Goal: Transaction & Acquisition: Book appointment/travel/reservation

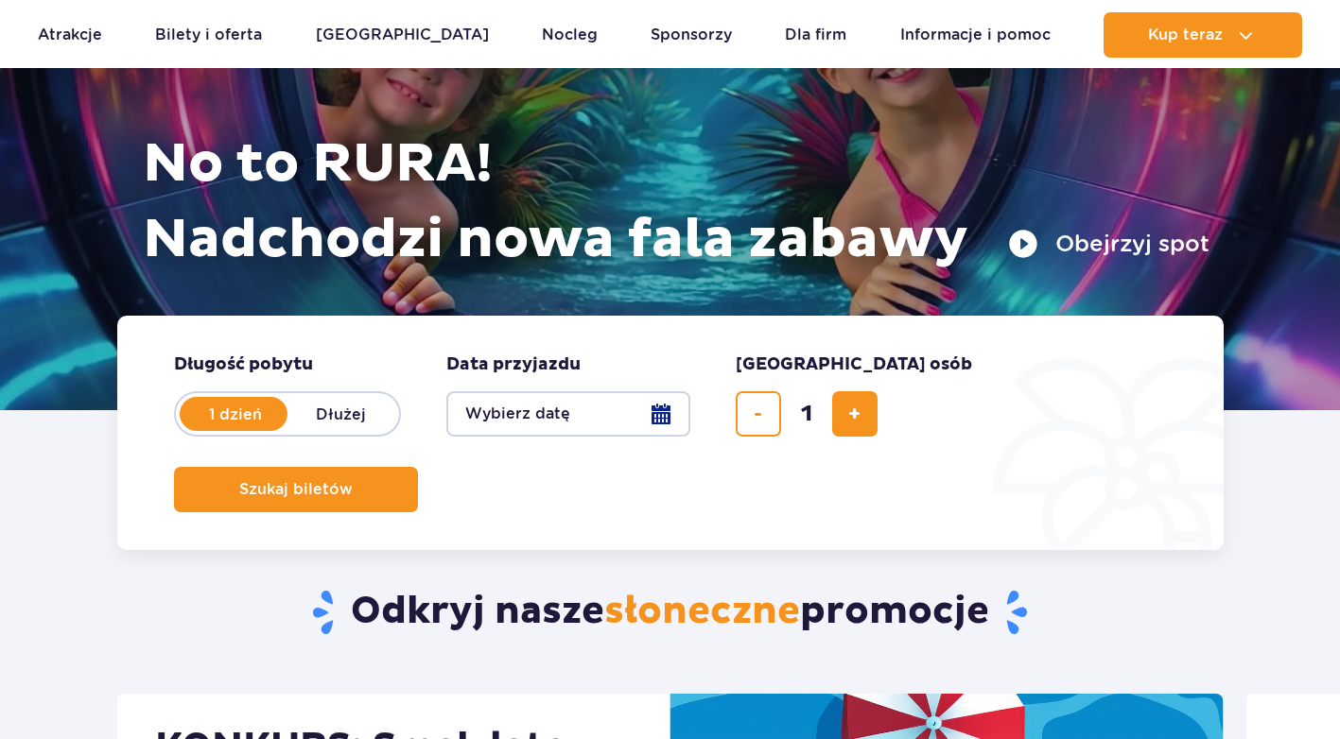
scroll to position [189, 0]
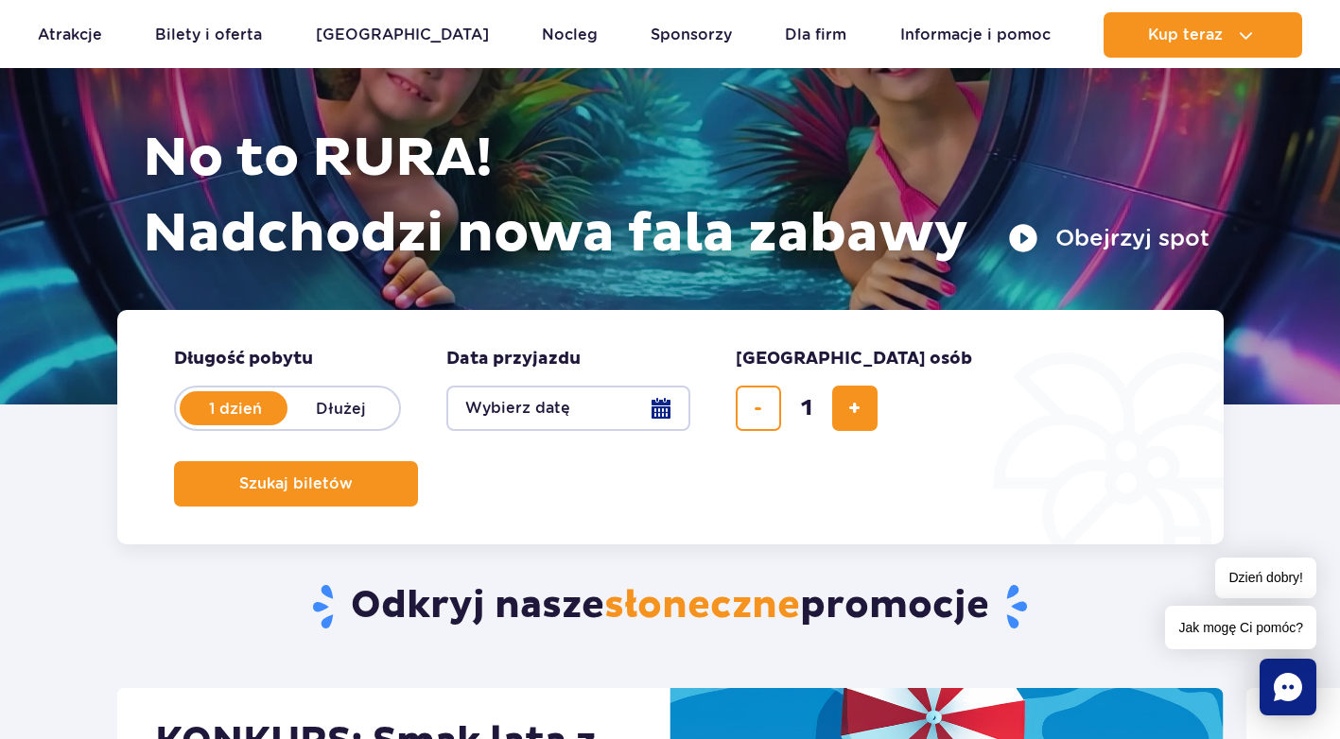
click at [655, 408] on button "Wybierz datę" at bounding box center [568, 408] width 244 height 45
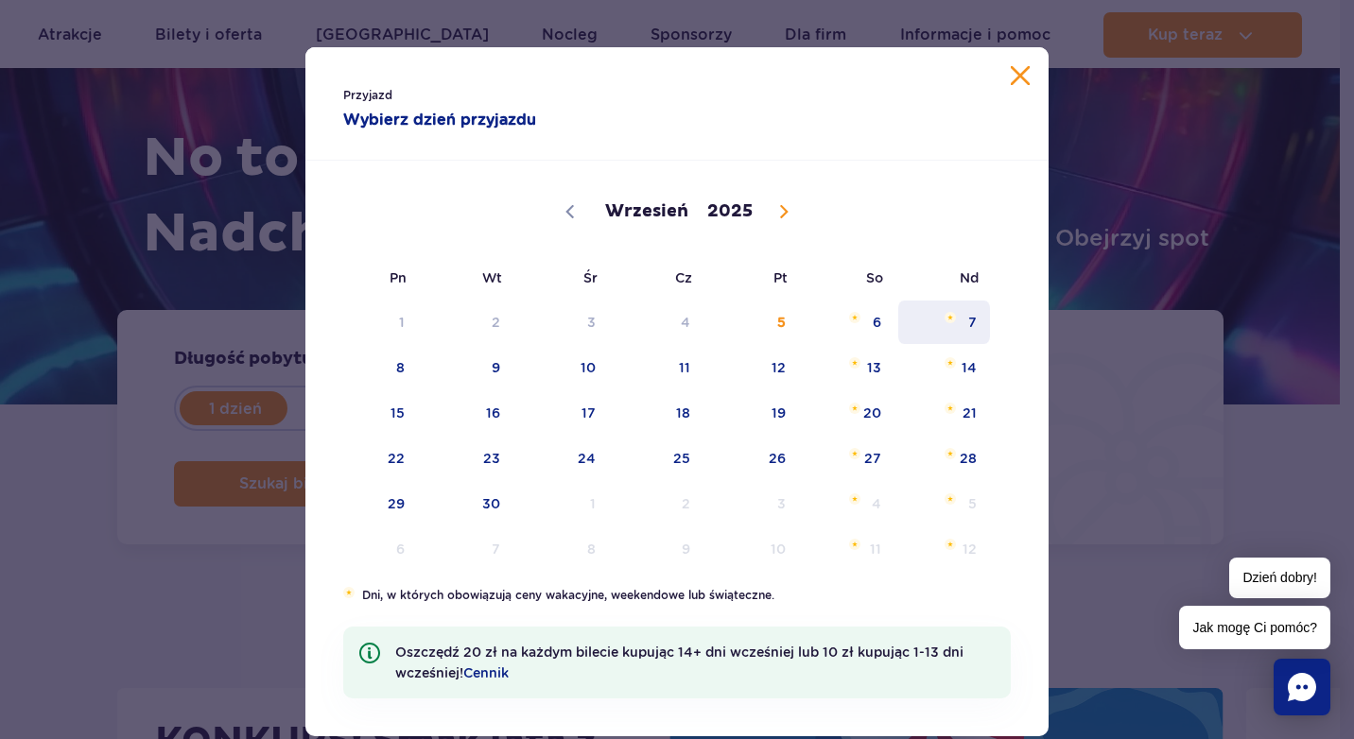
click at [967, 318] on span "7" at bounding box center [943, 322] width 95 height 43
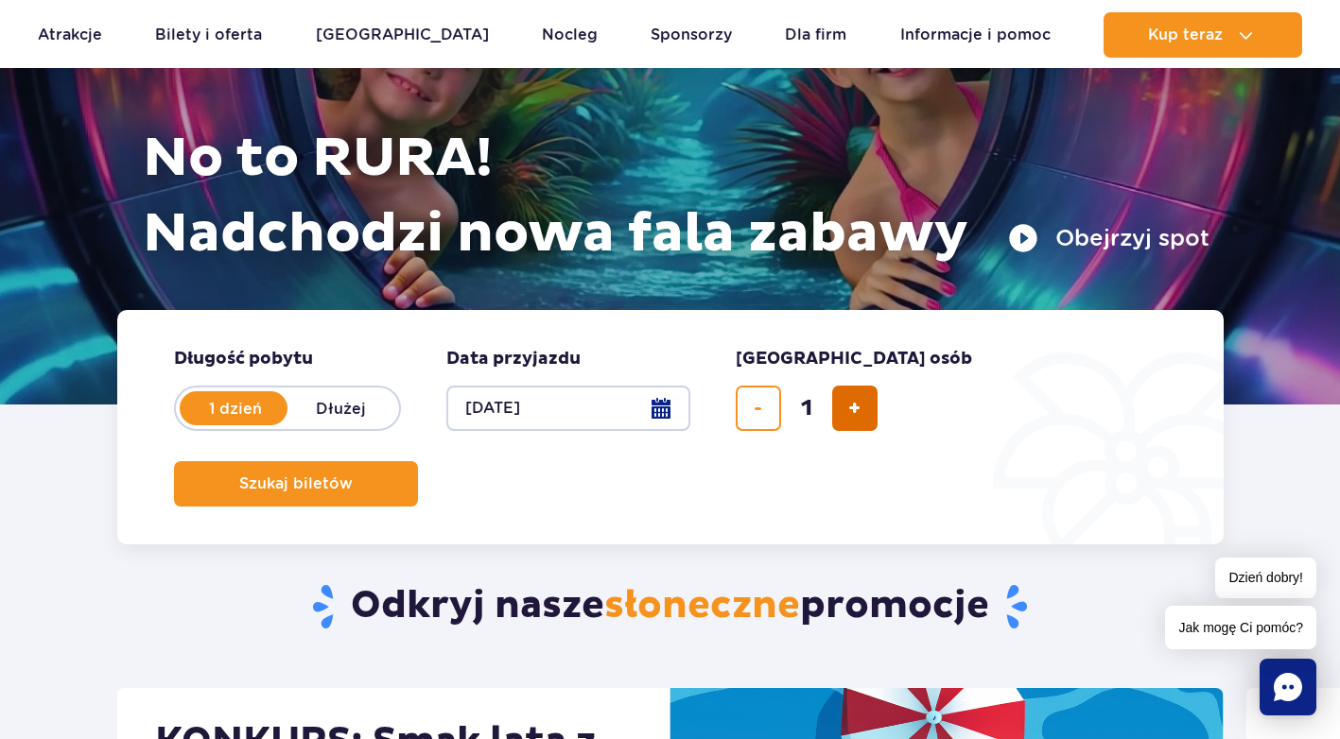
click at [842, 408] on button "dodaj bilet" at bounding box center [854, 408] width 45 height 45
type input "3"
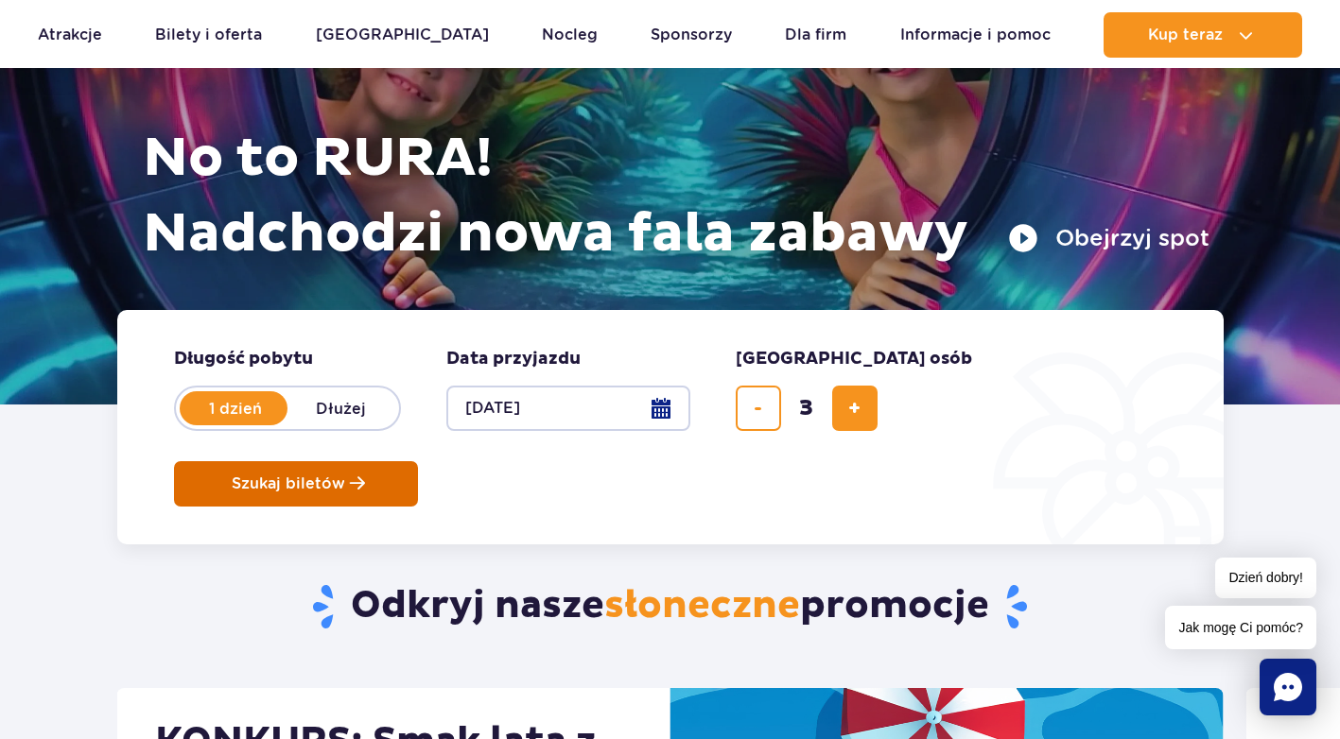
click at [345, 476] on span "Szukaj biletów" at bounding box center [288, 484] width 113 height 17
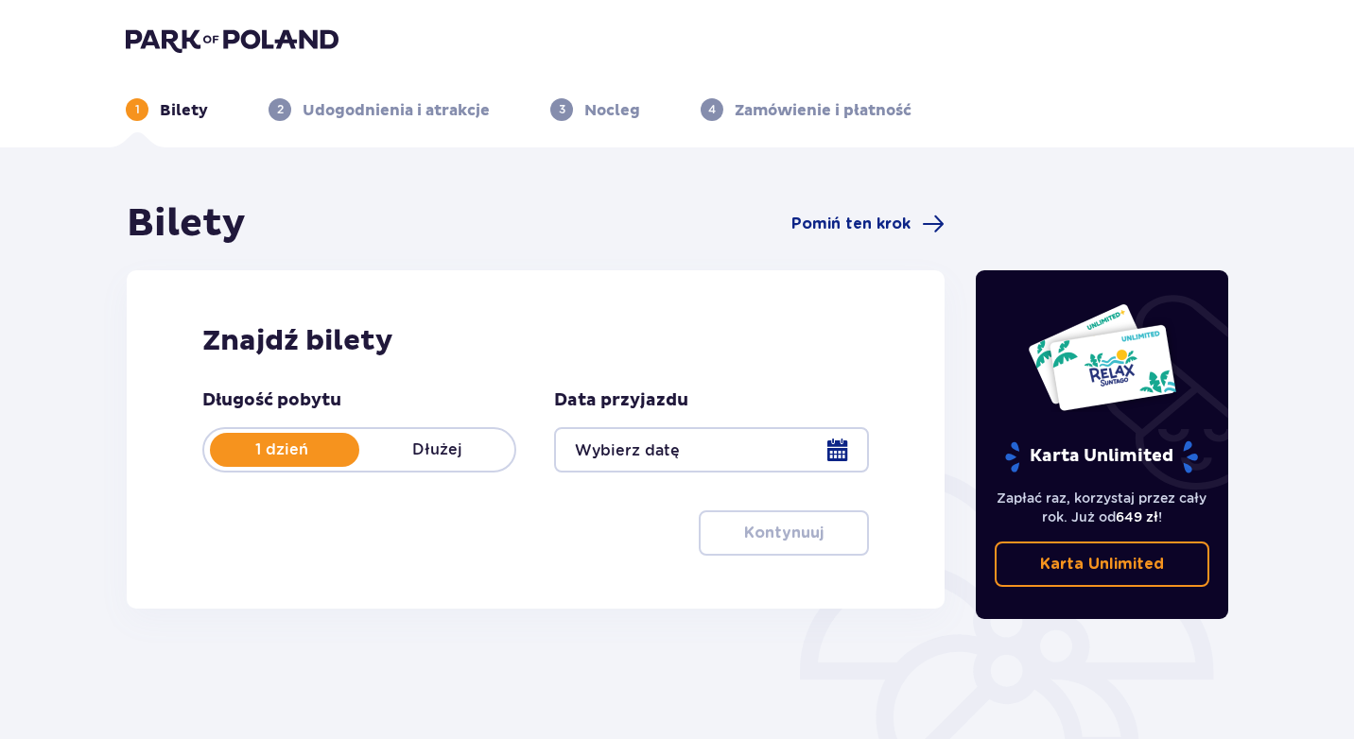
type input "07.09.25"
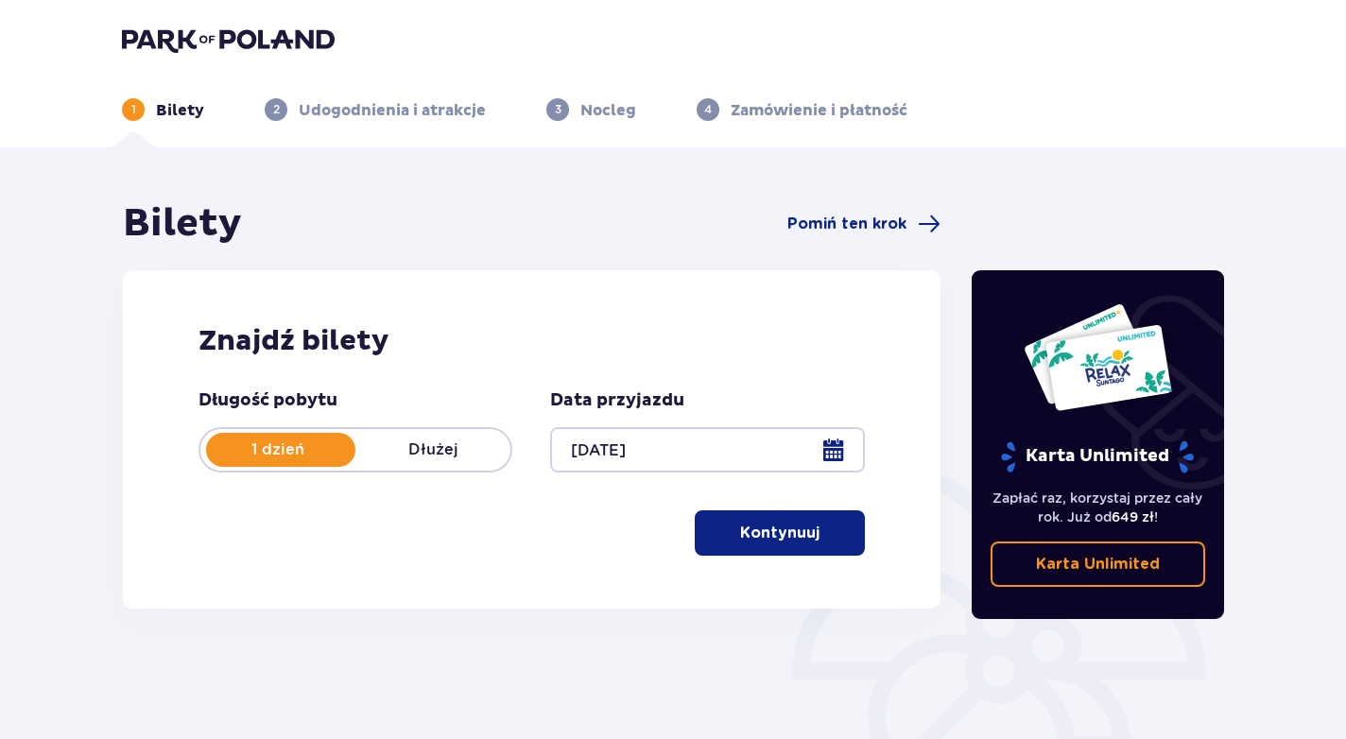
click at [803, 535] on p "Kontynuuj" at bounding box center [779, 533] width 79 height 21
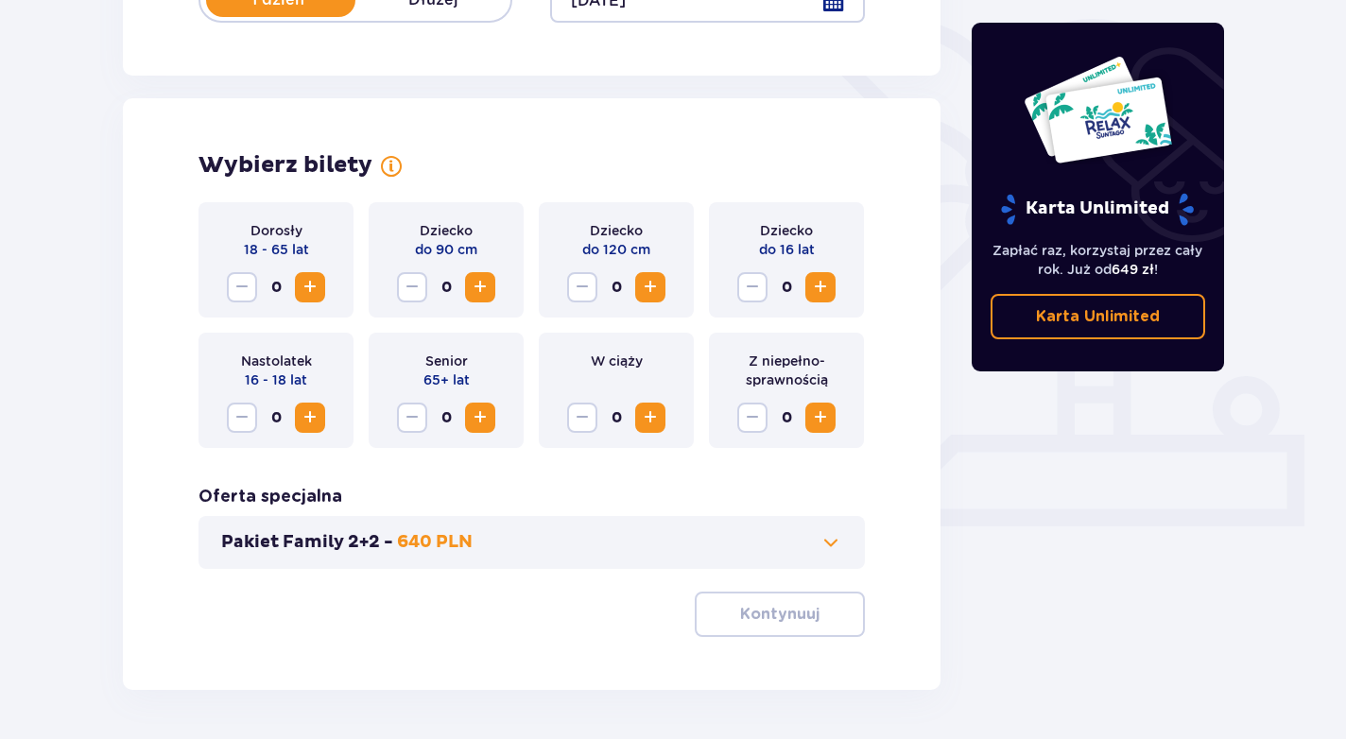
scroll to position [514, 0]
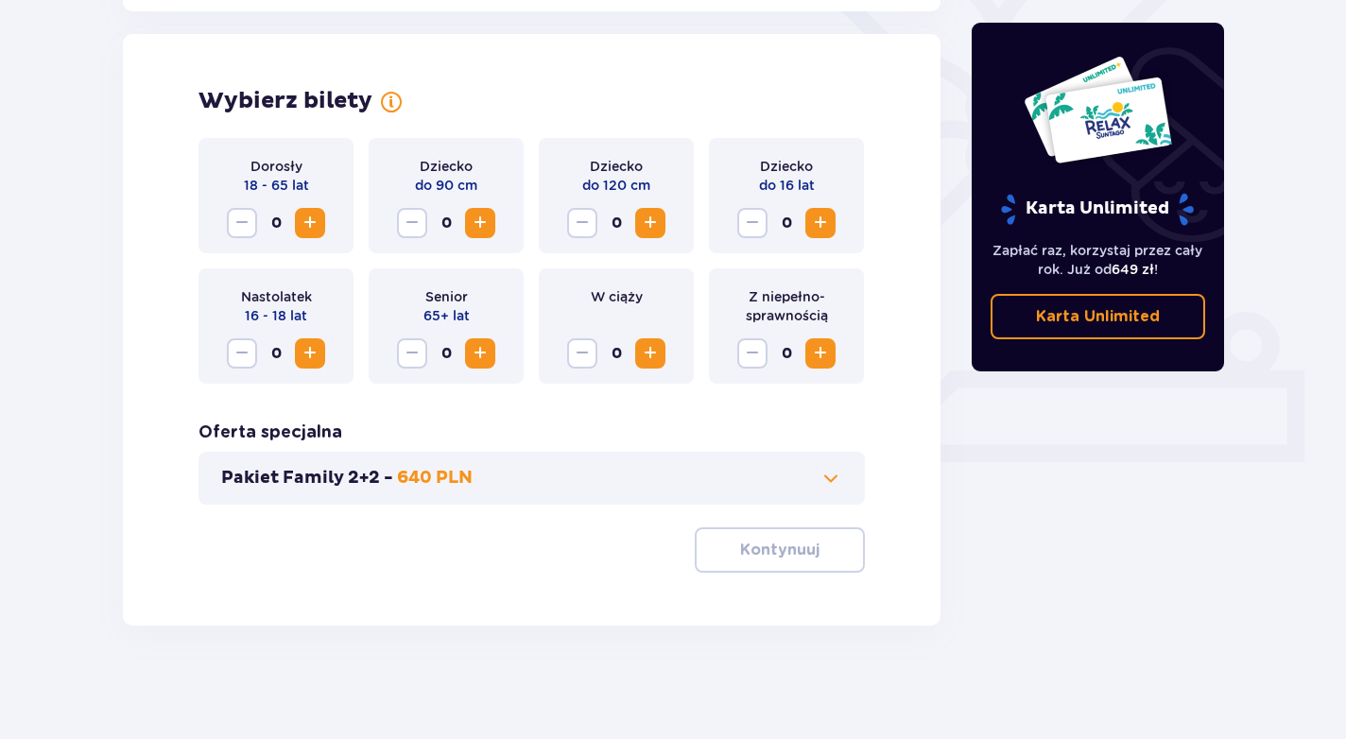
click at [312, 220] on span "Increase" at bounding box center [310, 223] width 23 height 23
click at [809, 216] on button "Increase" at bounding box center [821, 223] width 30 height 30
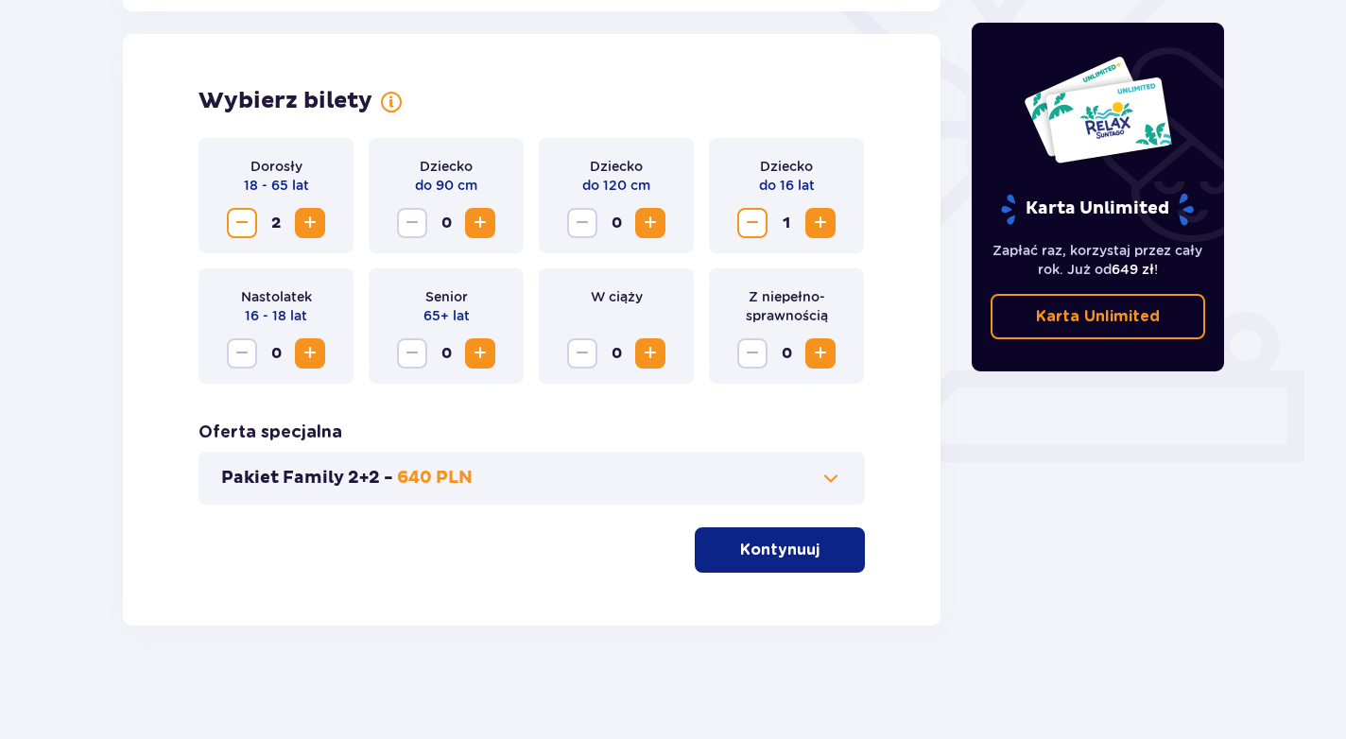
click at [809, 557] on button "Kontynuuj" at bounding box center [780, 550] width 170 height 45
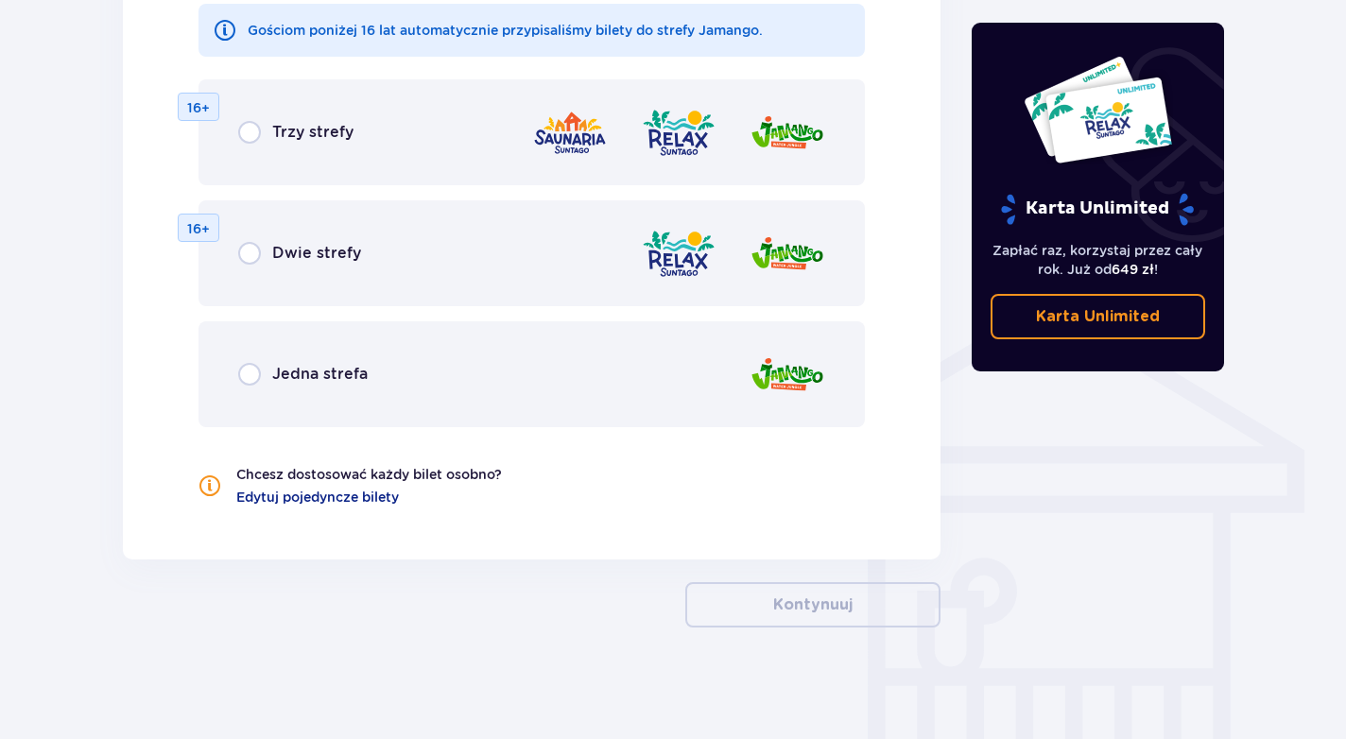
scroll to position [1240, 0]
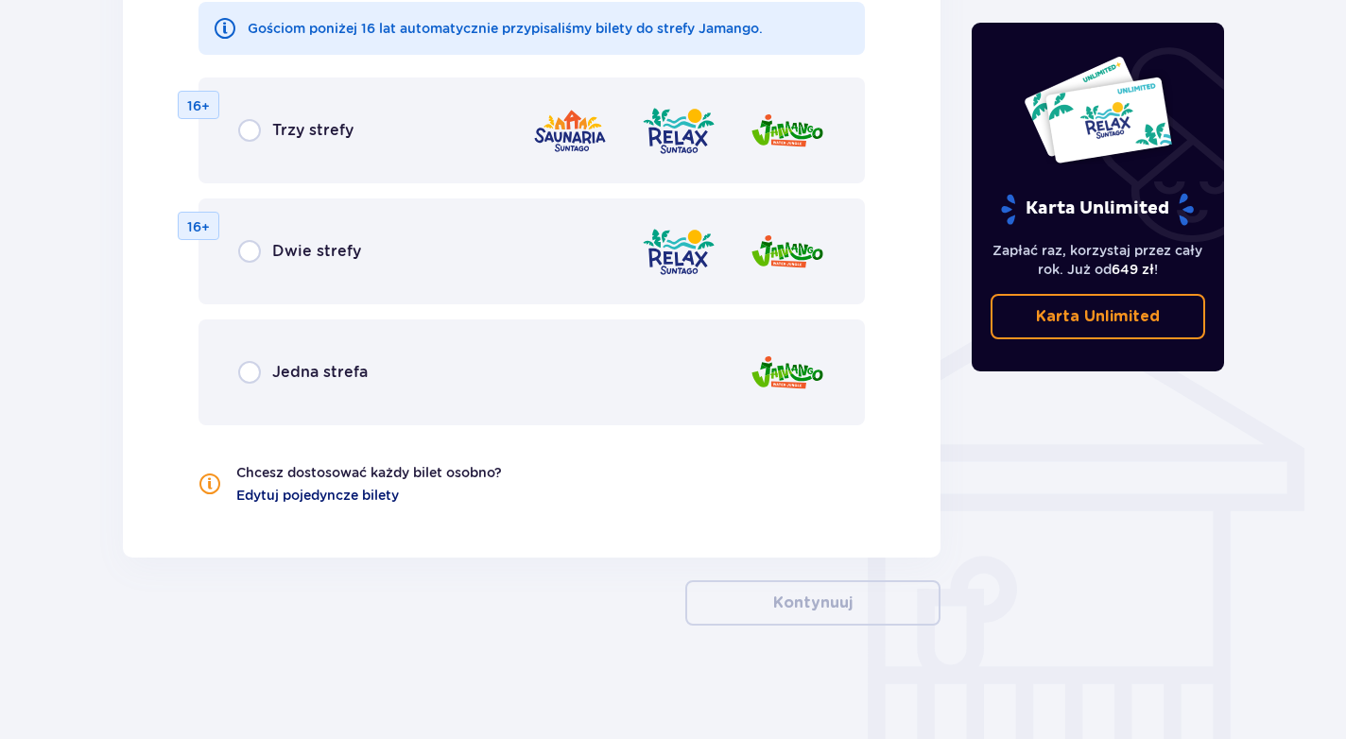
click at [381, 494] on span "Edytuj pojedyncze bilety" at bounding box center [317, 495] width 163 height 19
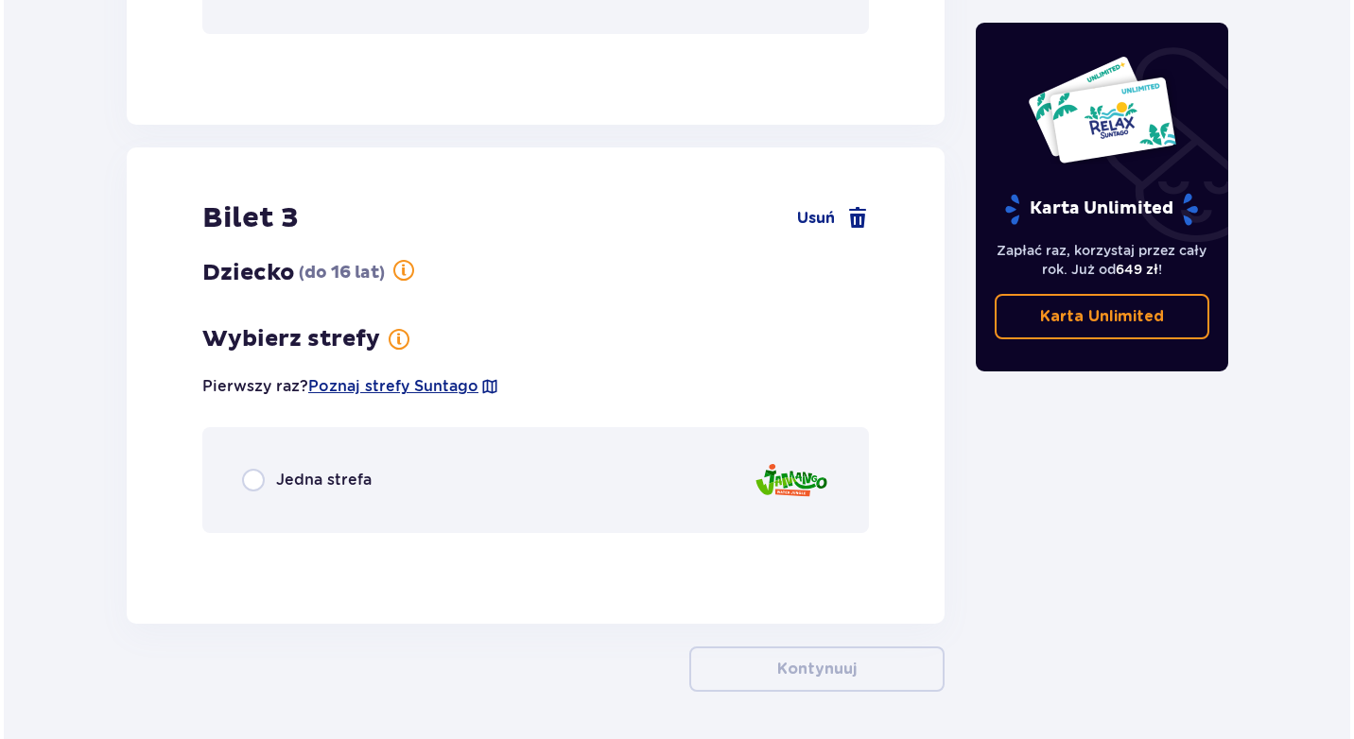
scroll to position [2562, 0]
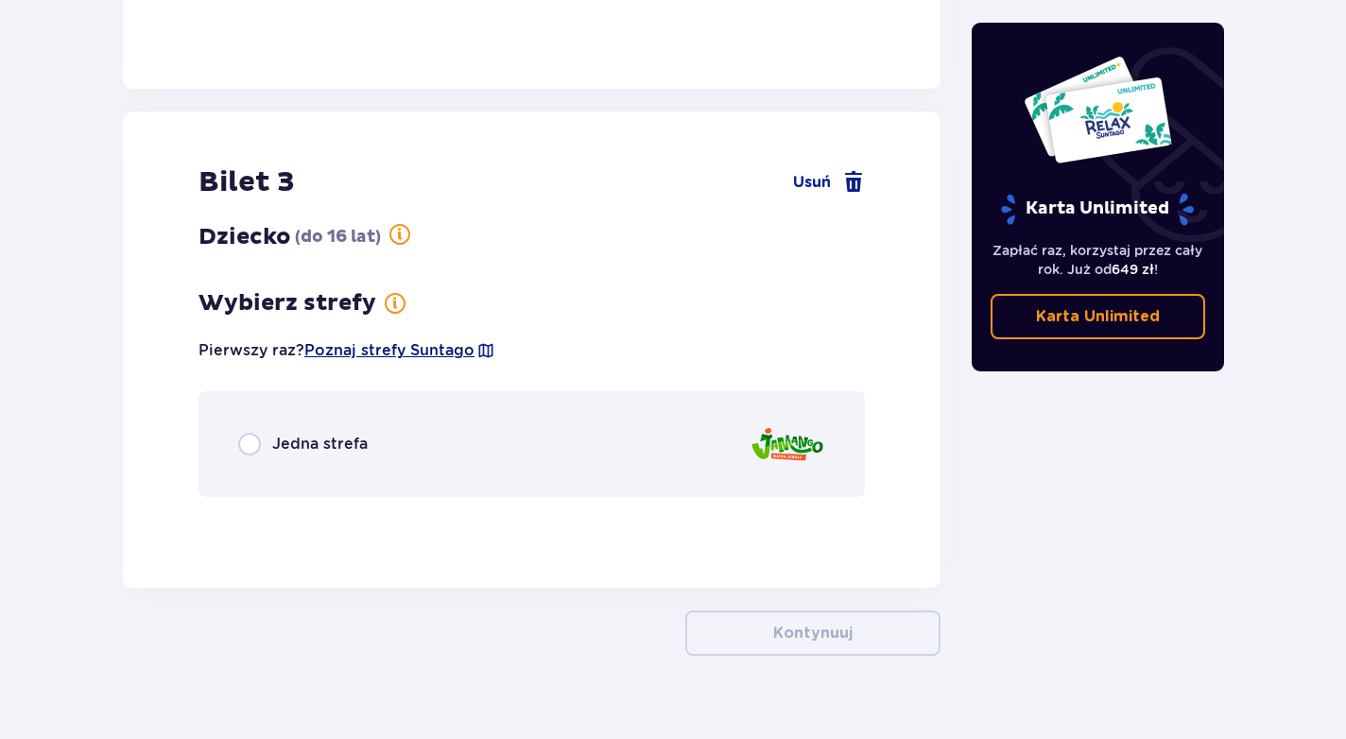
click at [404, 347] on span "Poznaj strefy Suntago" at bounding box center [389, 350] width 170 height 21
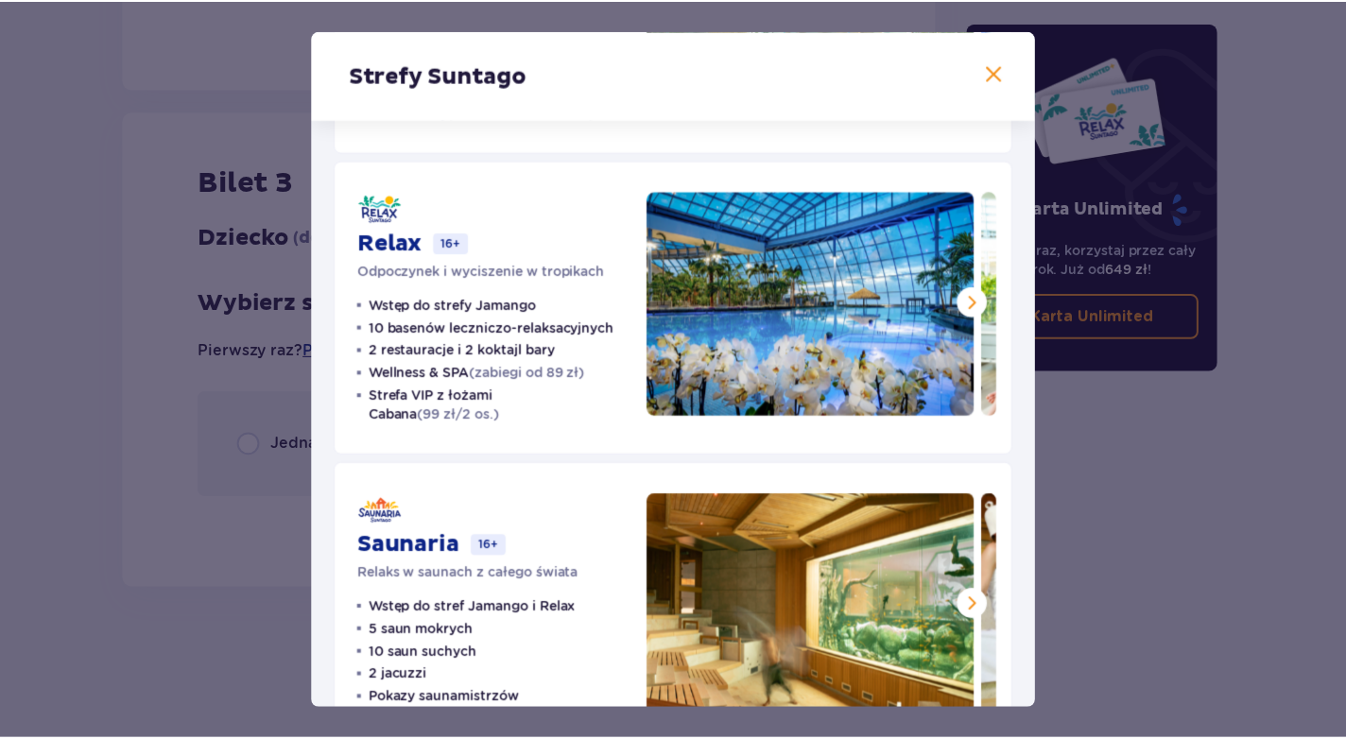
scroll to position [348, 0]
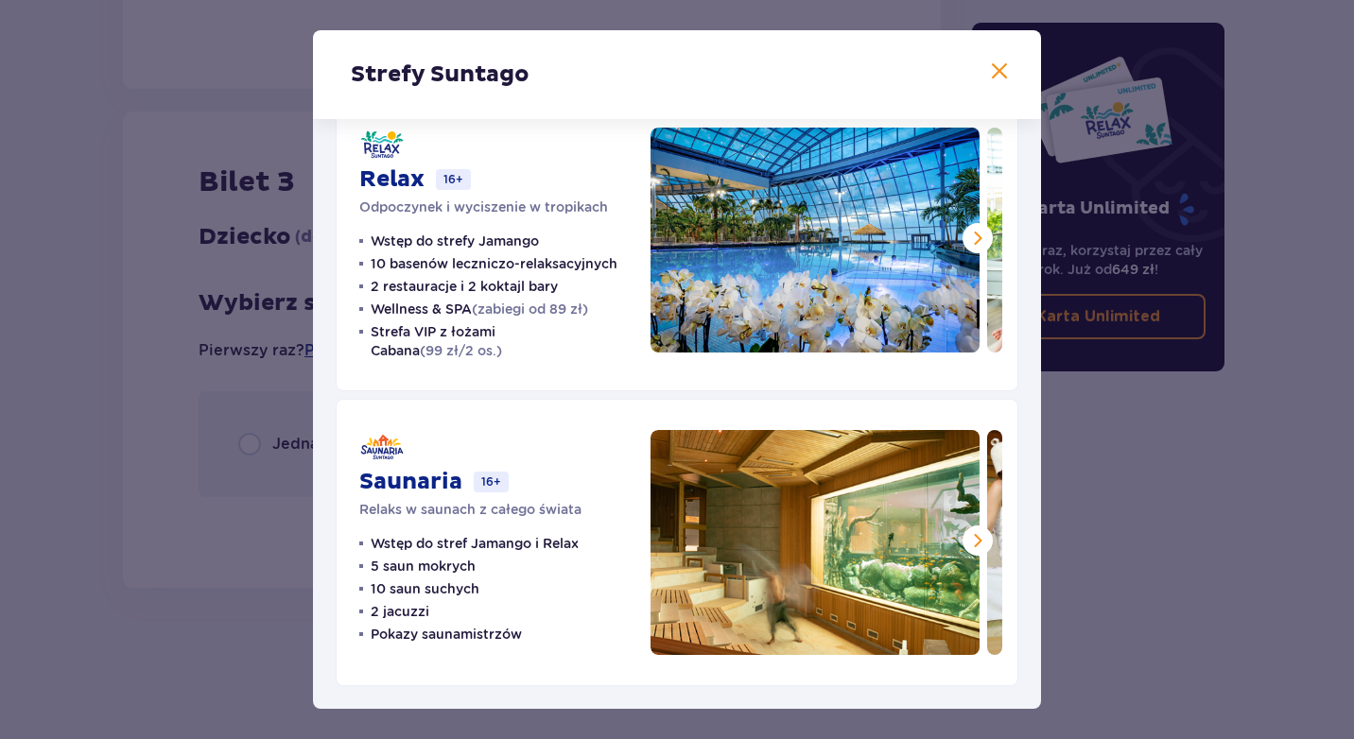
drag, startPoint x: 999, startPoint y: 73, endPoint x: 987, endPoint y: 66, distance: 14.0
click at [997, 71] on span at bounding box center [999, 72] width 23 height 23
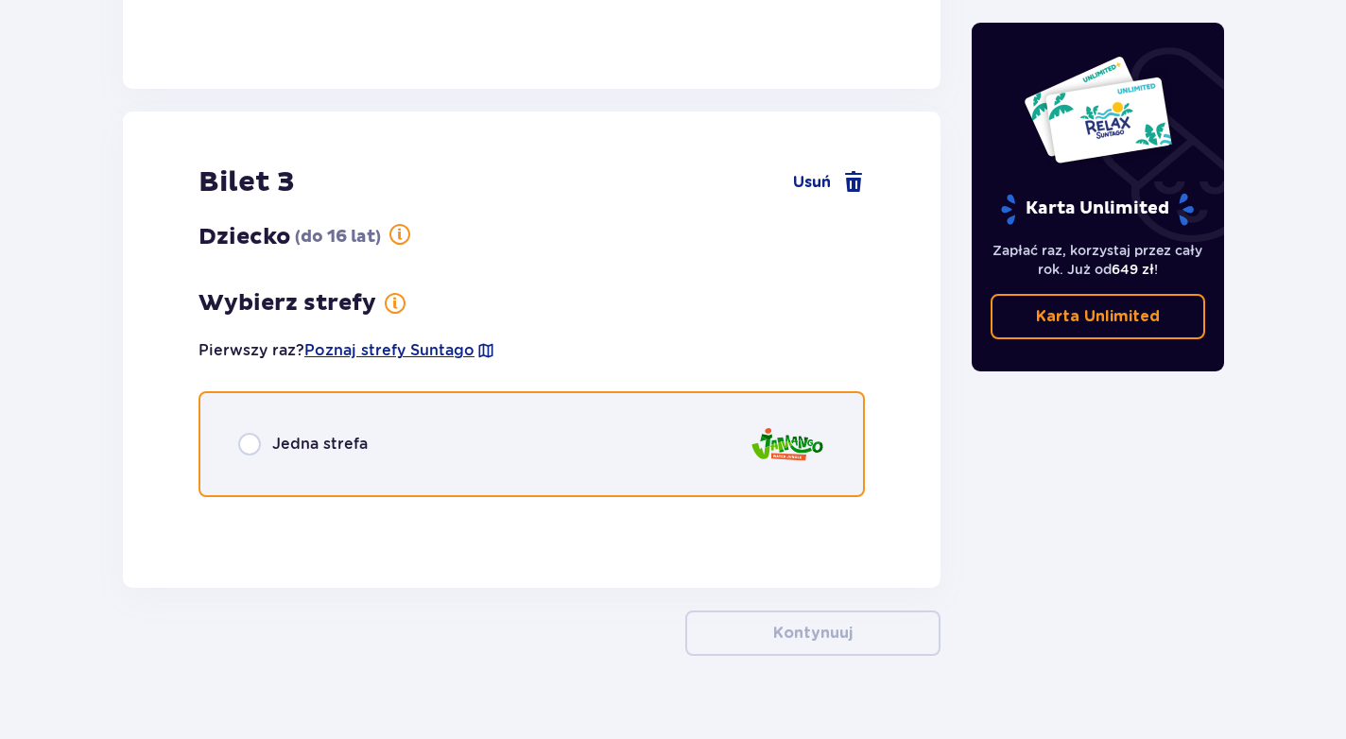
click at [245, 453] on input "radio" at bounding box center [249, 444] width 23 height 23
radio input "true"
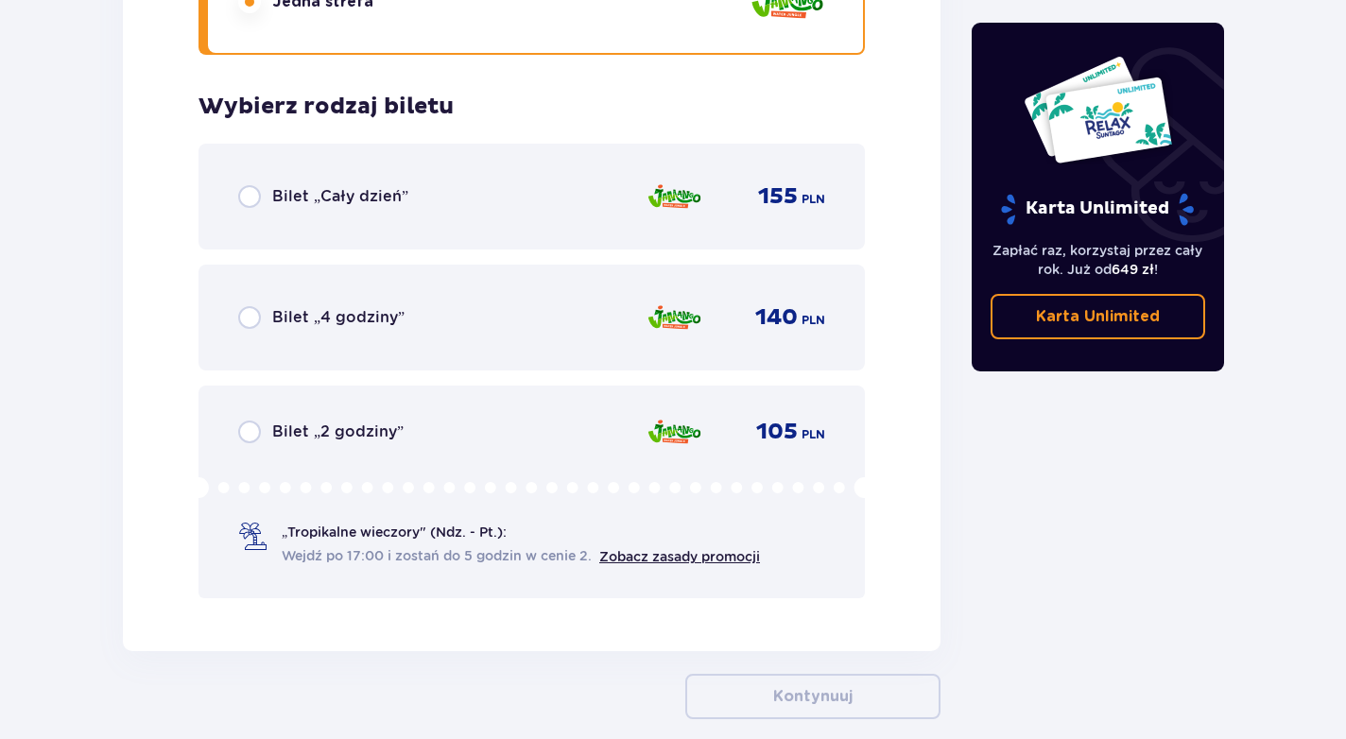
scroll to position [3004, 0]
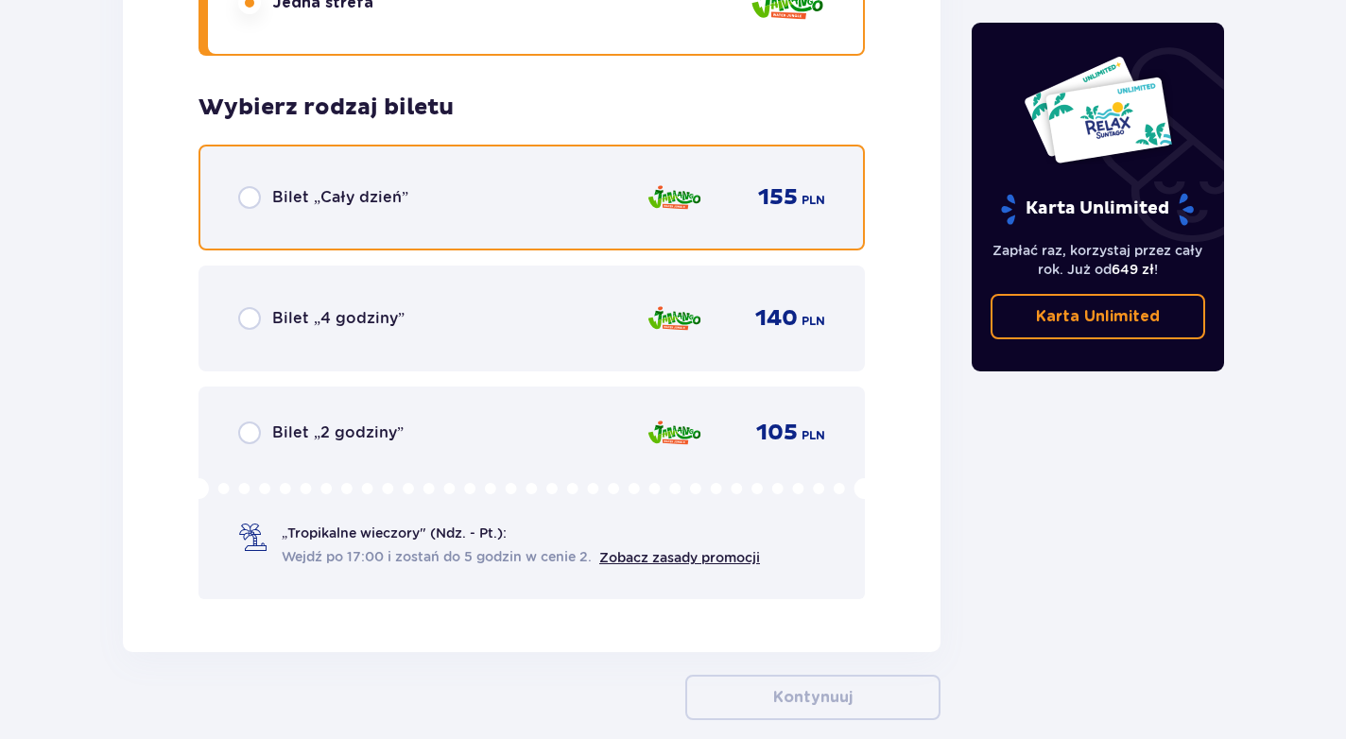
click at [252, 198] on input "radio" at bounding box center [249, 197] width 23 height 23
radio input "true"
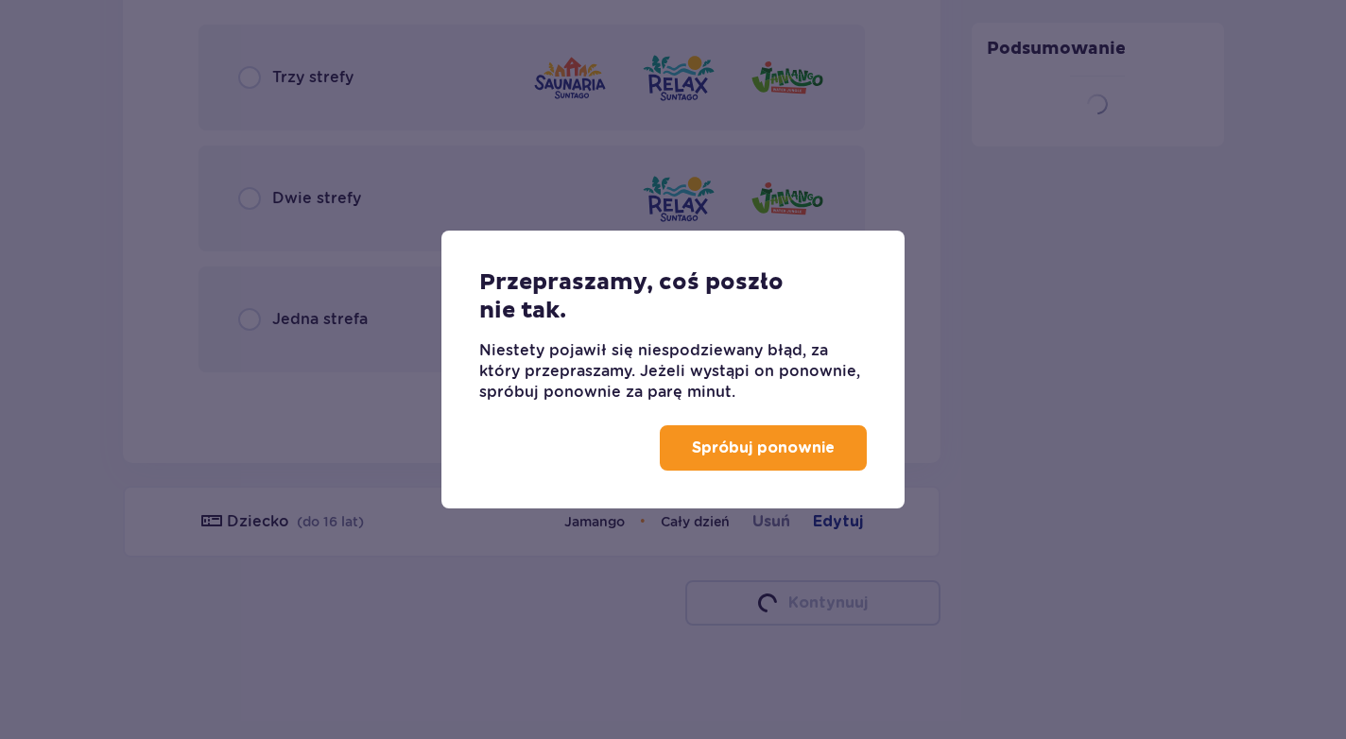
scroll to position [2188, 0]
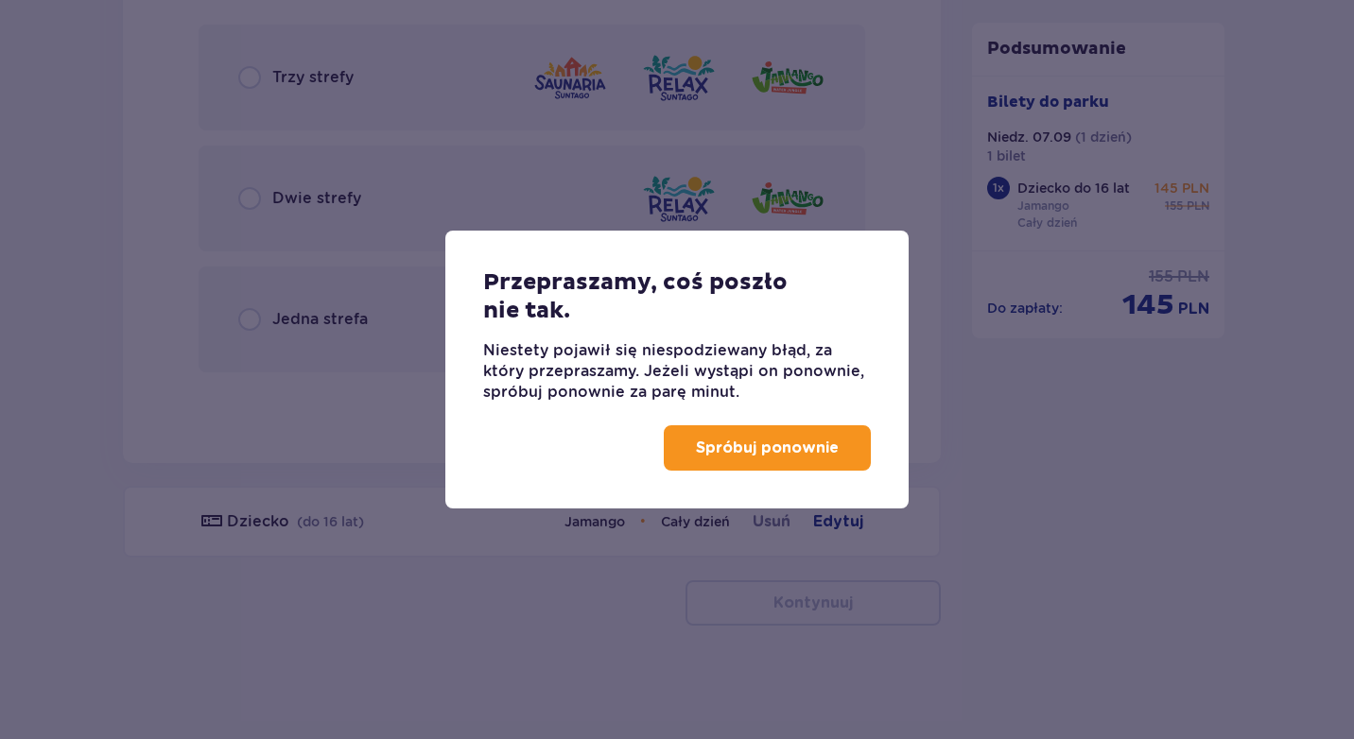
click at [803, 445] on p "Spróbuj ponownie" at bounding box center [767, 448] width 143 height 21
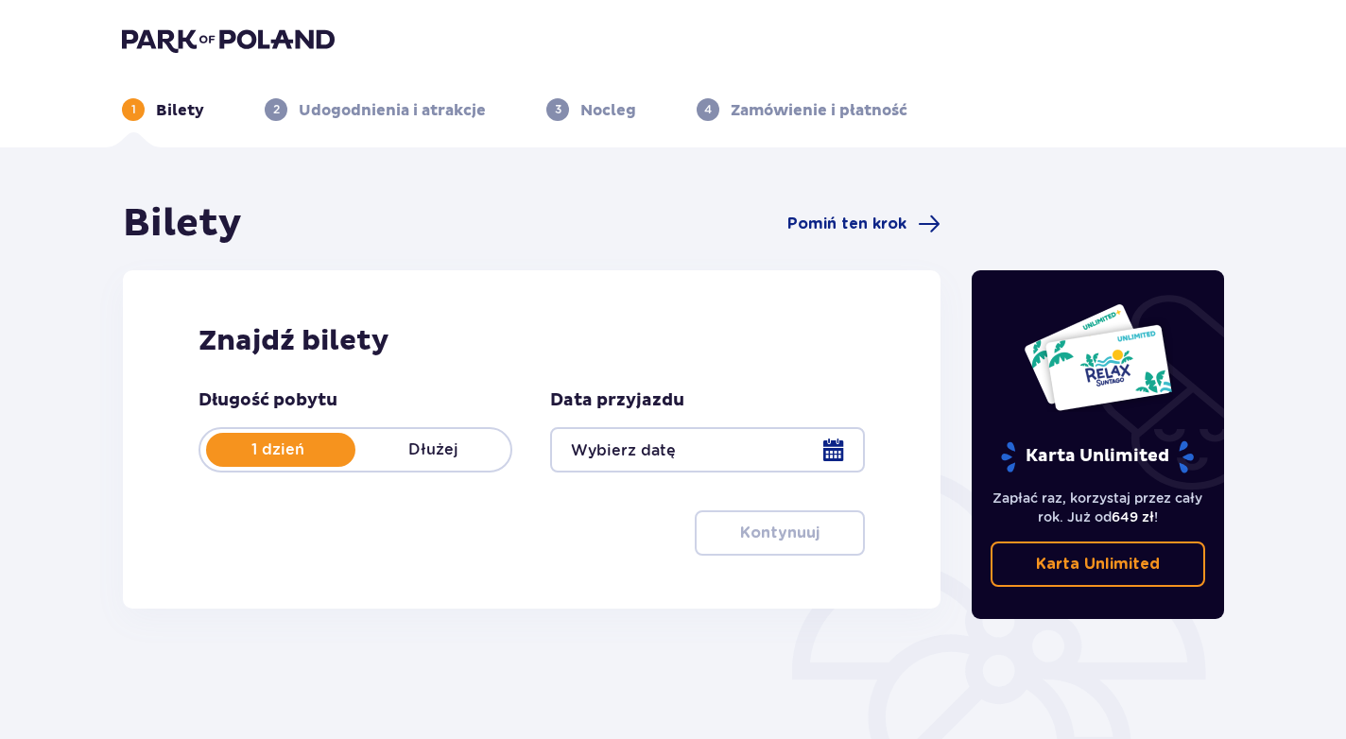
scroll to position [224, 0]
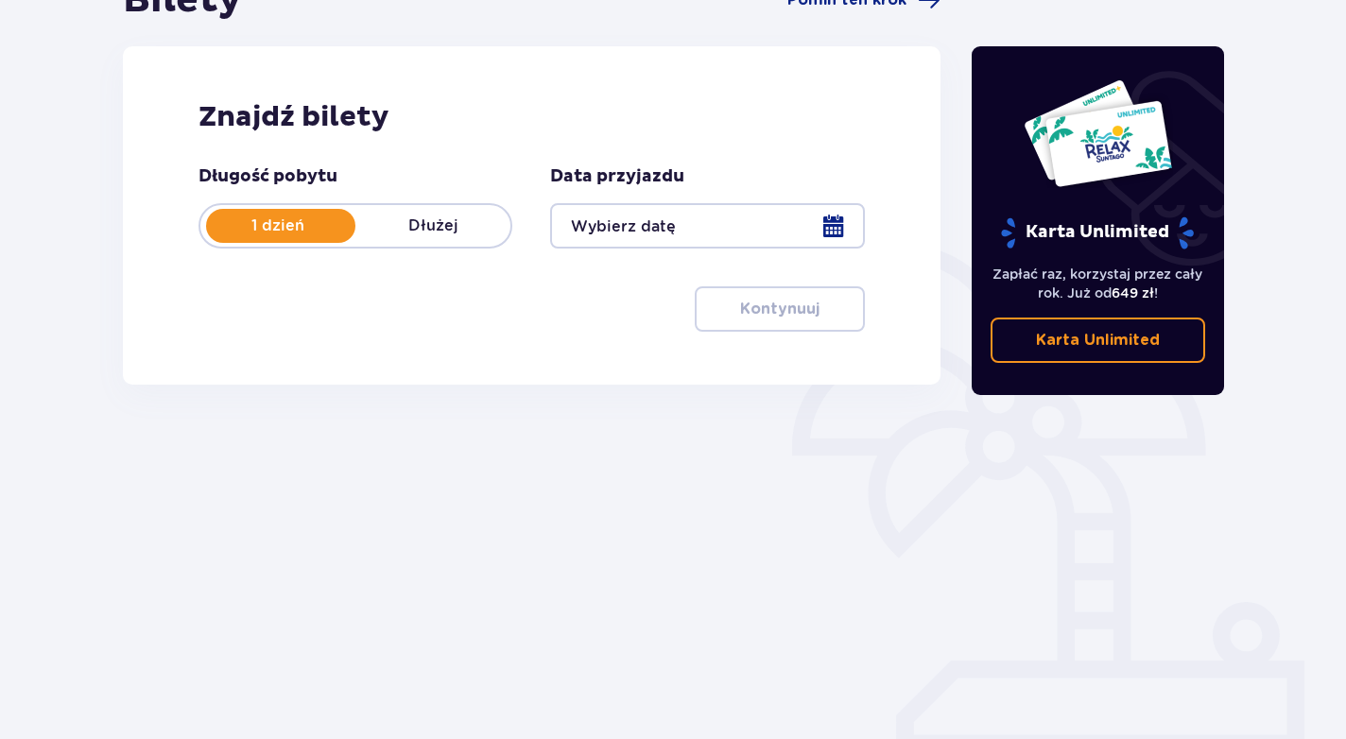
click at [824, 227] on div at bounding box center [707, 225] width 314 height 45
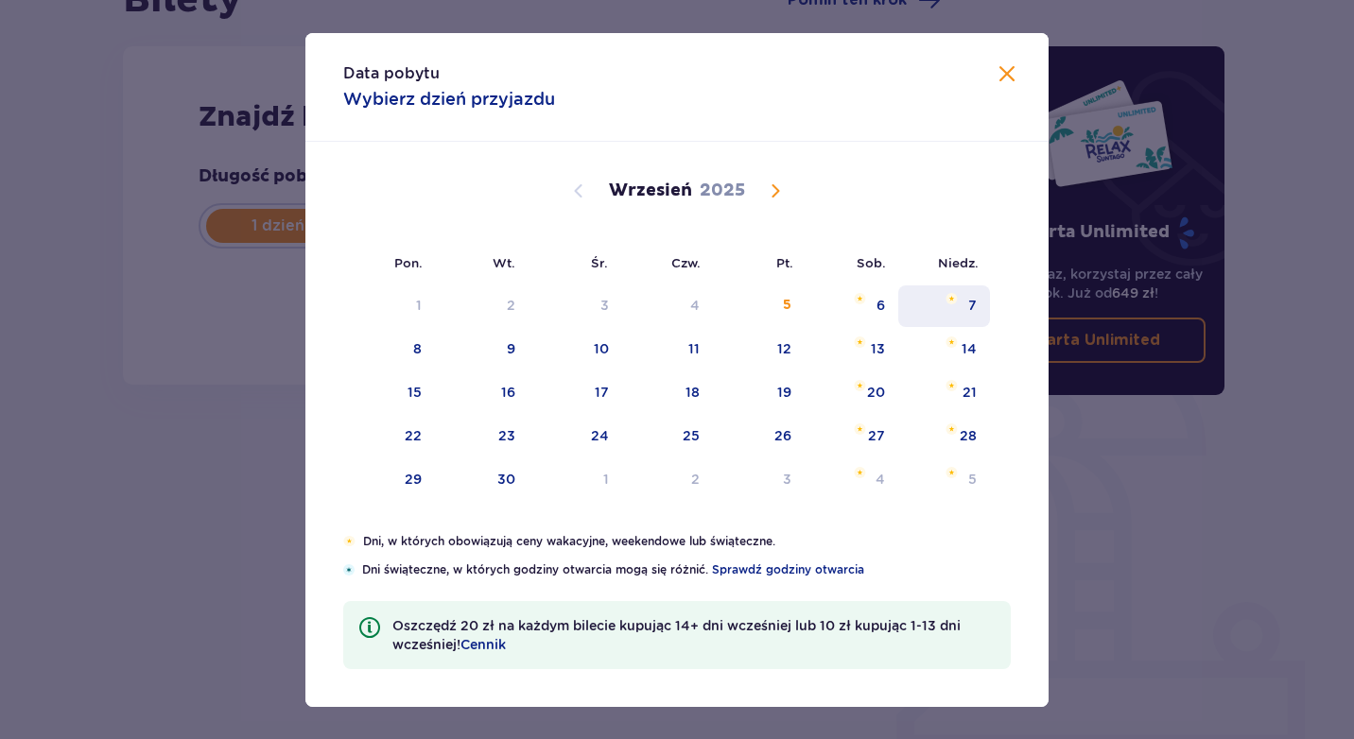
click at [974, 302] on div "7" at bounding box center [972, 305] width 9 height 19
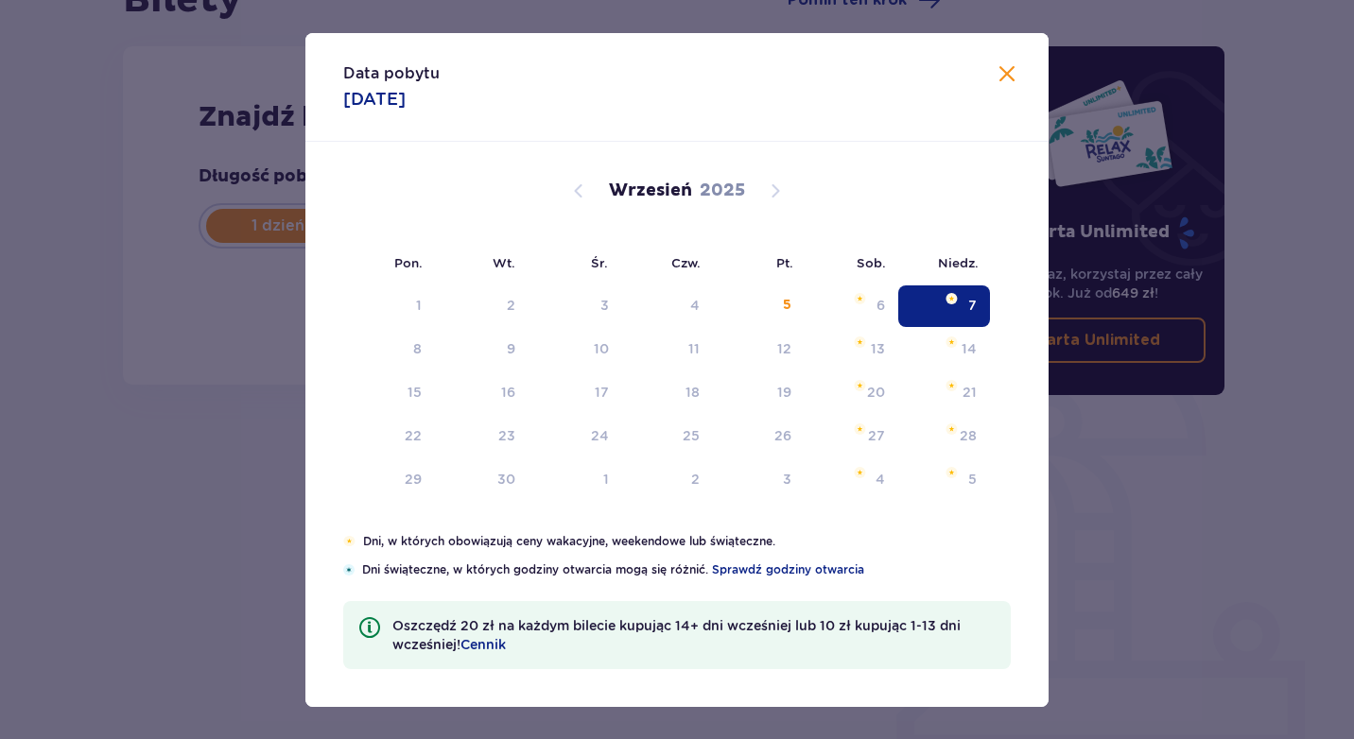
type input "07.09.25"
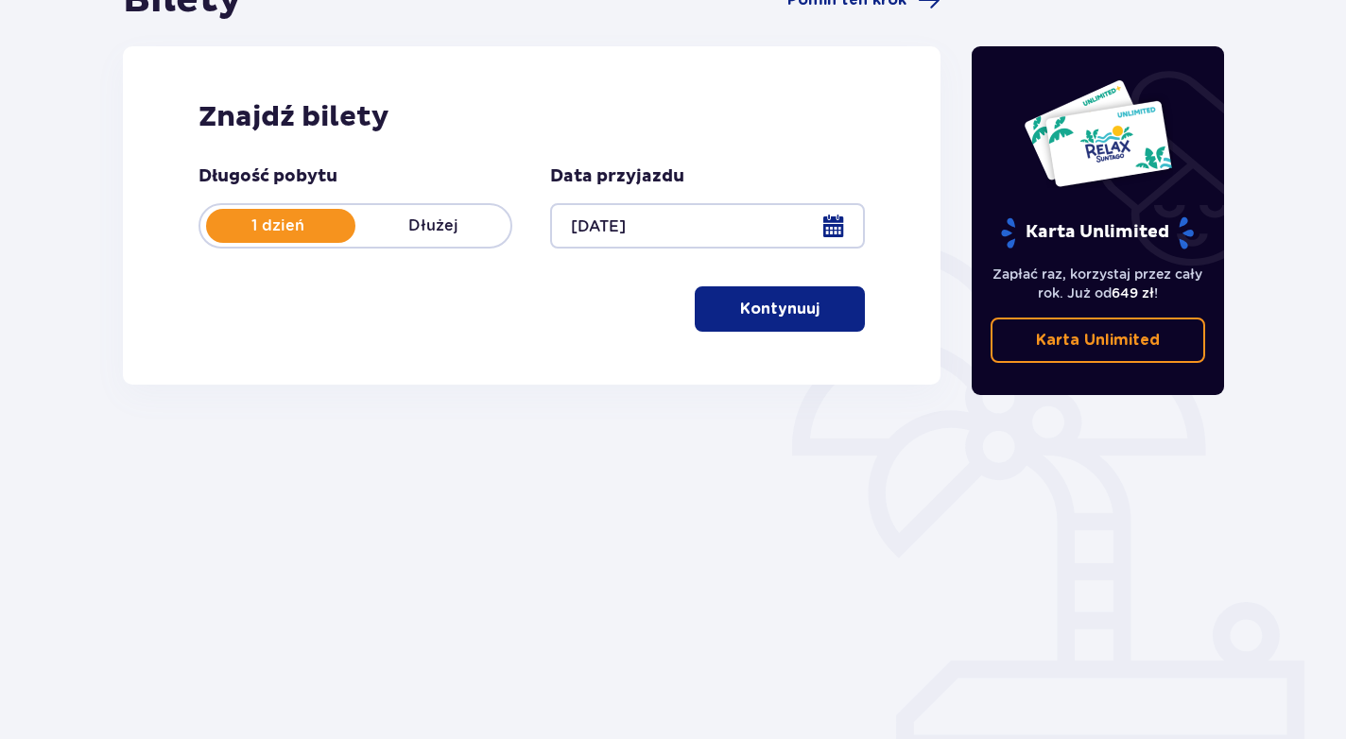
click at [779, 302] on p "Kontynuuj" at bounding box center [779, 309] width 79 height 21
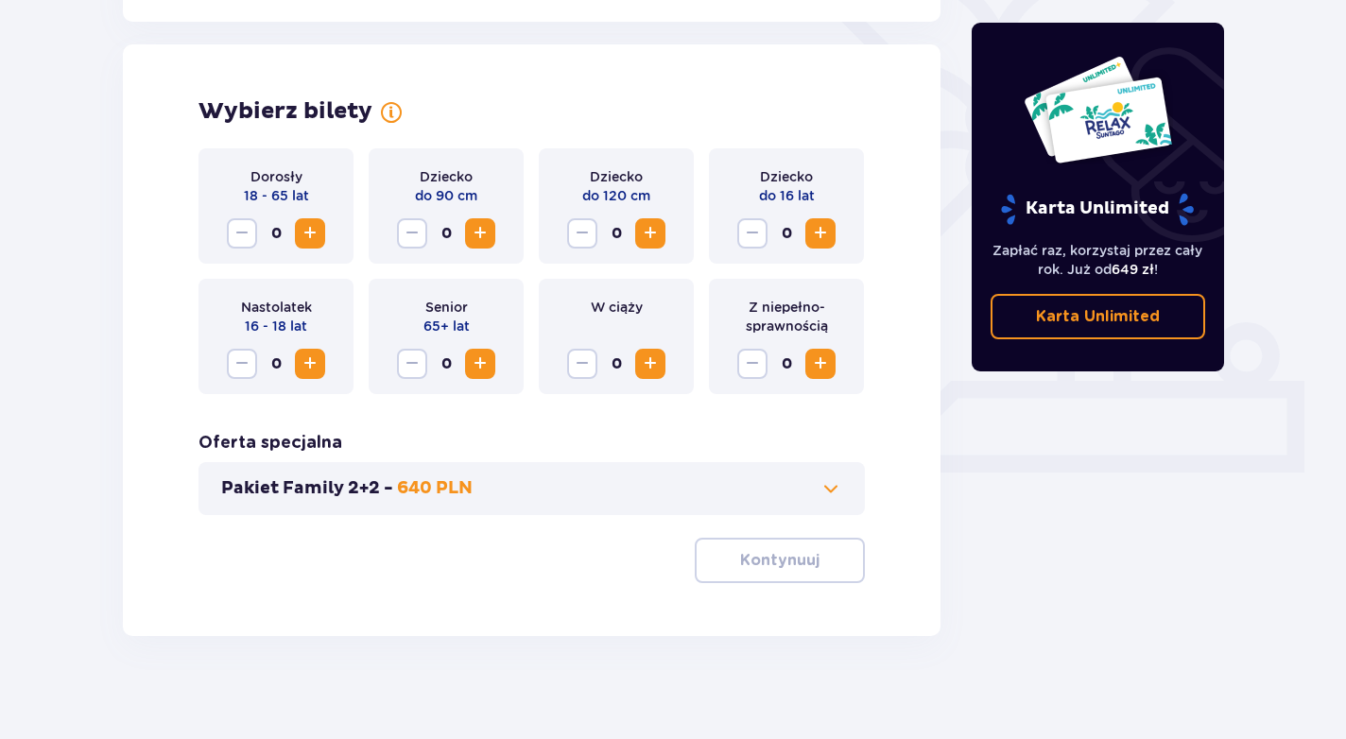
scroll to position [514, 0]
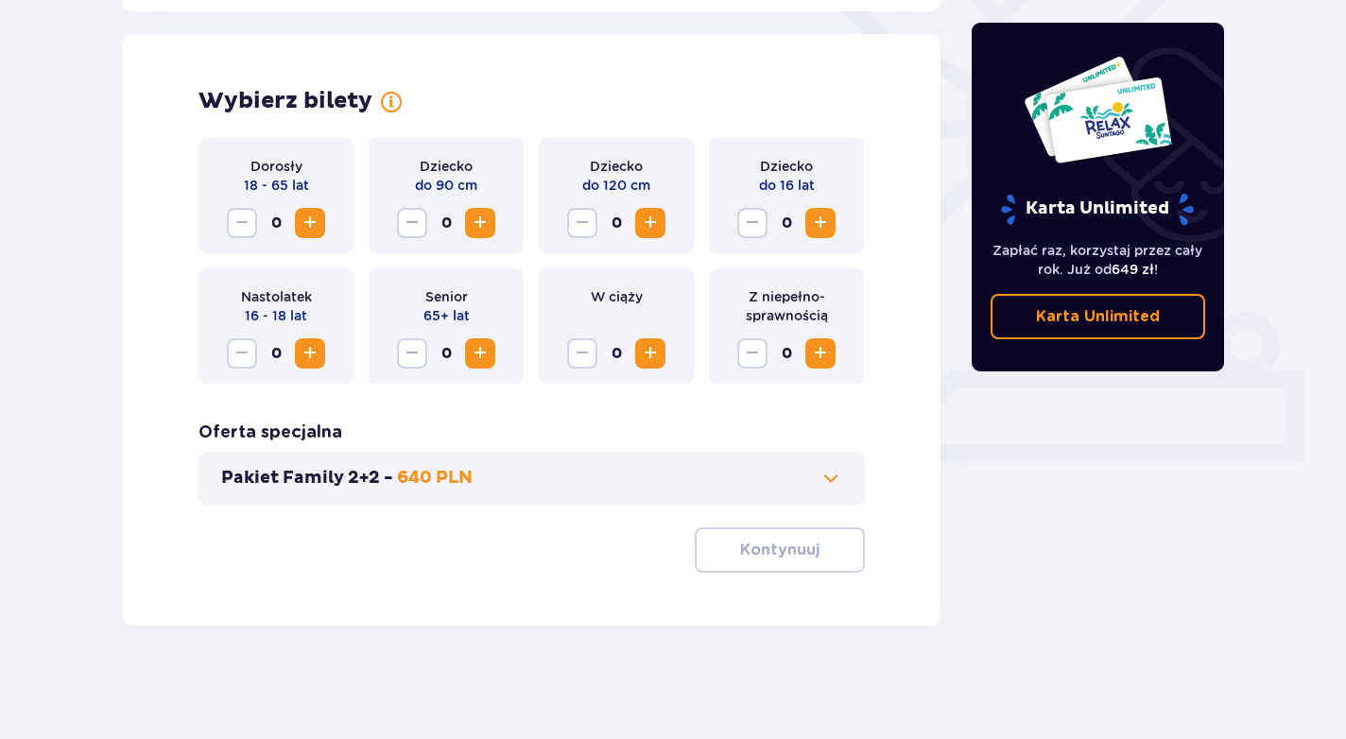
click at [304, 217] on span "Increase" at bounding box center [310, 223] width 23 height 23
click at [817, 220] on span "Increase" at bounding box center [820, 223] width 23 height 23
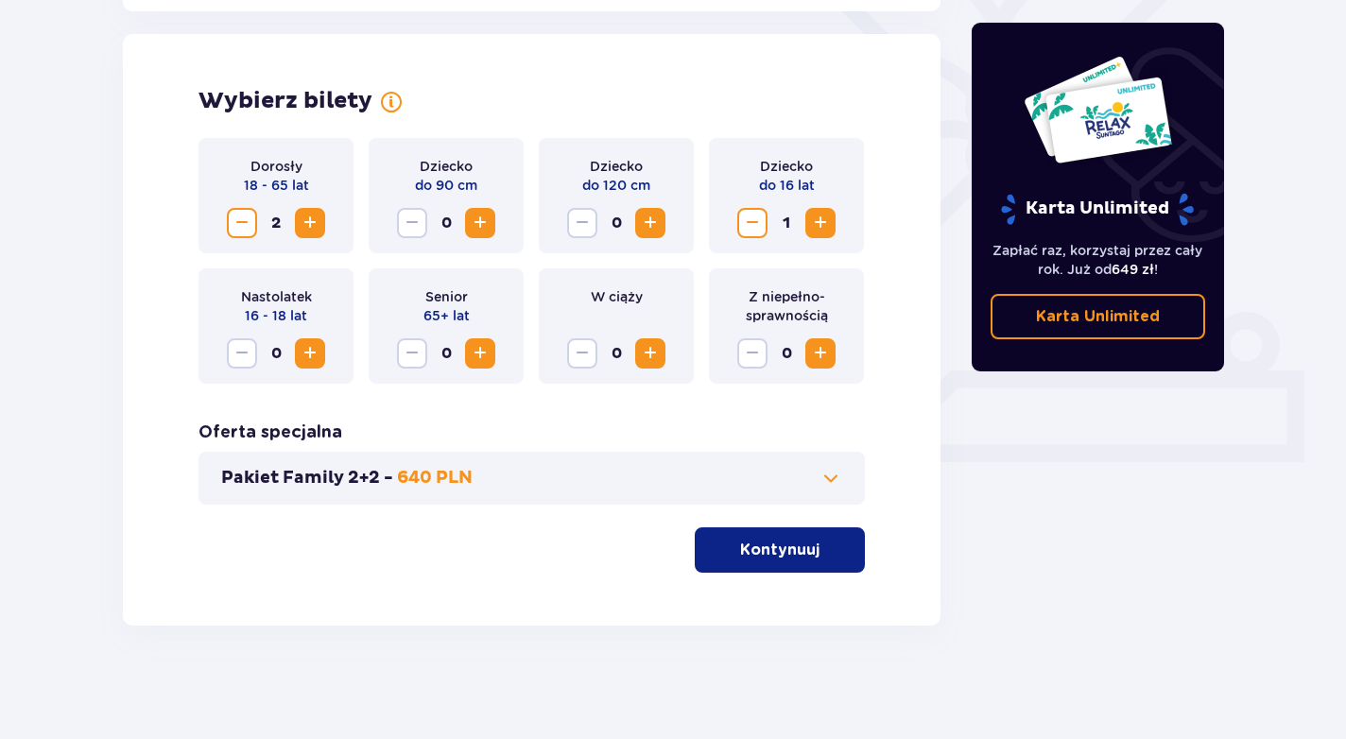
click at [770, 545] on p "Kontynuuj" at bounding box center [779, 550] width 79 height 21
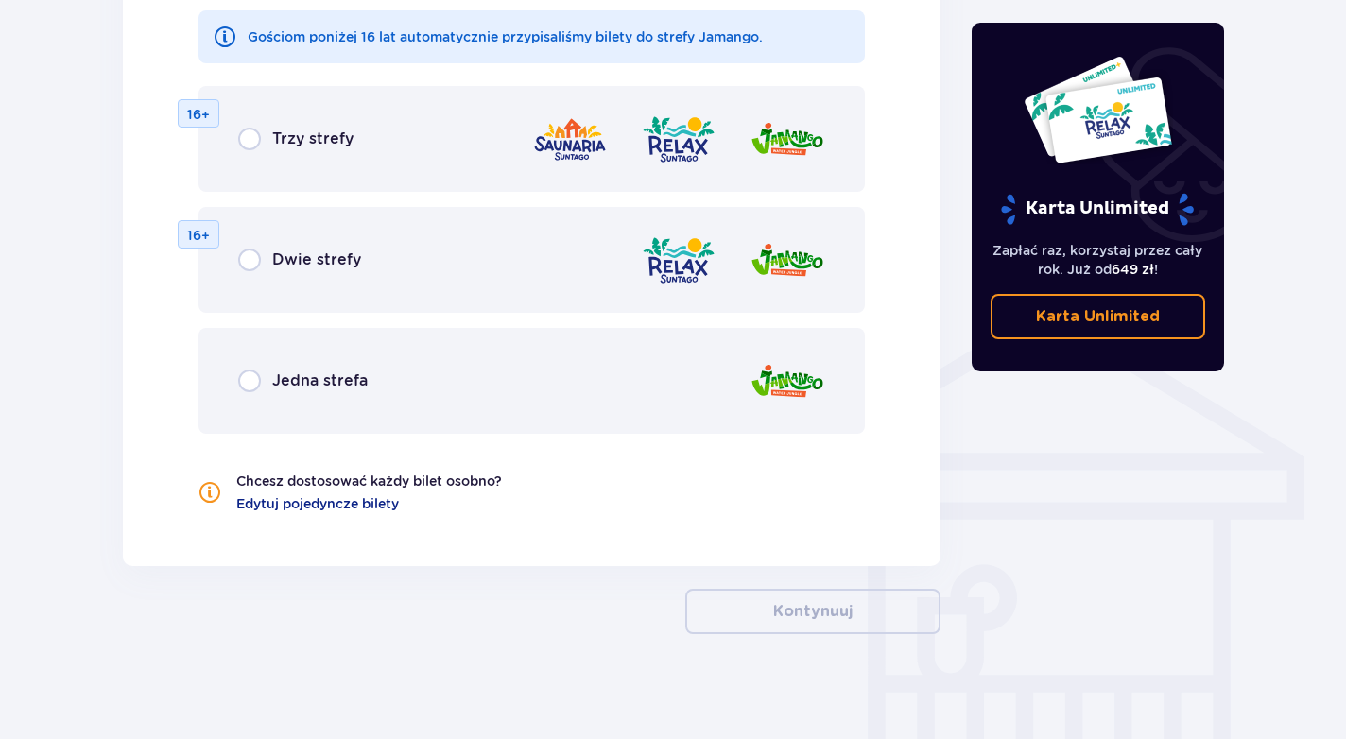
scroll to position [1240, 0]
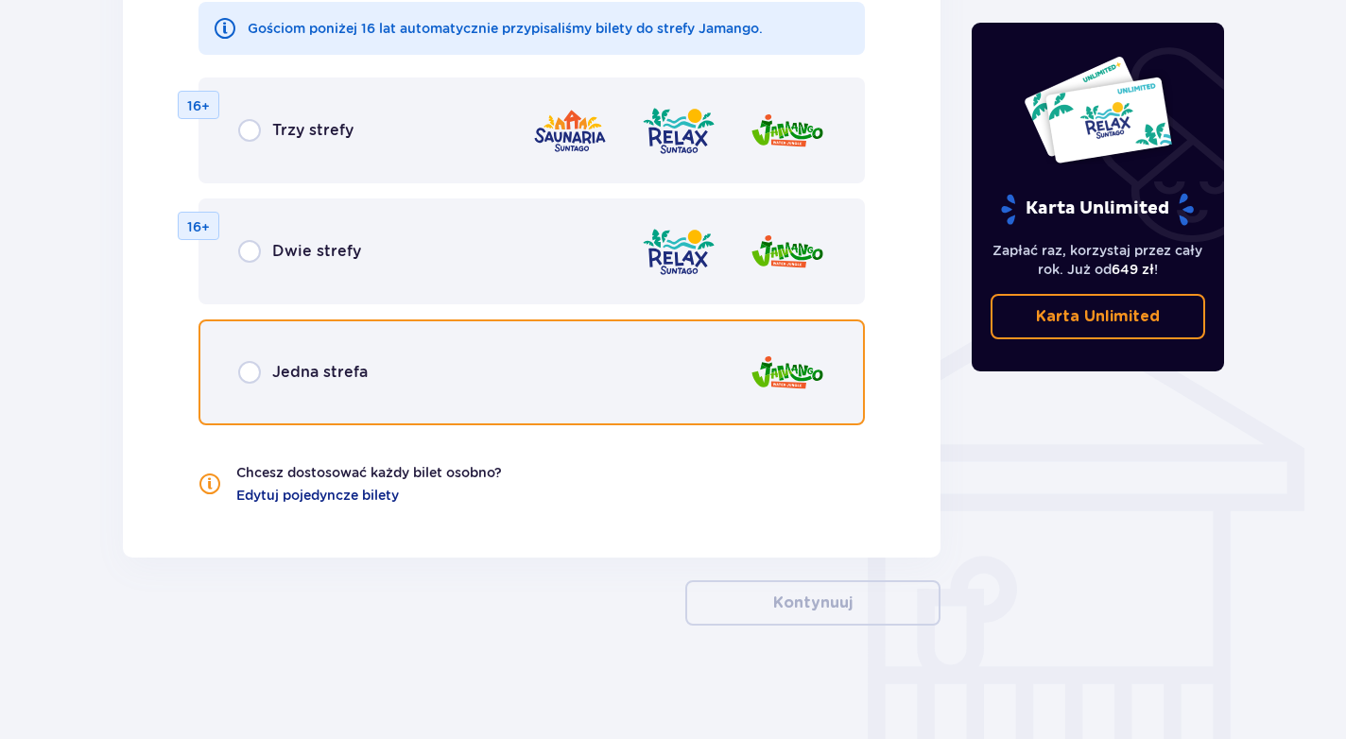
click at [252, 373] on input "radio" at bounding box center [249, 372] width 23 height 23
radio input "true"
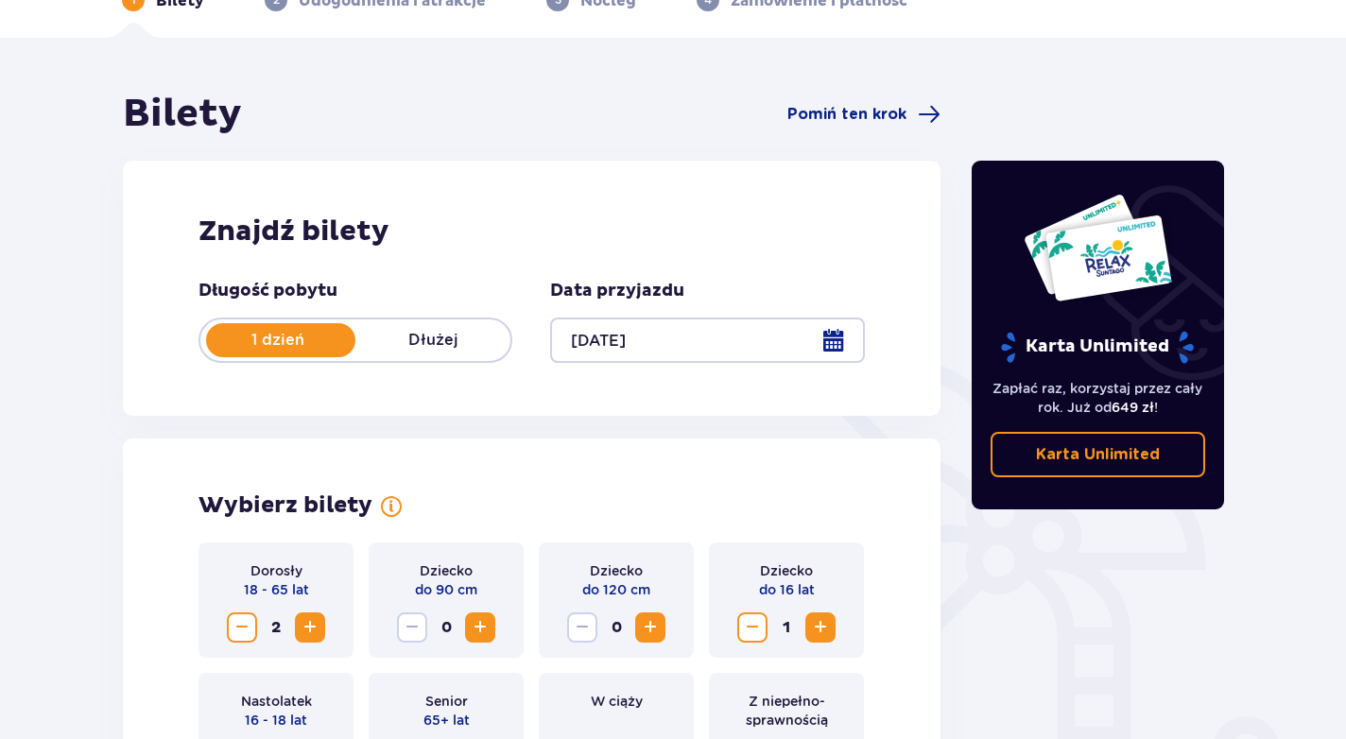
scroll to position [0, 0]
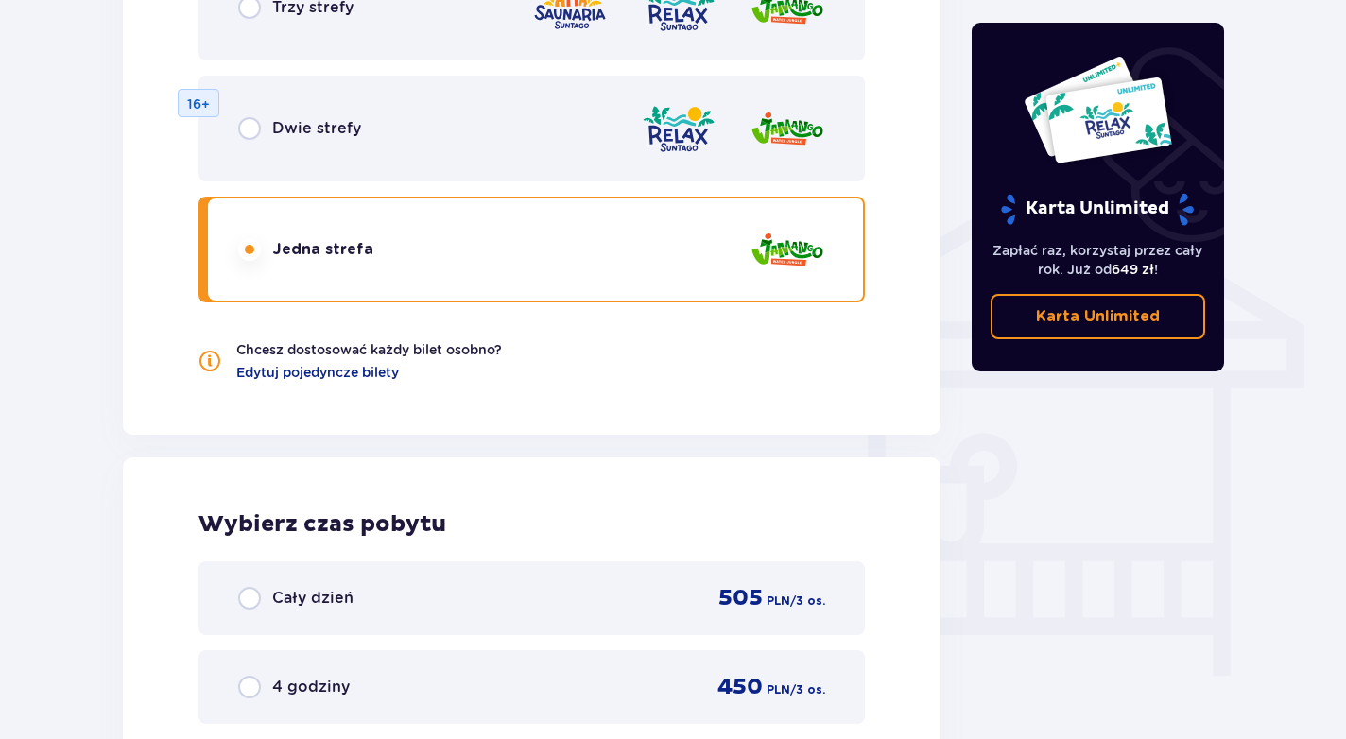
scroll to position [1857, 0]
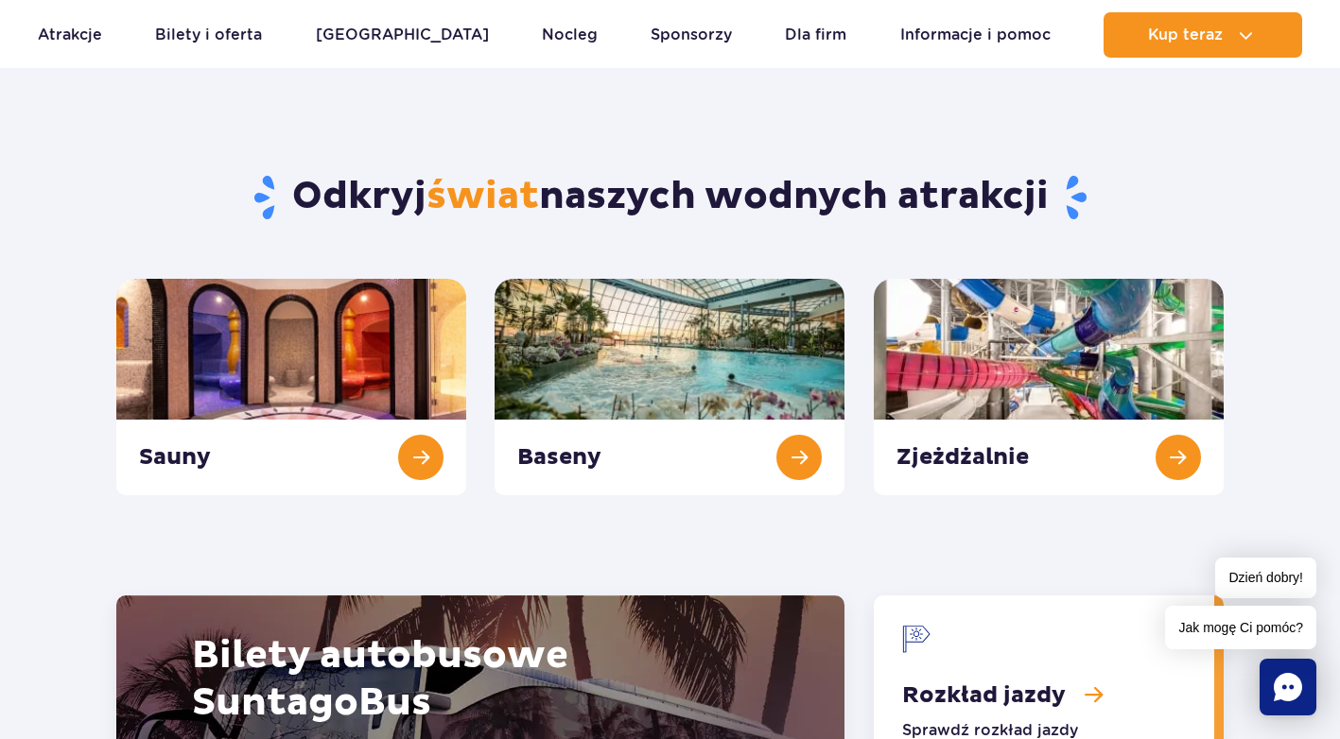
scroll to position [2080, 0]
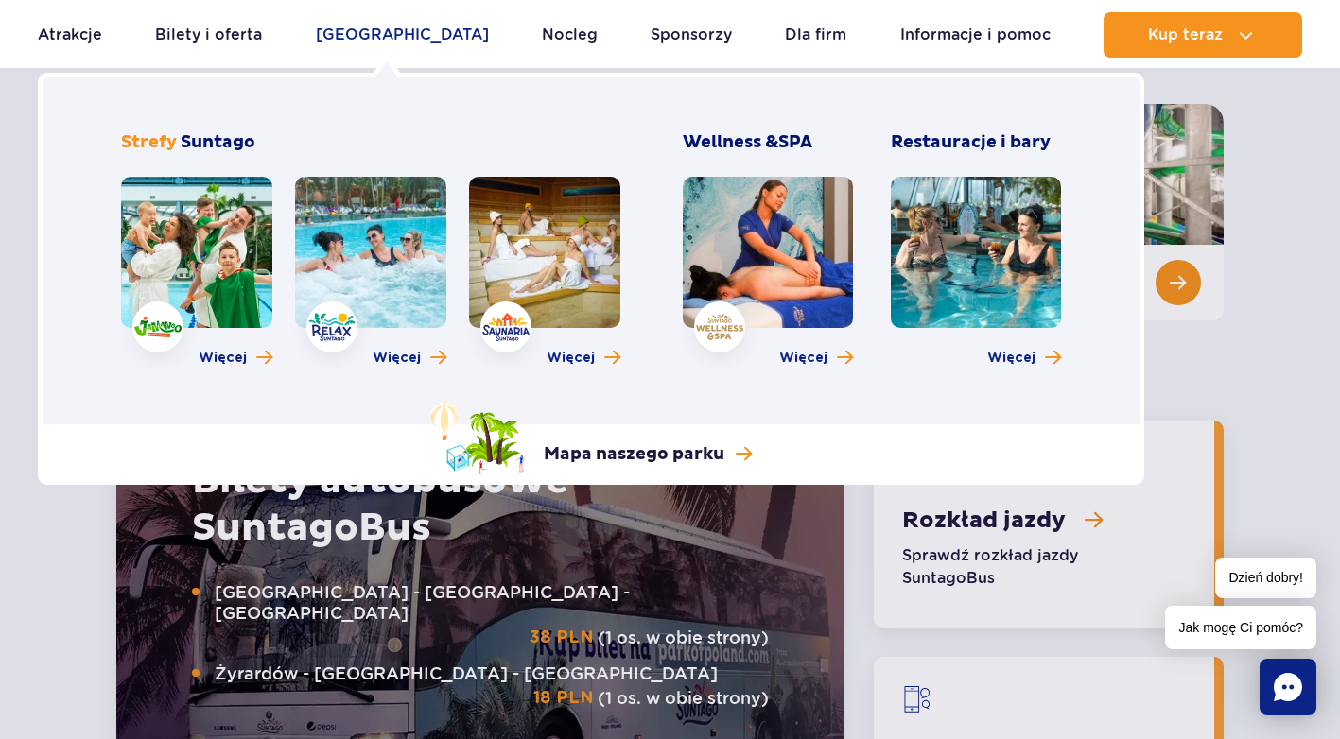
click at [381, 35] on link "[GEOGRAPHIC_DATA]" at bounding box center [402, 34] width 173 height 45
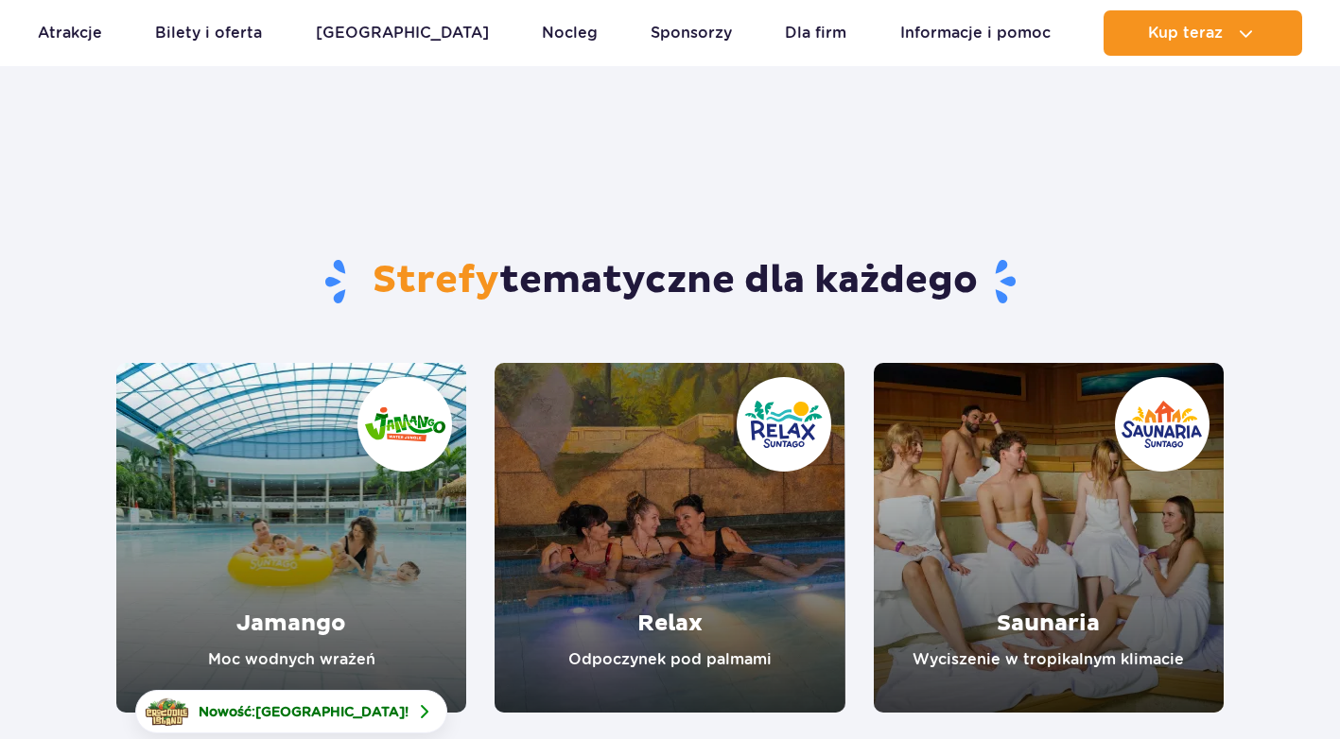
scroll to position [189, 0]
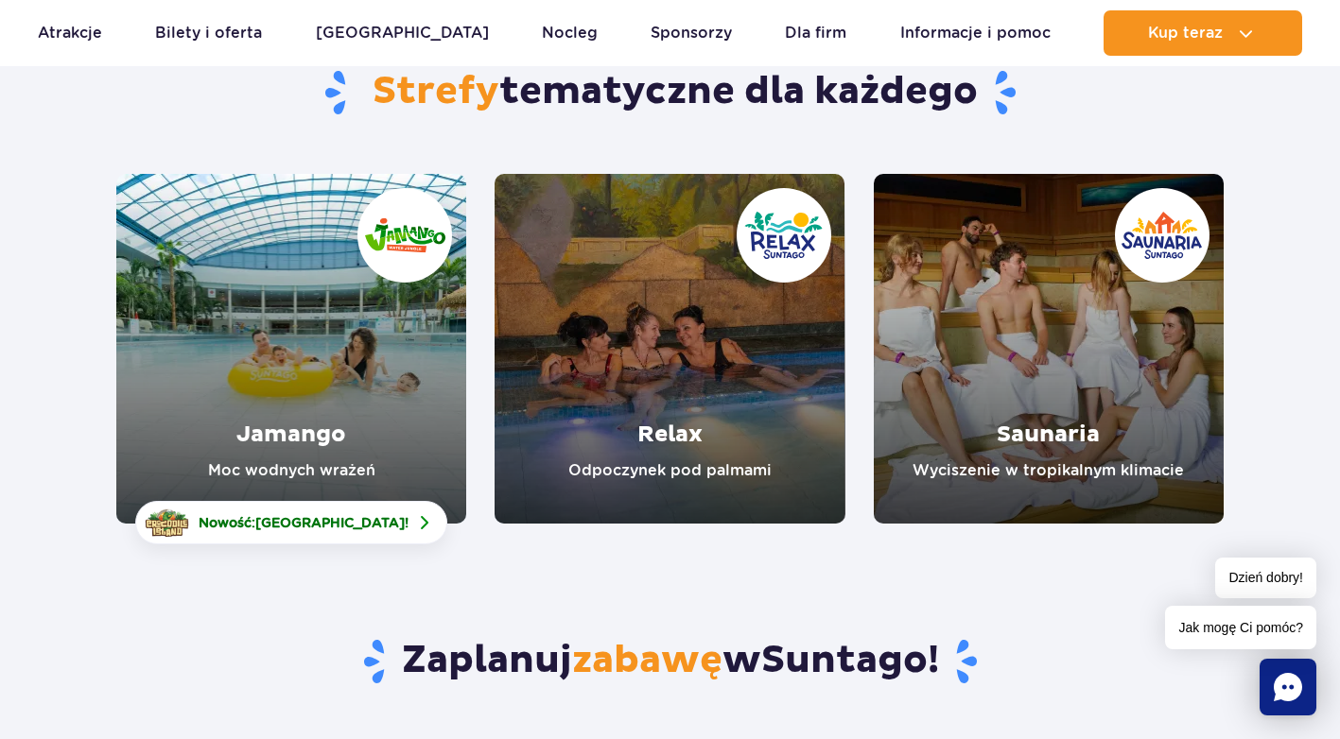
click at [777, 252] on link "Relax" at bounding box center [669, 349] width 350 height 350
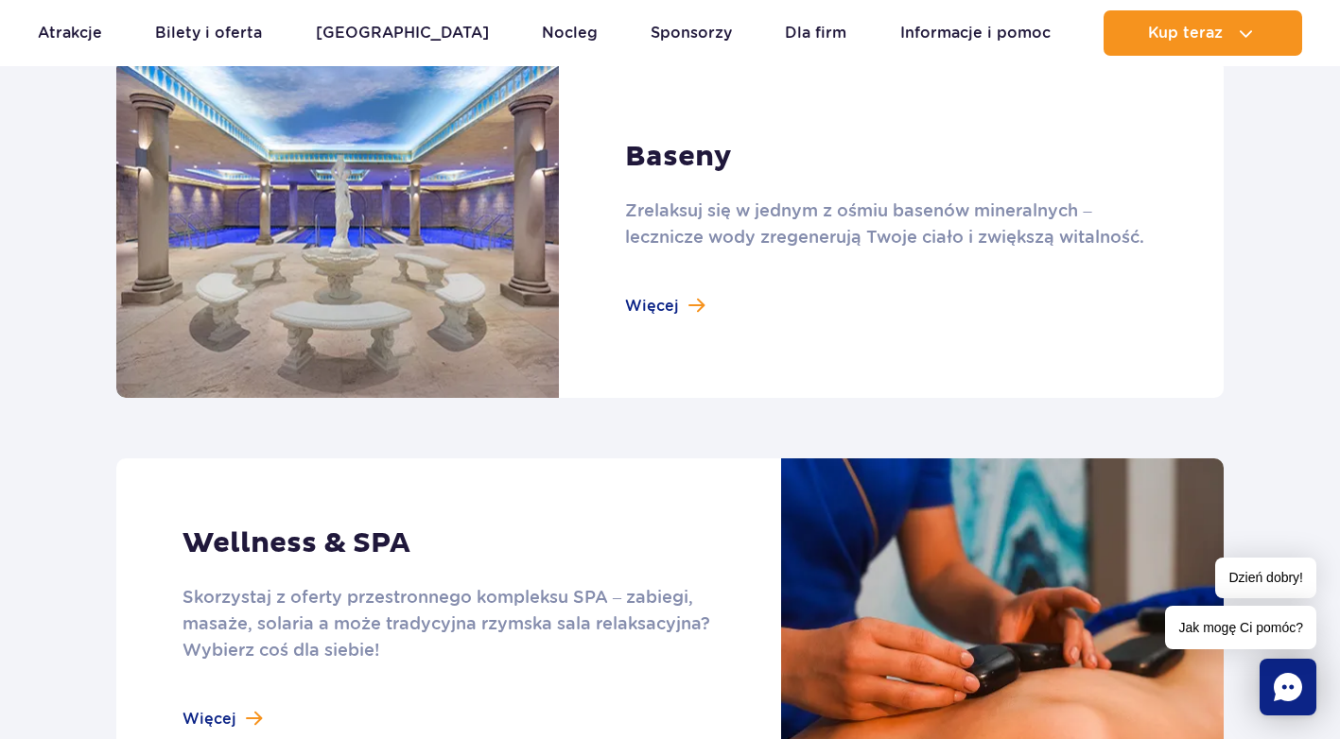
scroll to position [1135, 0]
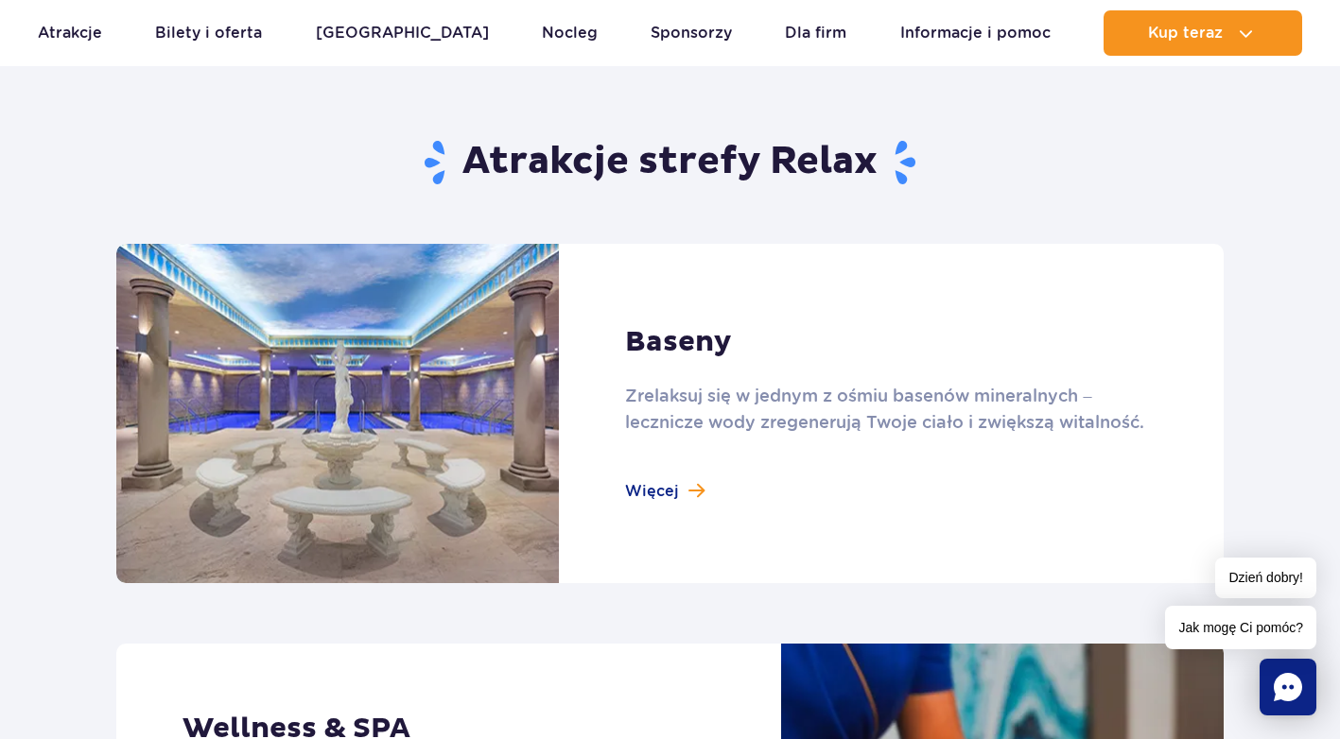
click at [667, 494] on link at bounding box center [669, 413] width 1107 height 339
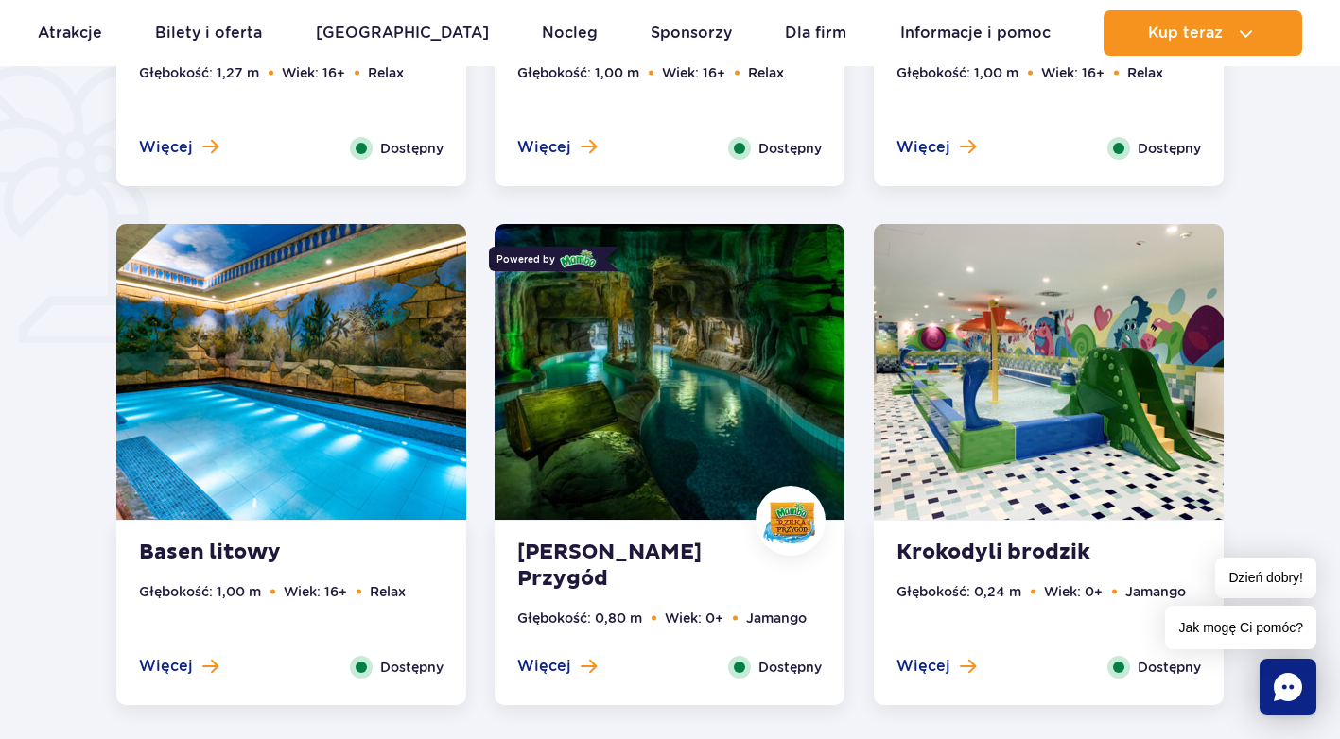
scroll to position [1513, 0]
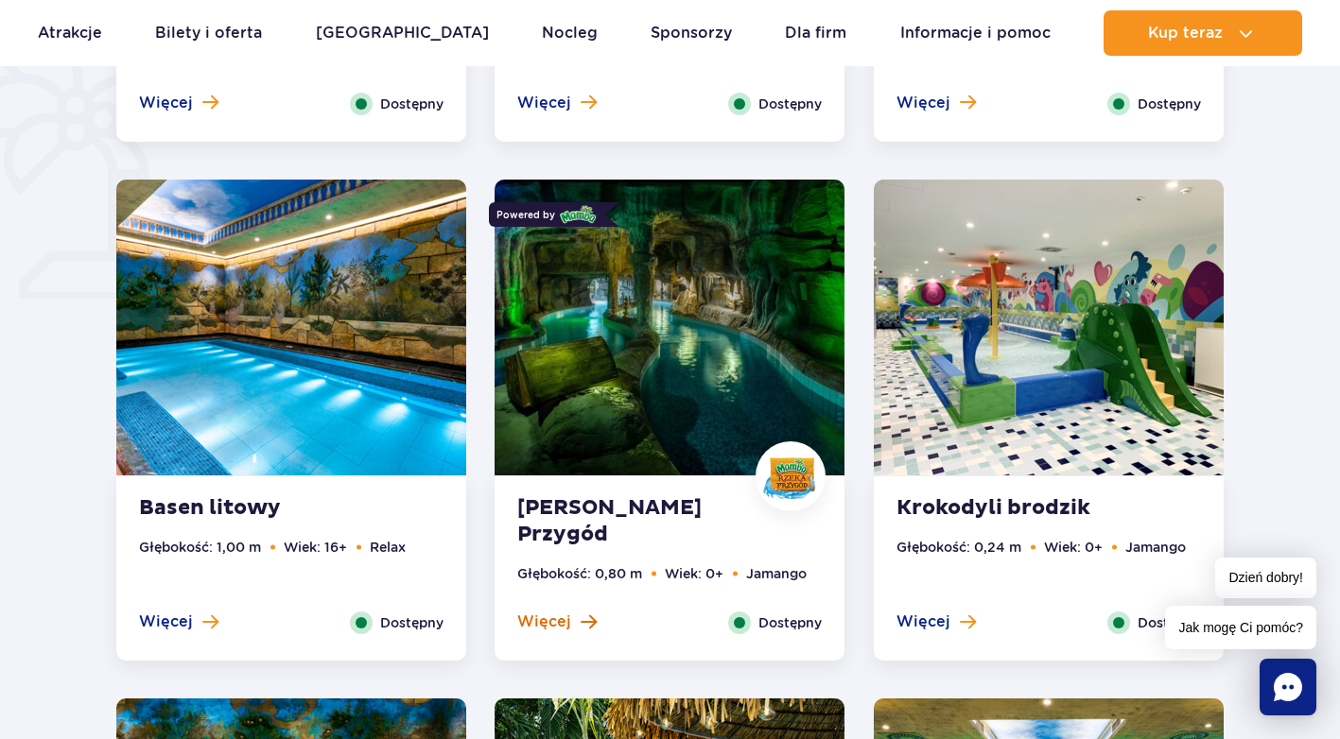
click at [565, 616] on span "Więcej" at bounding box center [544, 622] width 54 height 21
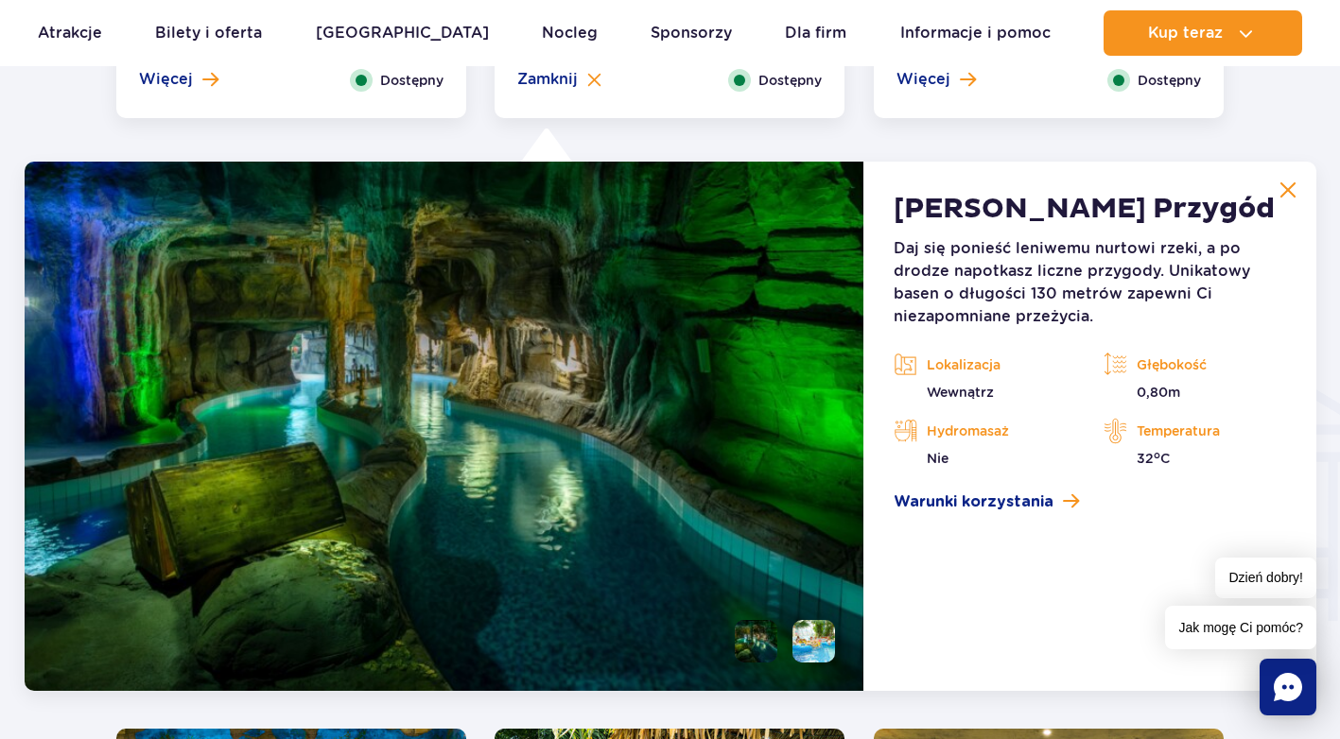
scroll to position [2104, 0]
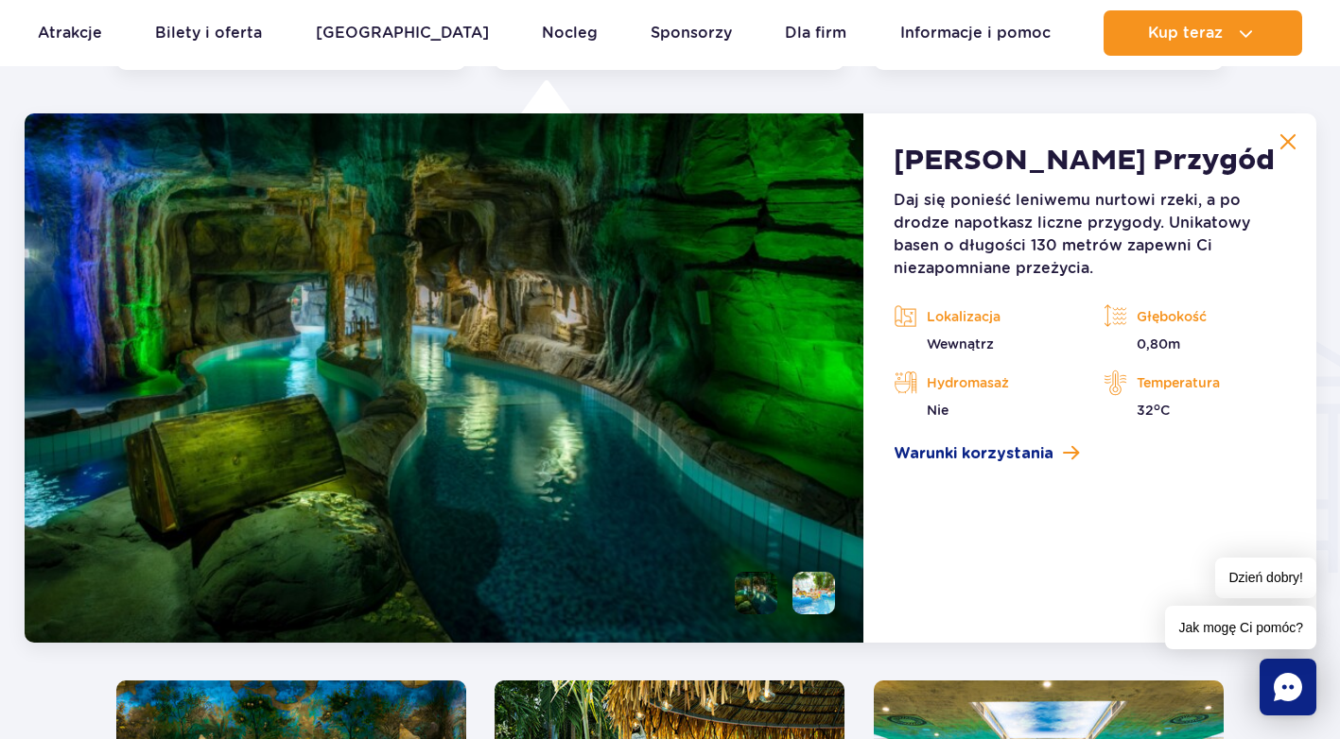
click at [803, 595] on li at bounding box center [813, 593] width 43 height 43
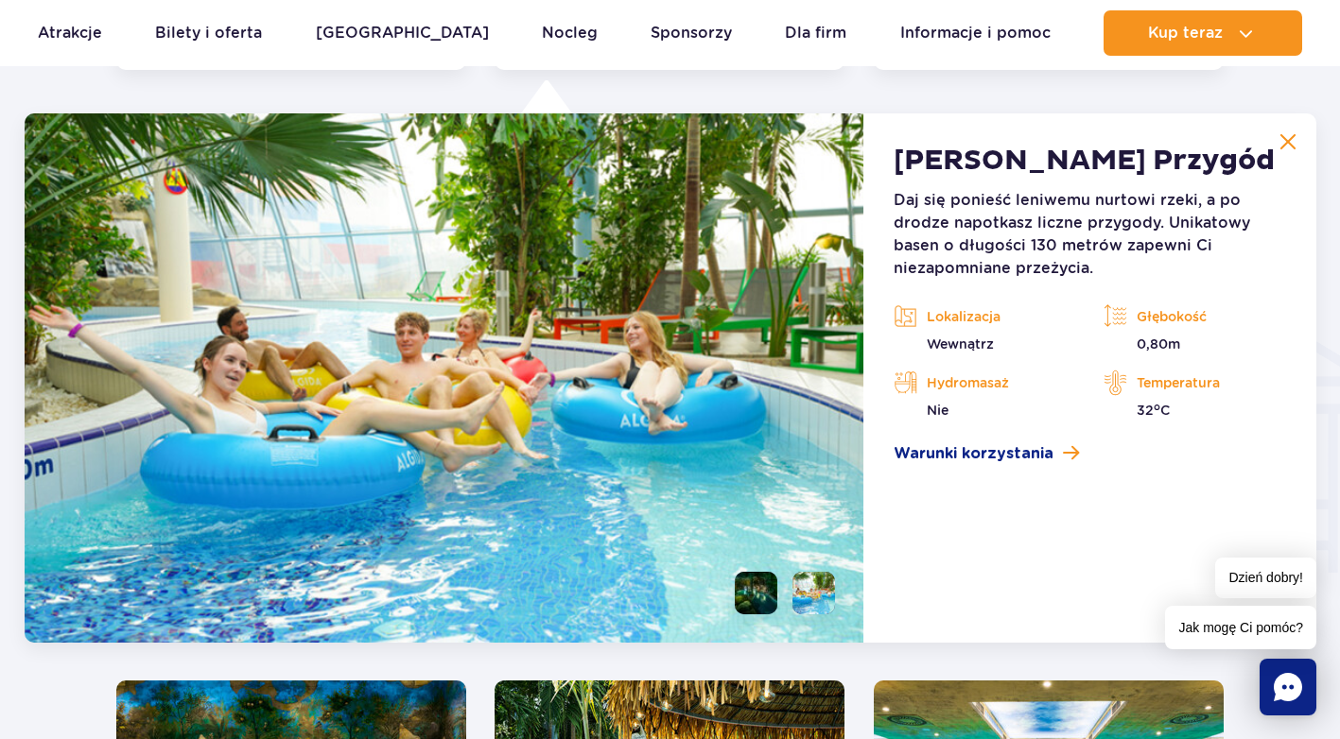
click at [763, 593] on li at bounding box center [756, 593] width 43 height 43
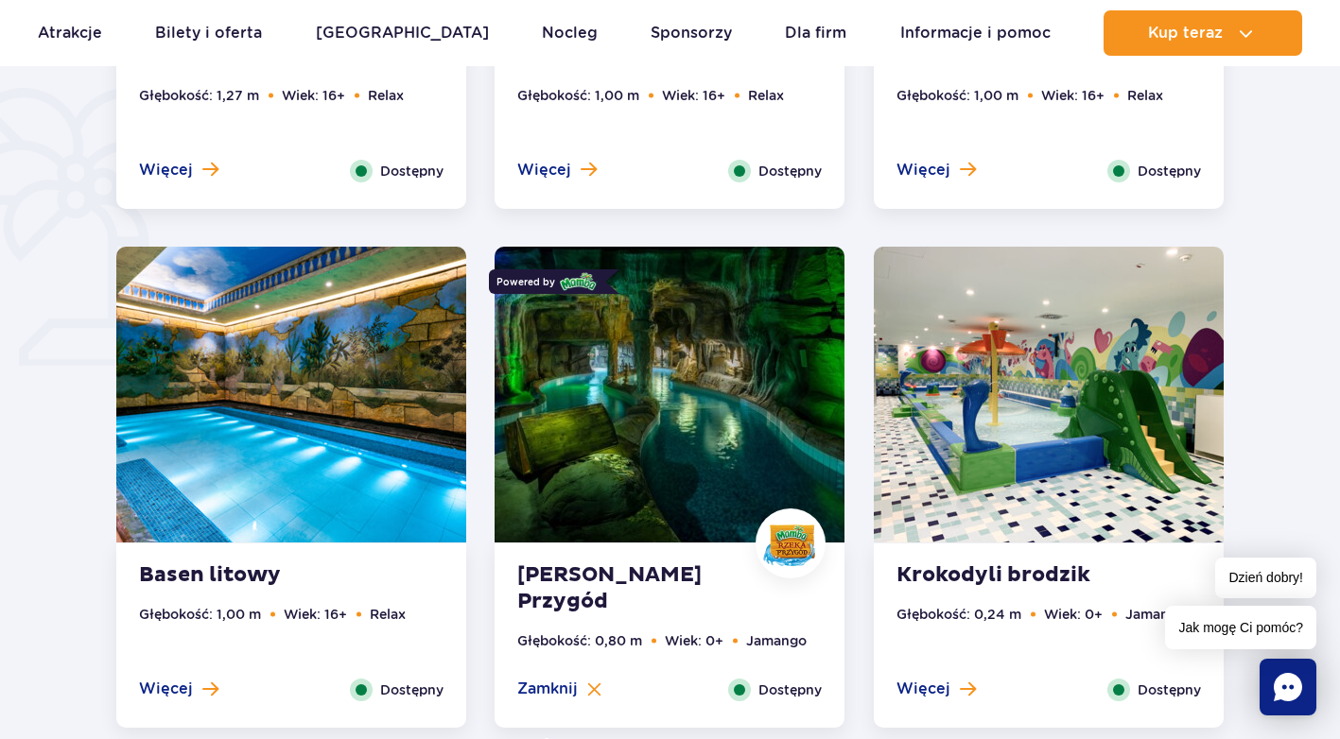
scroll to position [1631, 0]
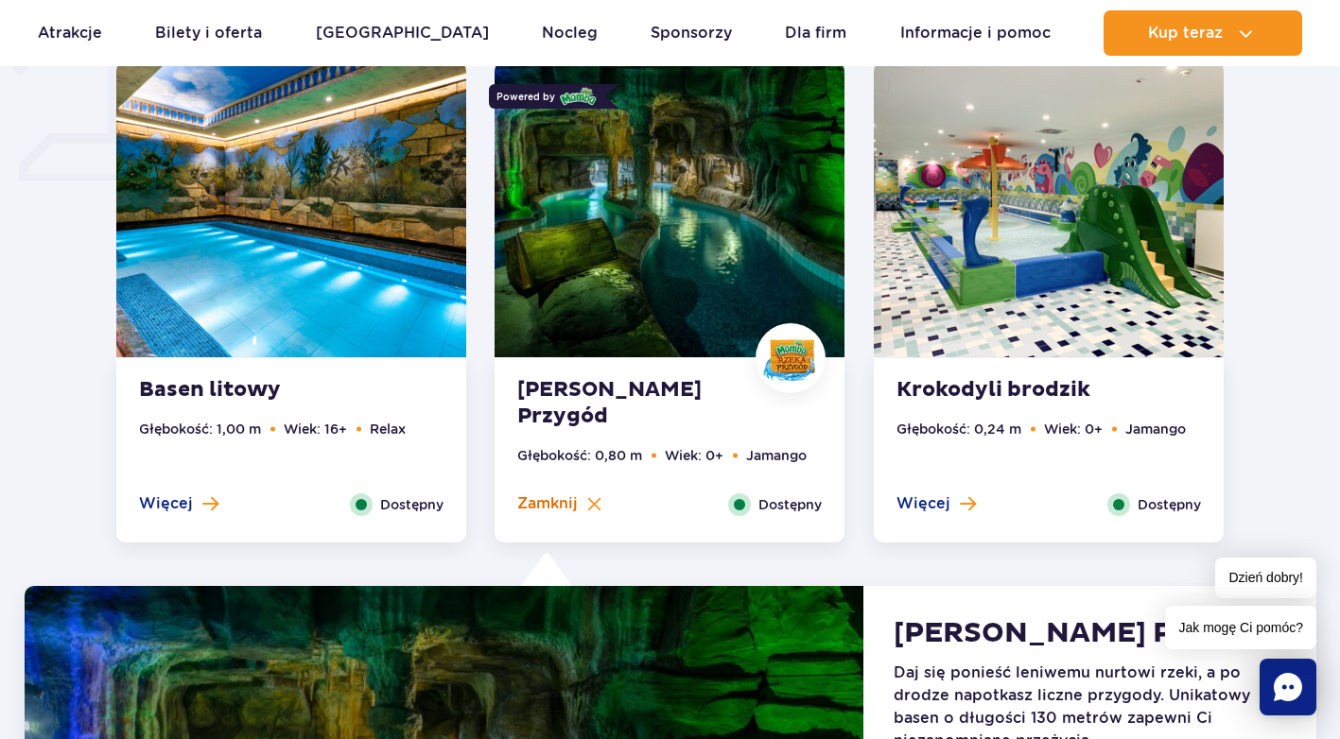
click at [595, 501] on img at bounding box center [594, 504] width 14 height 14
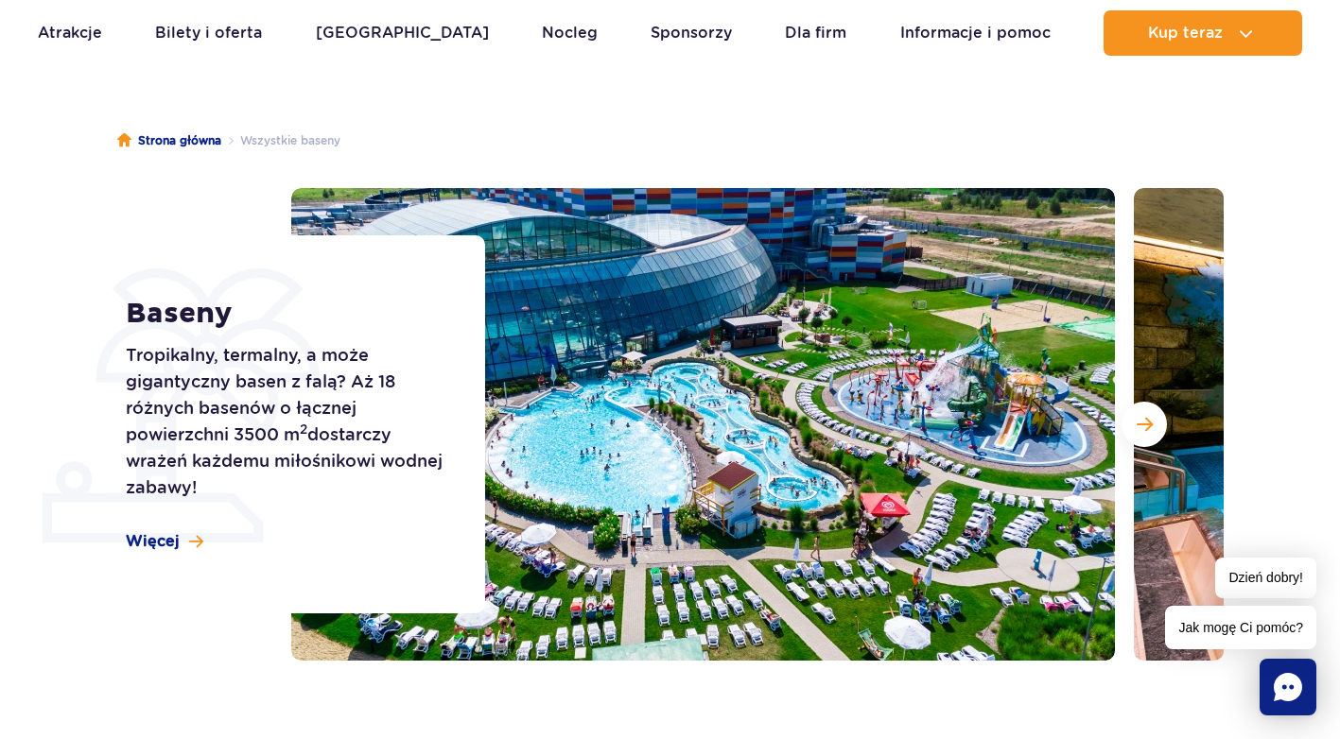
scroll to position [0, 0]
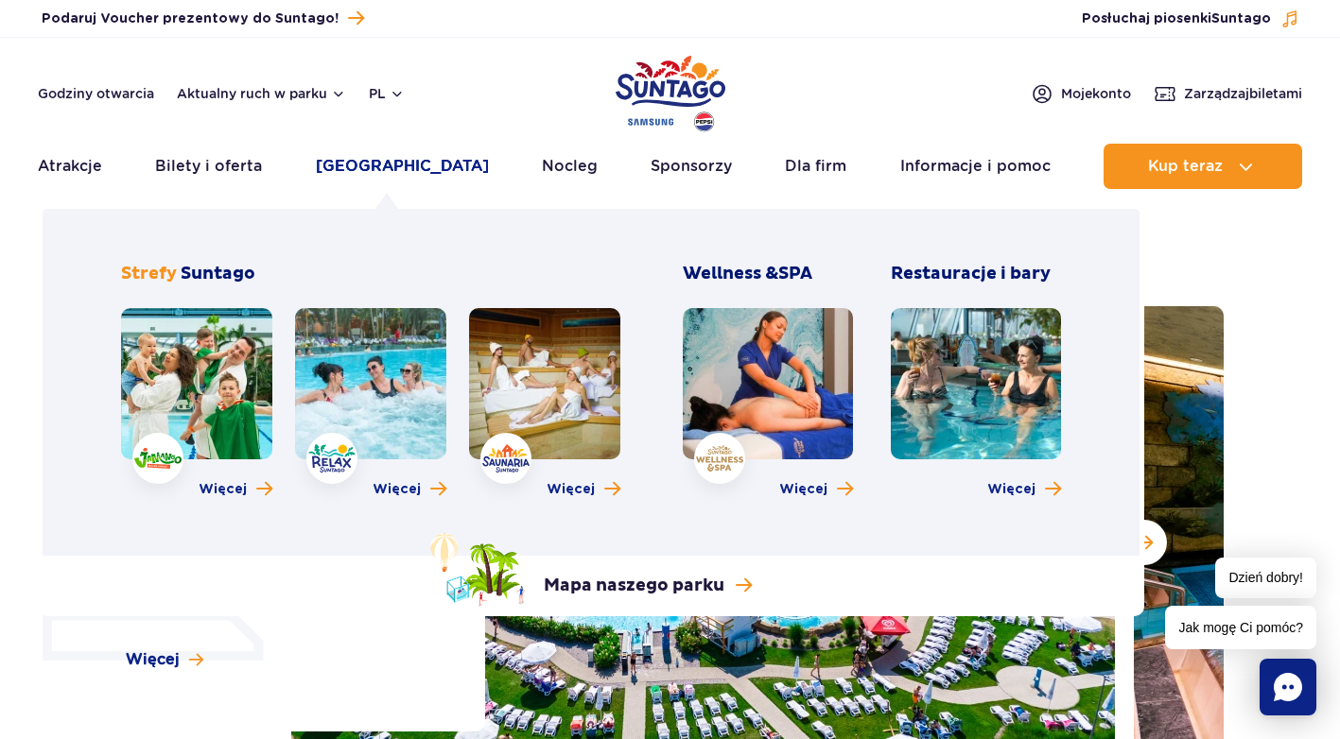
click at [413, 166] on link "[GEOGRAPHIC_DATA]" at bounding box center [402, 166] width 173 height 45
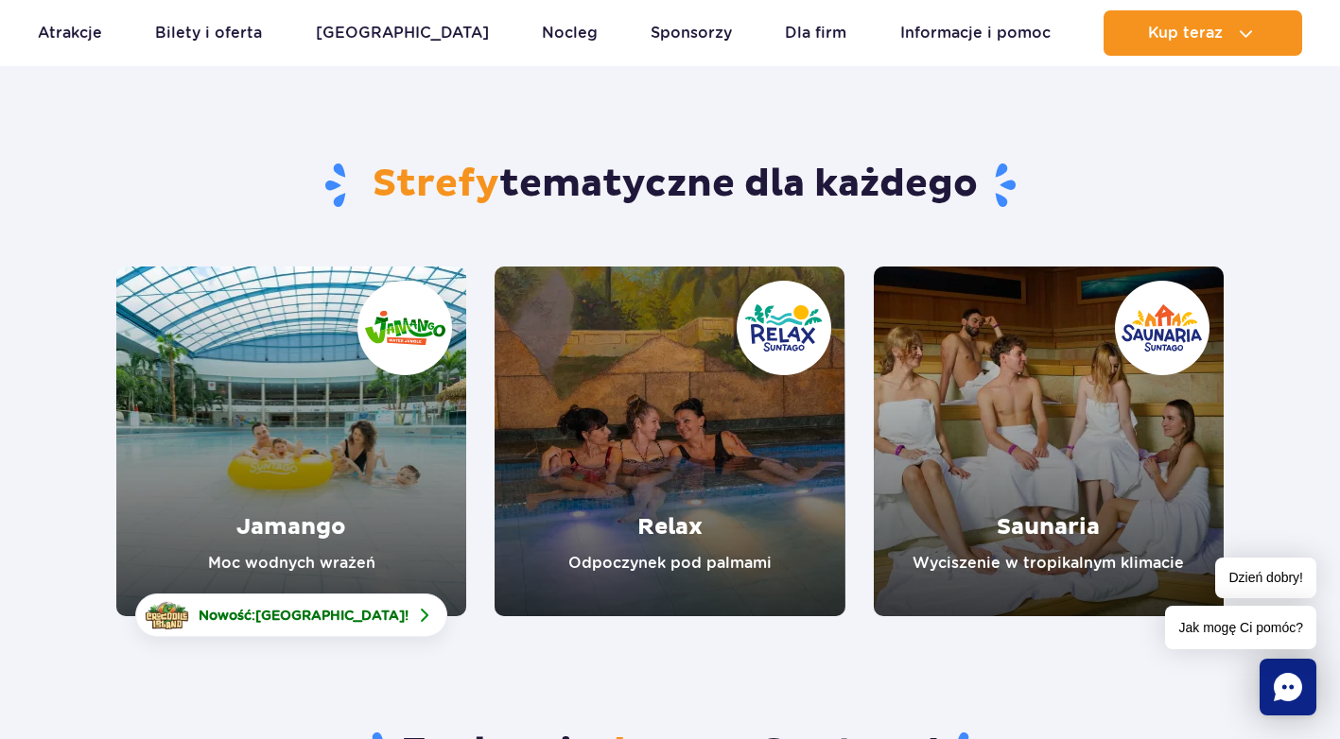
scroll to position [189, 0]
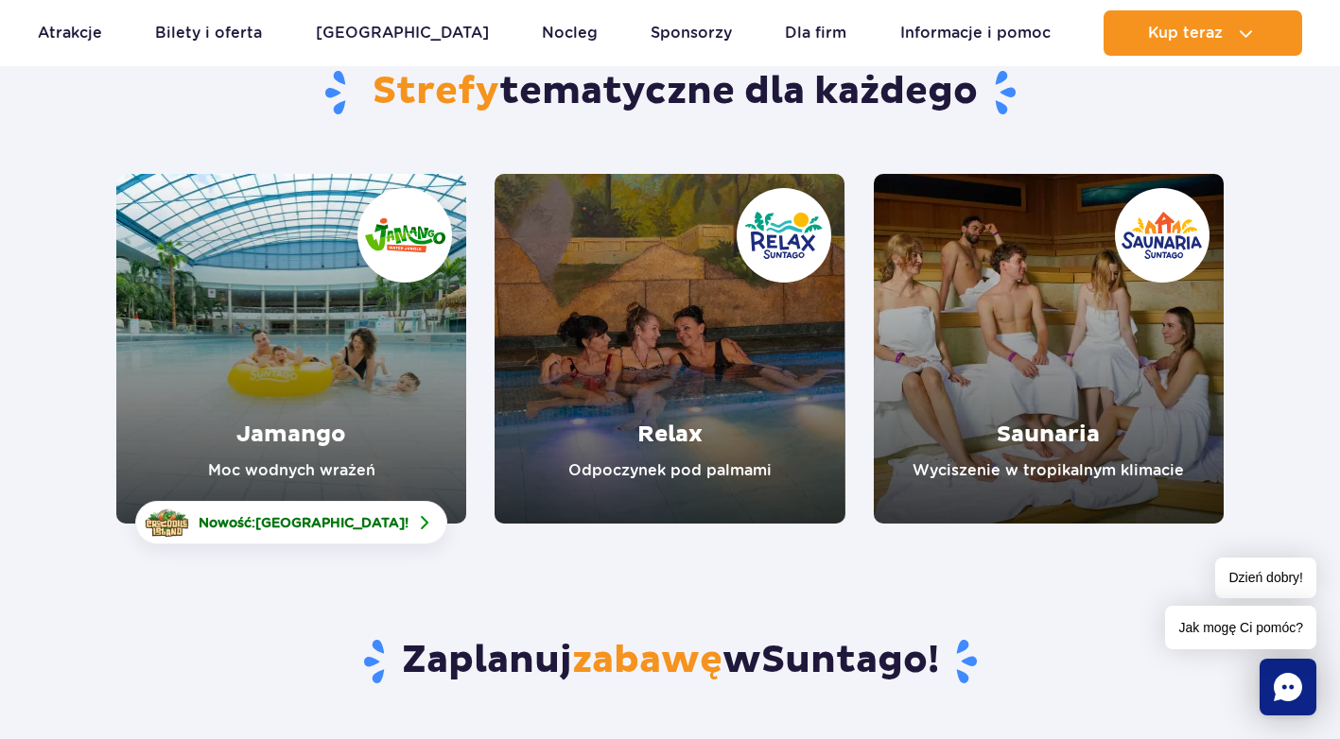
click at [321, 370] on link "Jamango" at bounding box center [291, 349] width 350 height 350
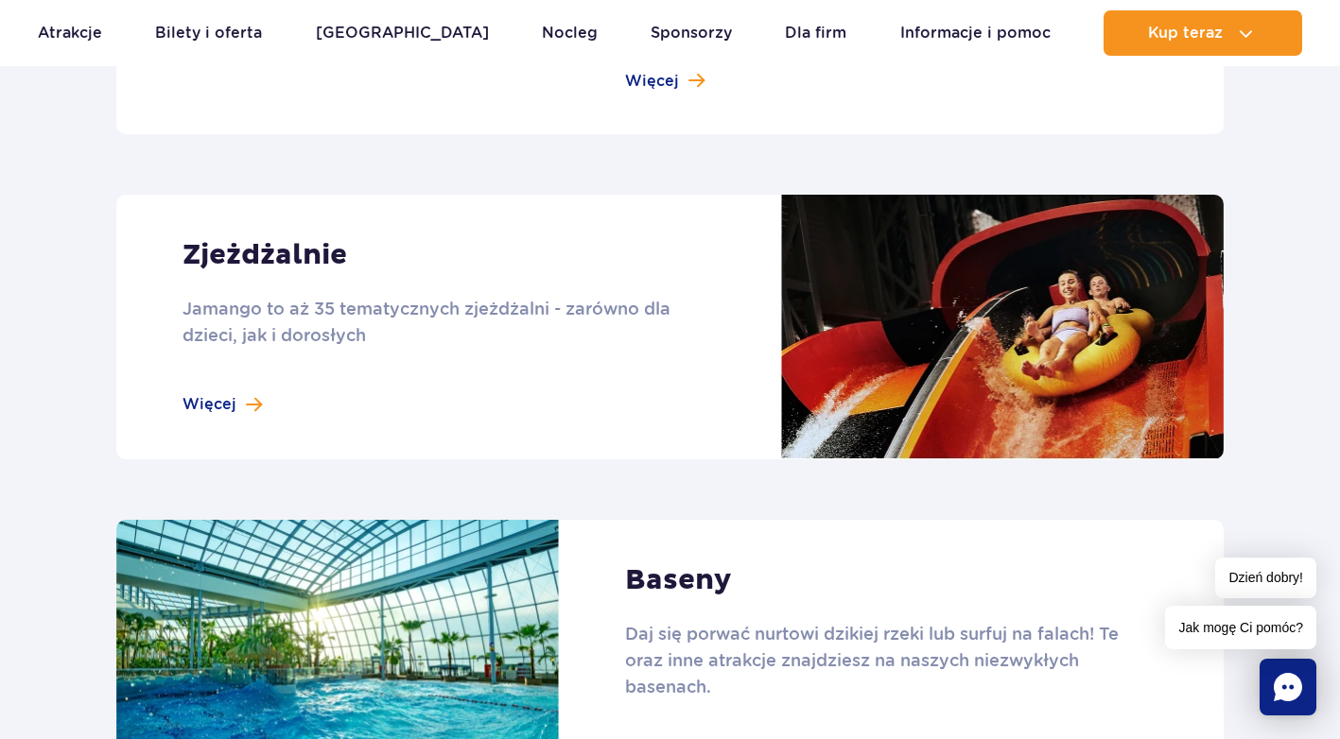
scroll to position [1702, 0]
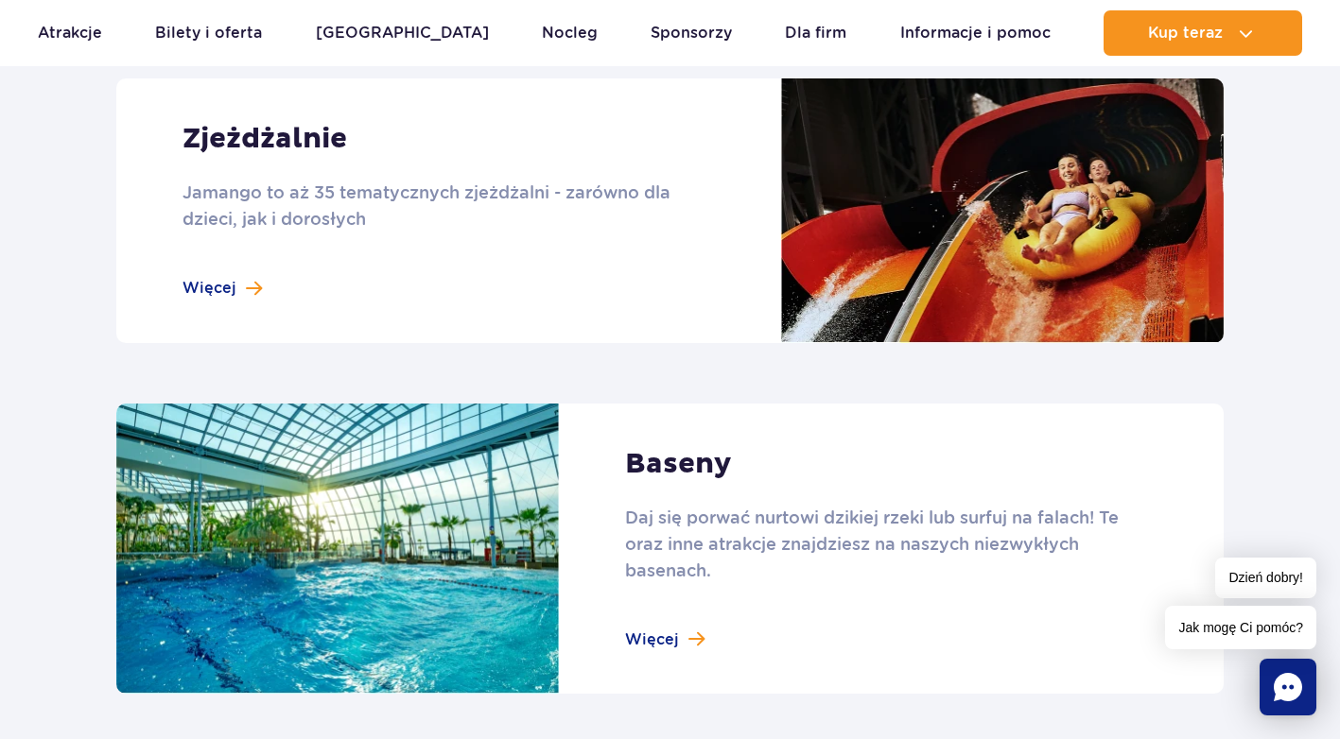
click at [667, 644] on link at bounding box center [669, 549] width 1107 height 291
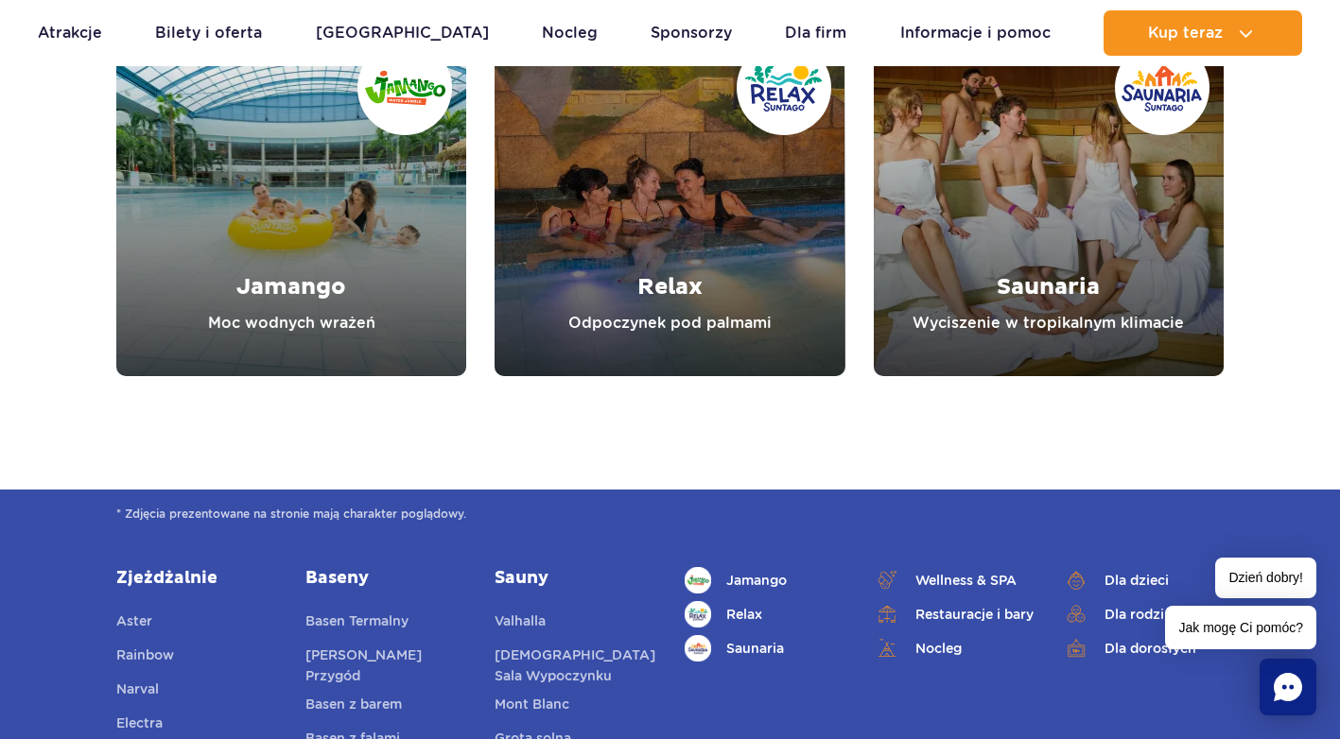
scroll to position [5011, 0]
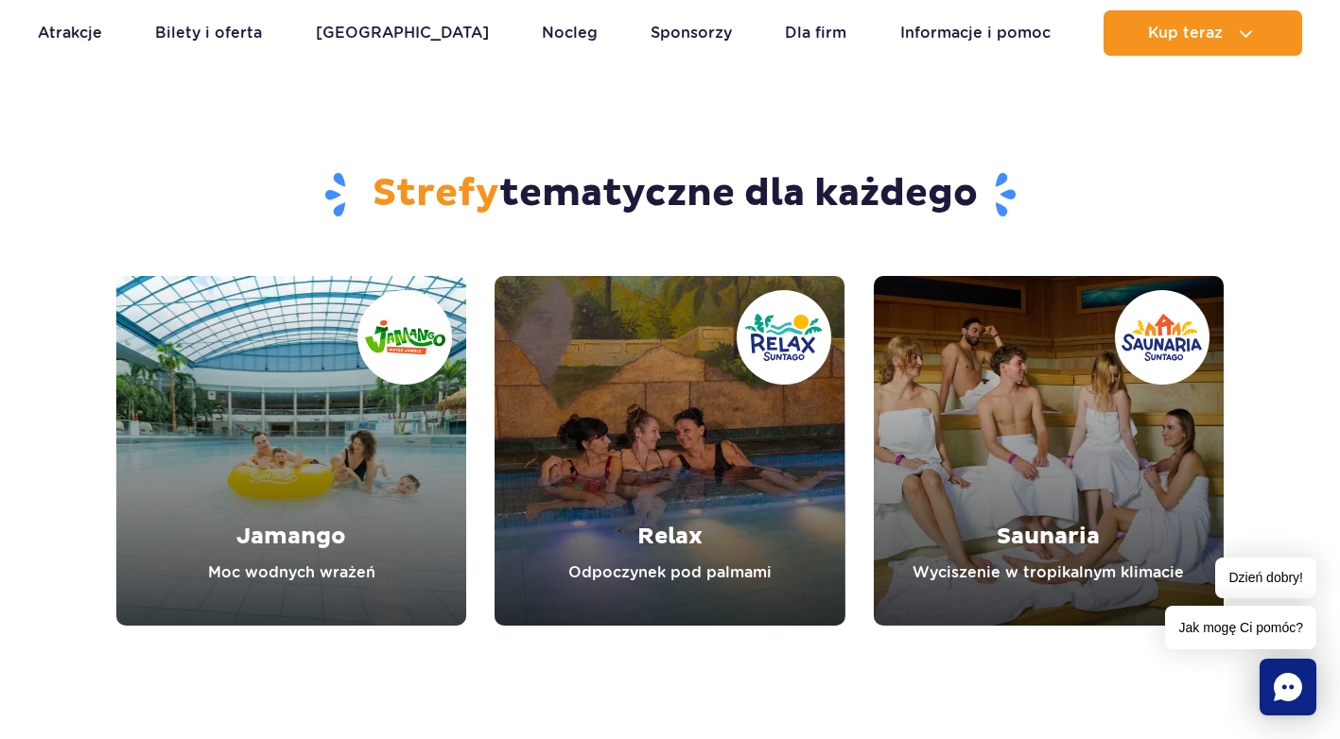
click at [668, 501] on link "Relax" at bounding box center [669, 451] width 350 height 350
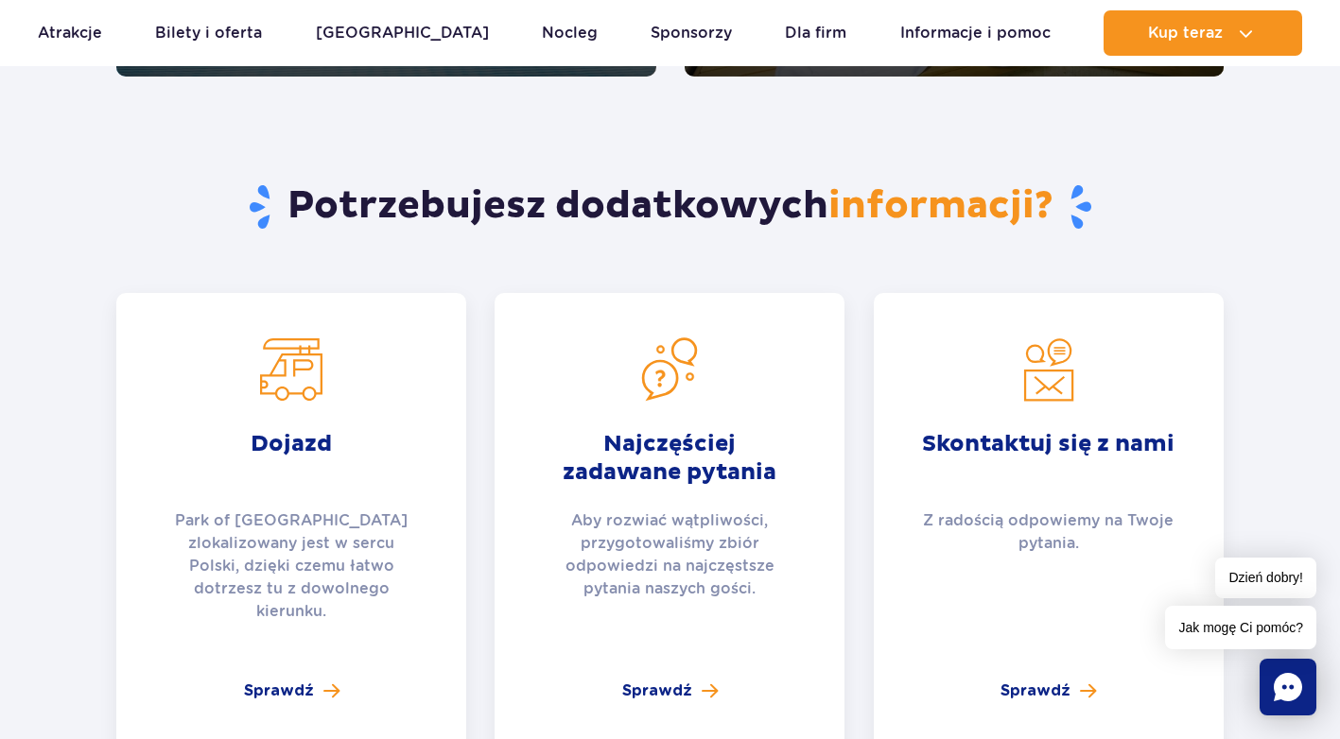
scroll to position [3782, 0]
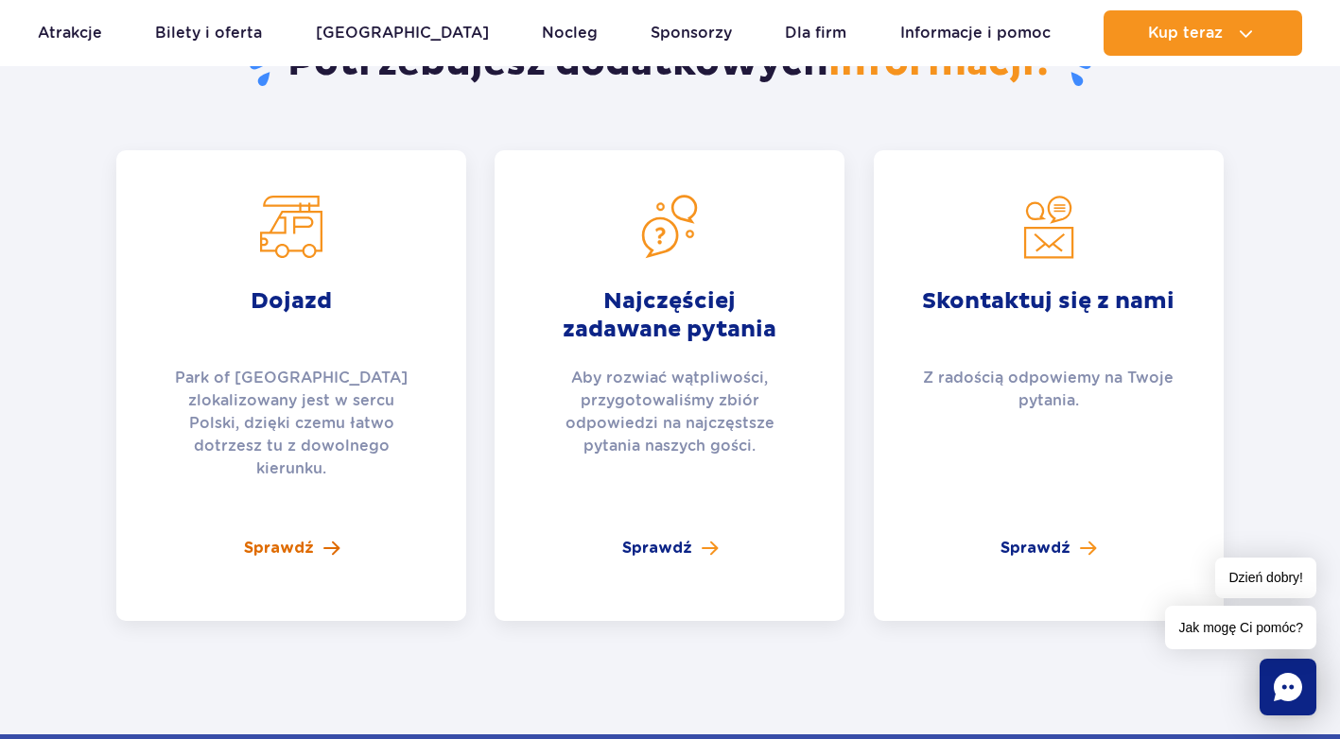
click at [289, 537] on span "Sprawdź" at bounding box center [279, 548] width 70 height 23
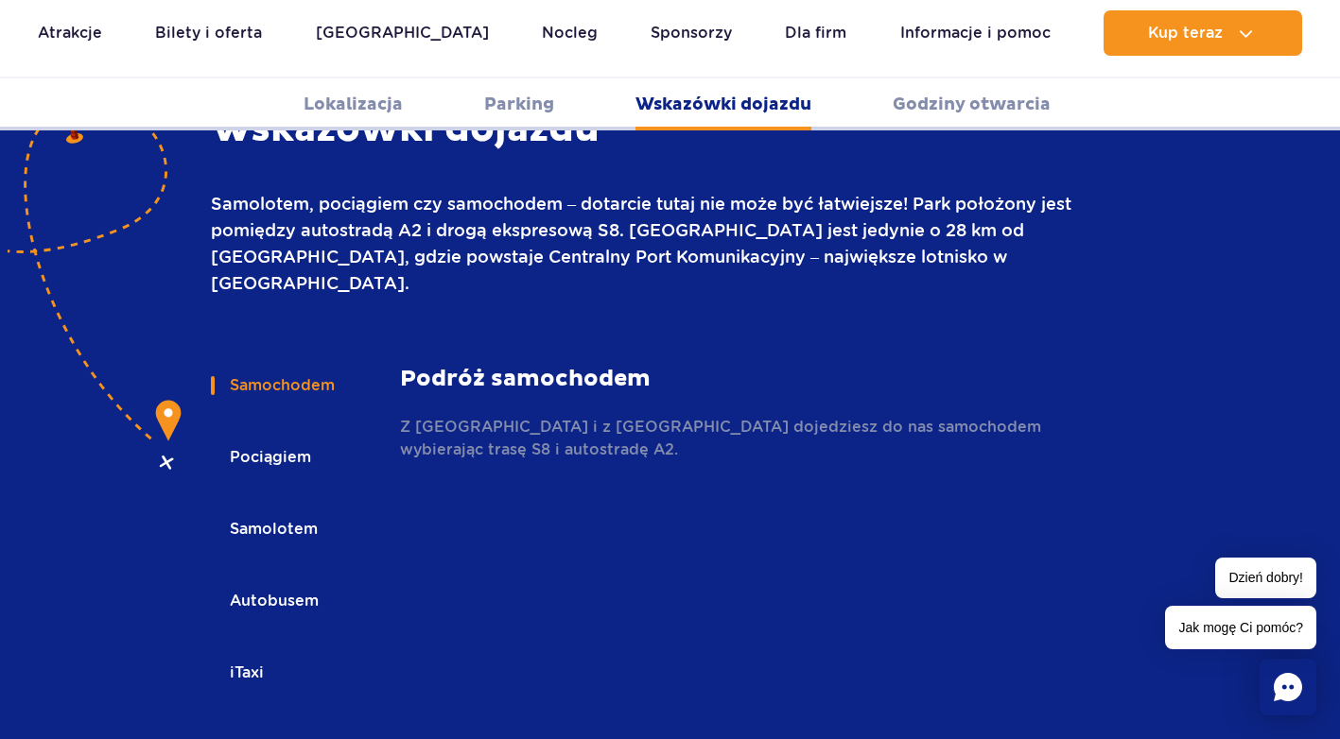
scroll to position [2516, 0]
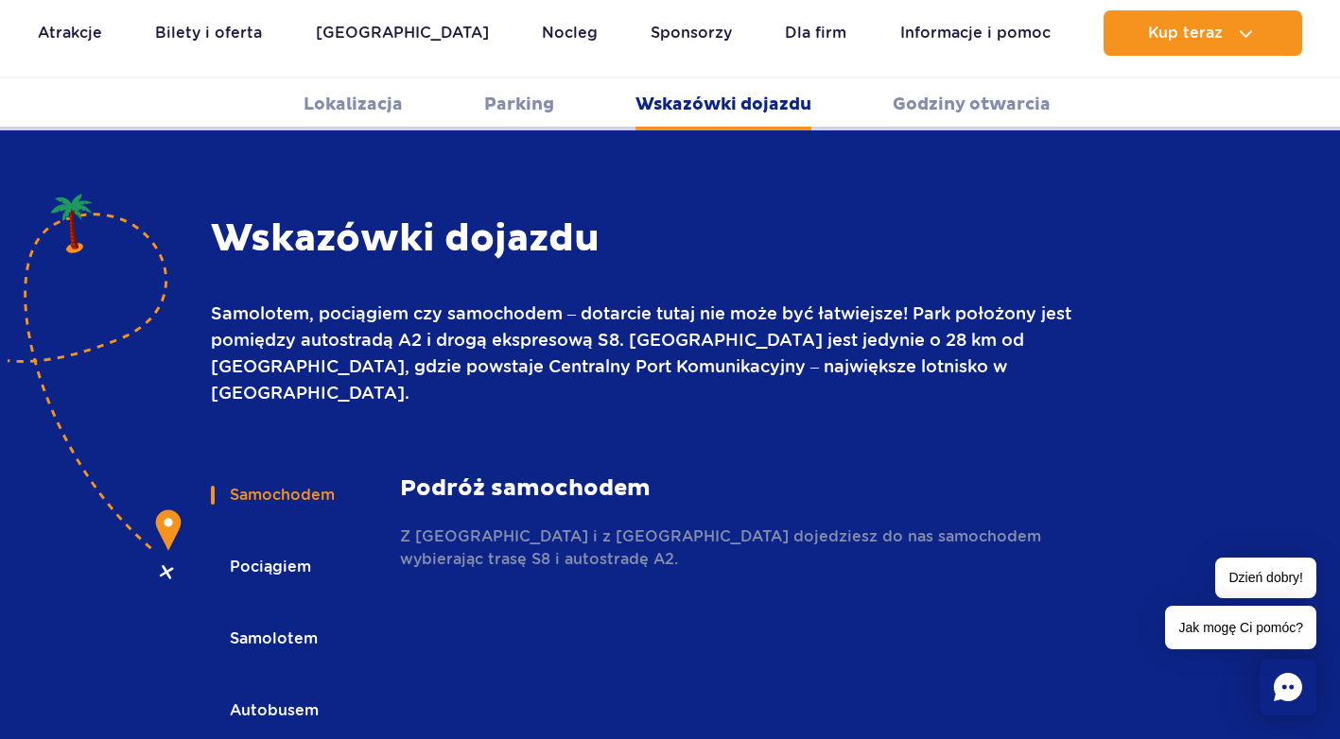
click at [281, 475] on button "Samochodem" at bounding box center [281, 496] width 140 height 42
click at [249, 546] on button "Pociągiem" at bounding box center [269, 567] width 116 height 42
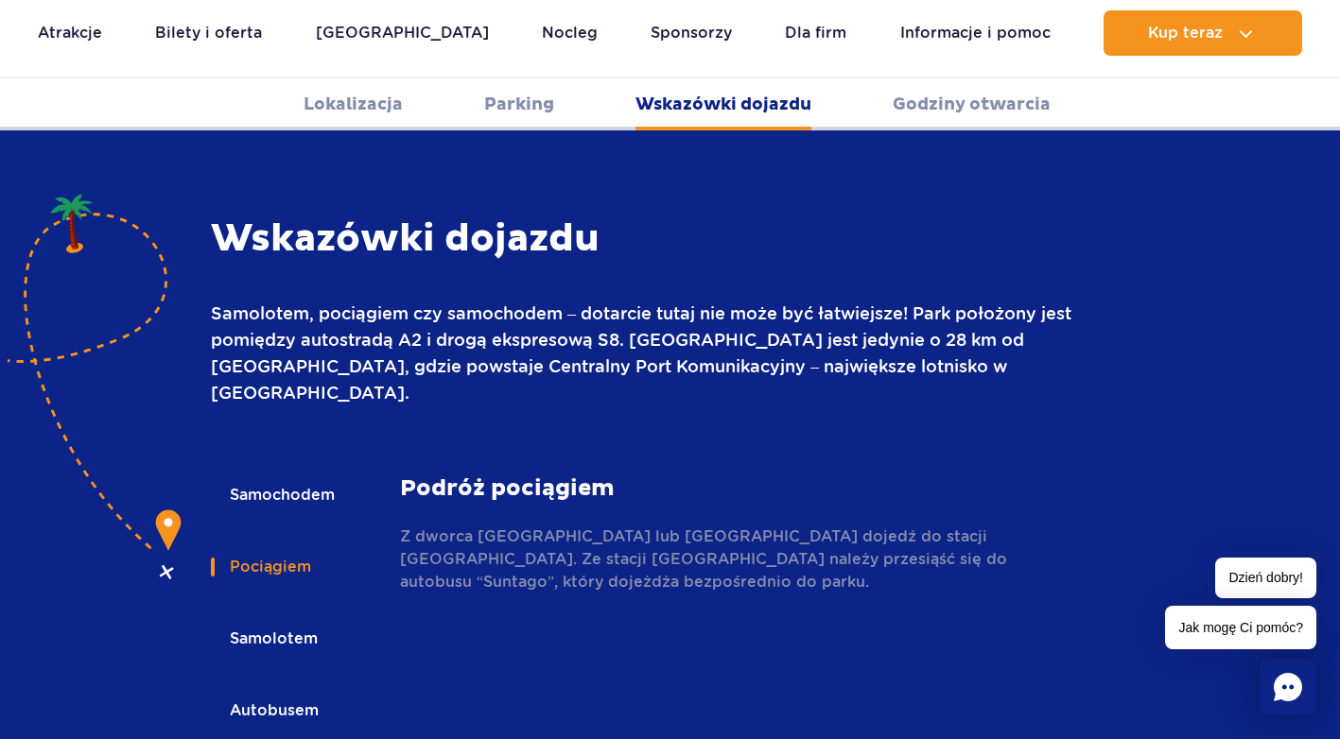
click at [289, 475] on button "Samochodem" at bounding box center [281, 496] width 140 height 42
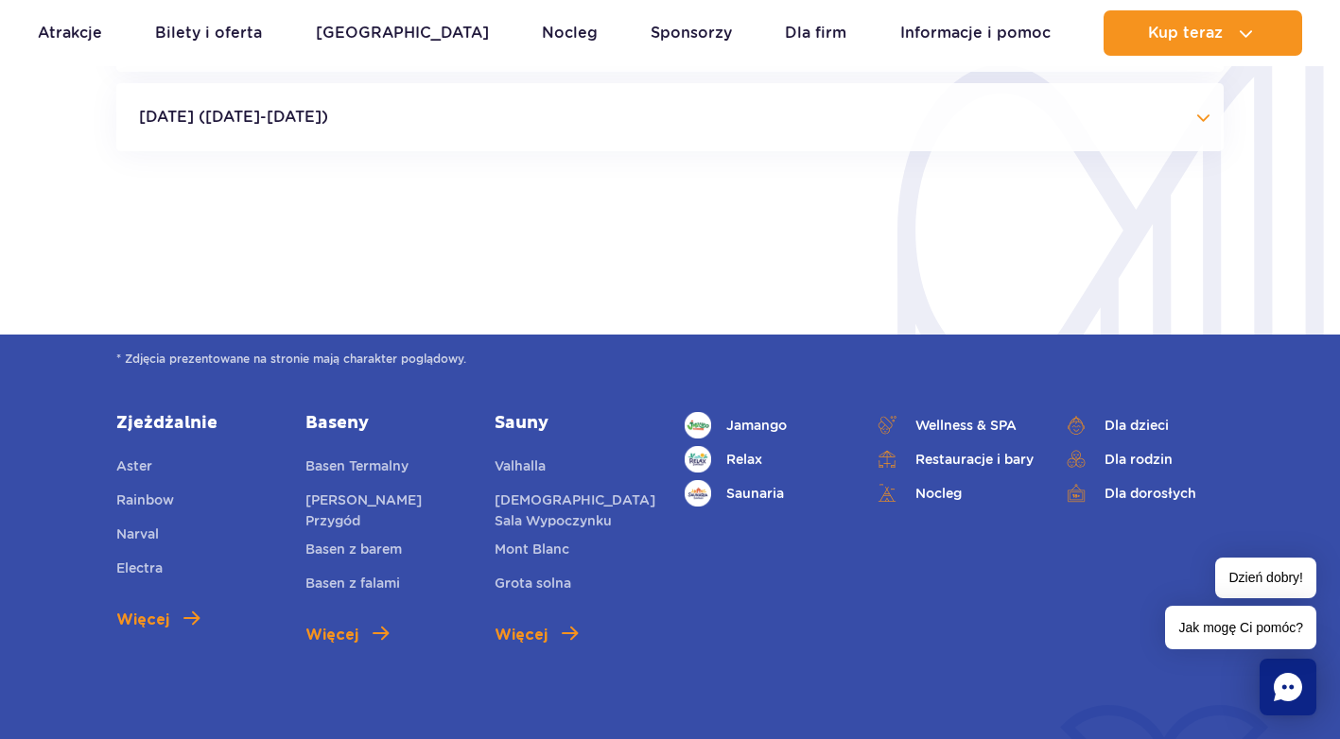
scroll to position [4596, 0]
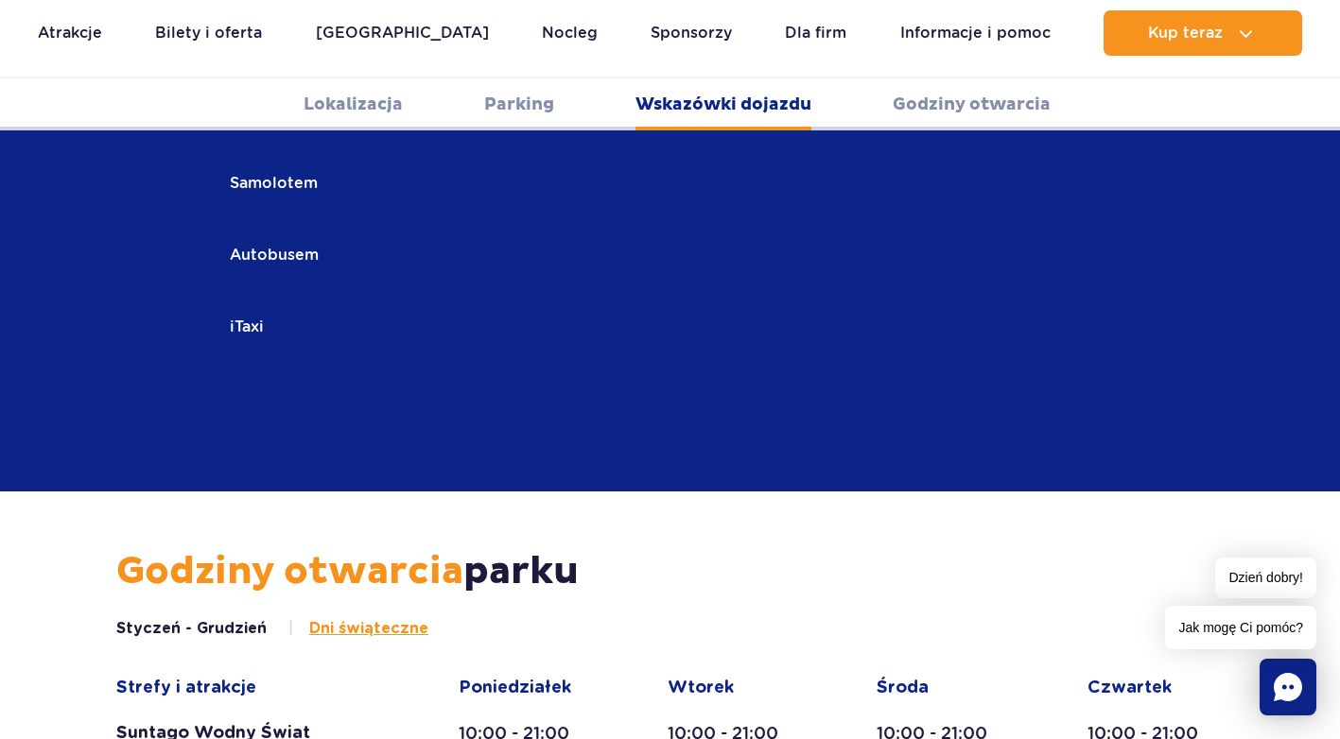
scroll to position [2705, 0]
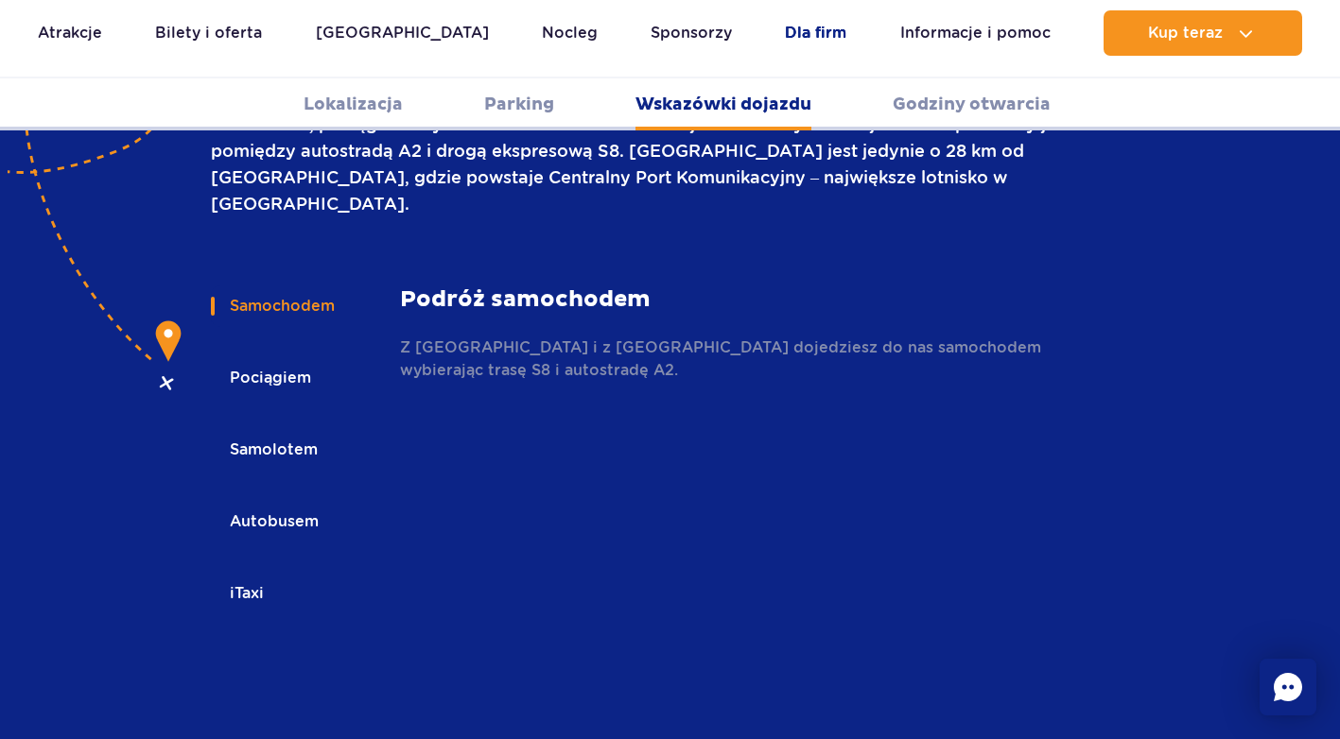
click at [785, 31] on link "Dla firm" at bounding box center [815, 32] width 61 height 45
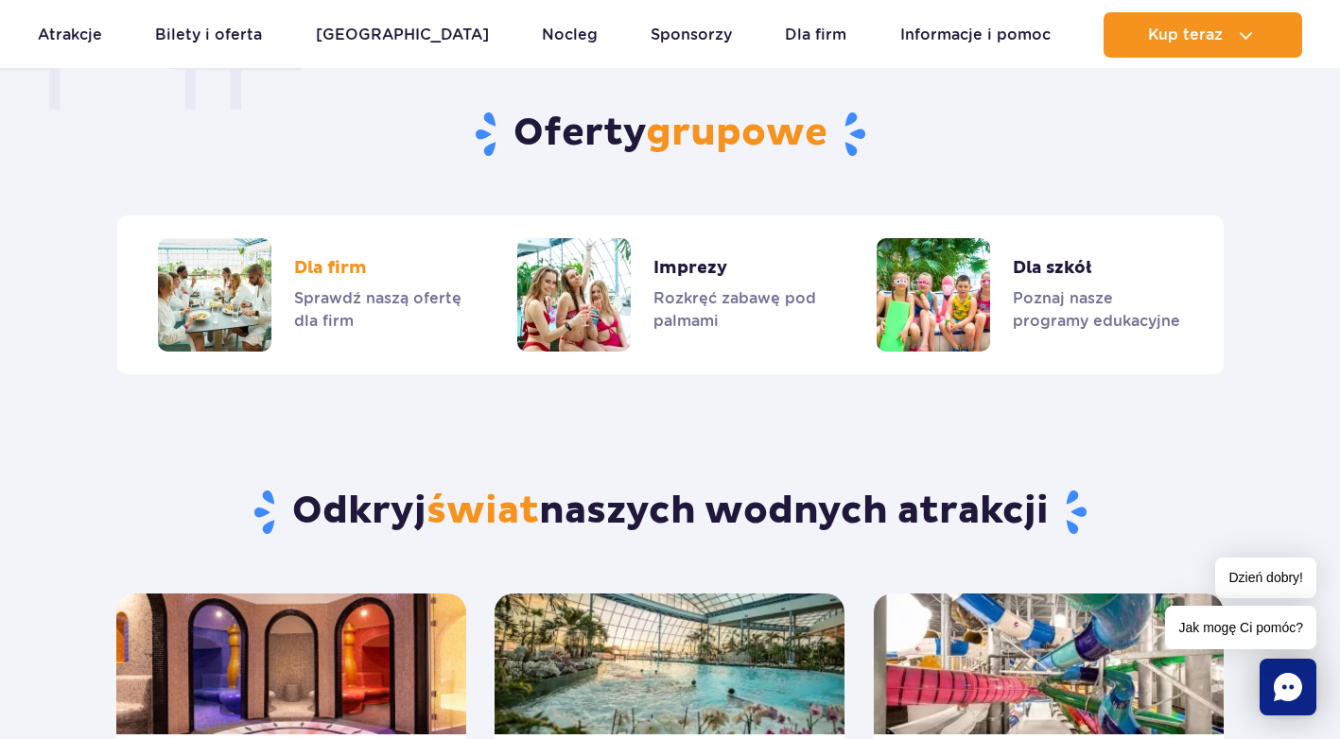
drag, startPoint x: 329, startPoint y: 283, endPoint x: 321, endPoint y: 275, distance: 10.7
click at [328, 282] on link "Dla firm" at bounding box center [310, 294] width 304 height 113
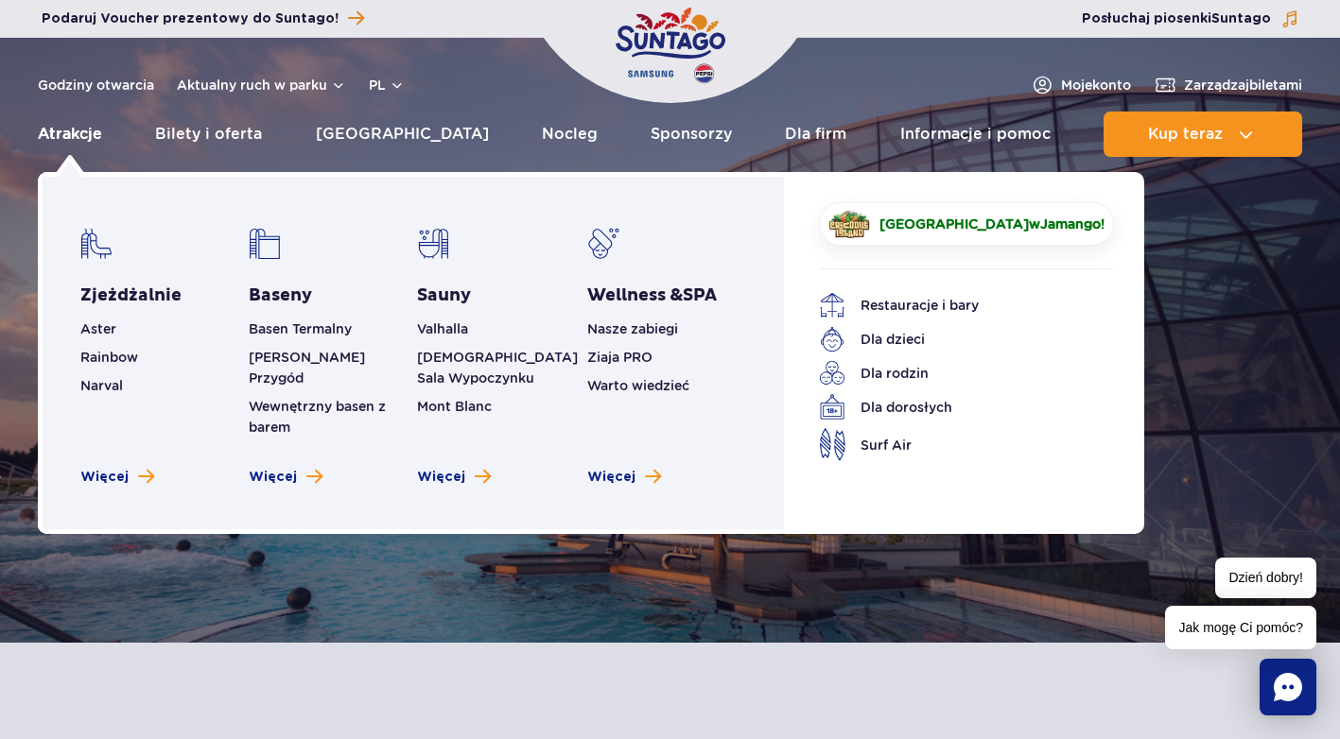
click at [60, 123] on link "Atrakcje" at bounding box center [70, 134] width 64 height 45
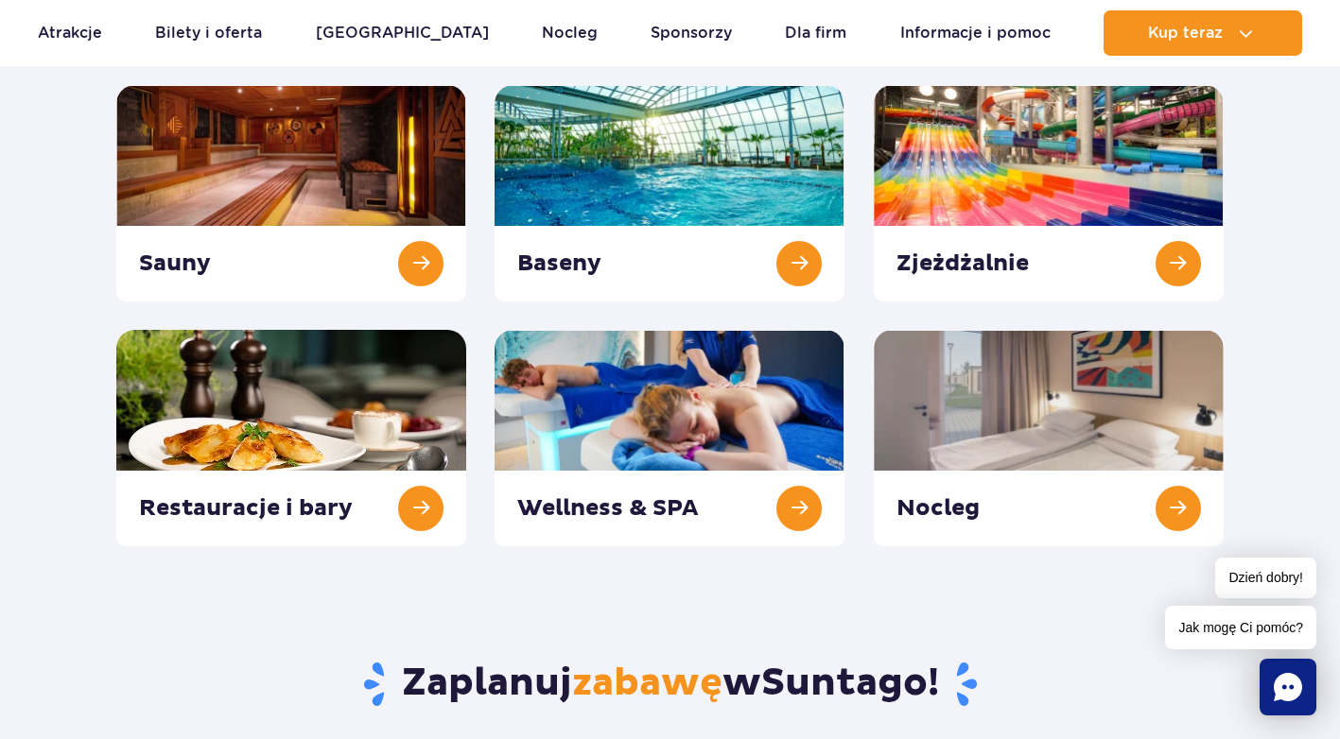
scroll to position [284, 0]
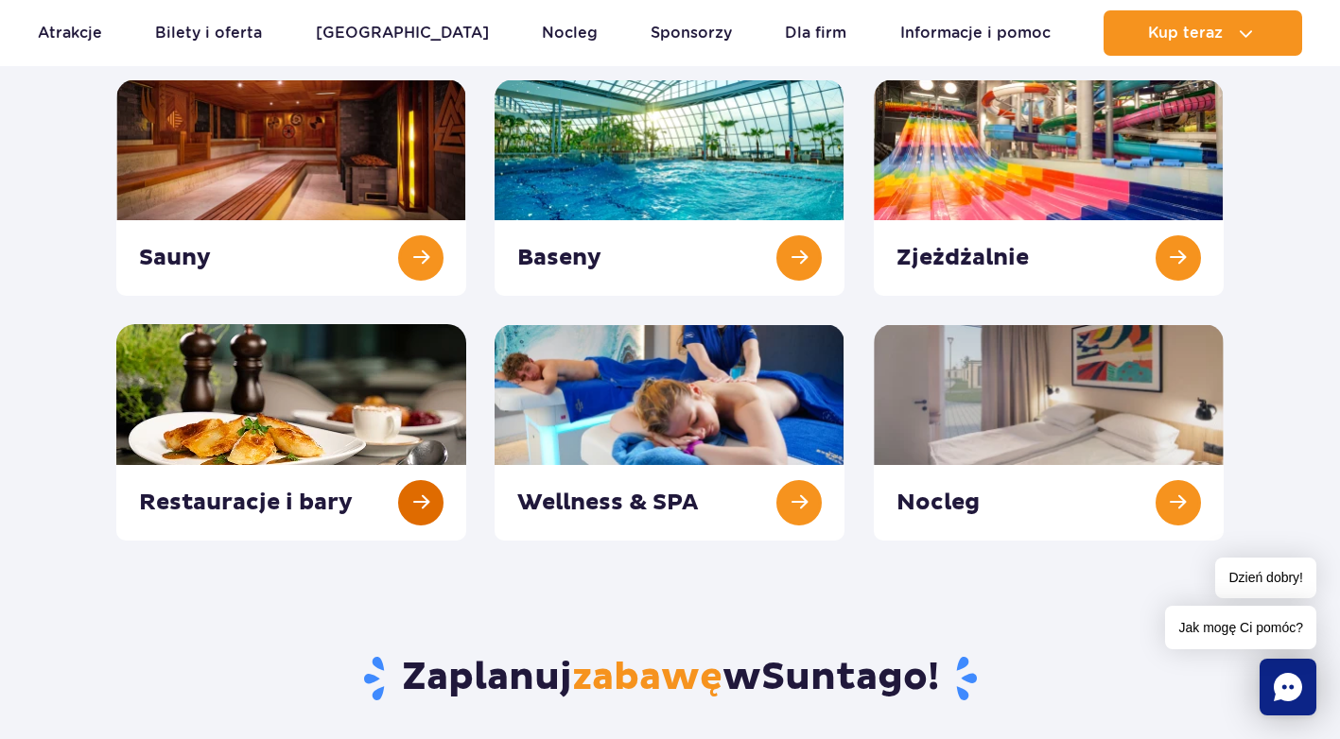
click at [433, 493] on link at bounding box center [291, 432] width 350 height 217
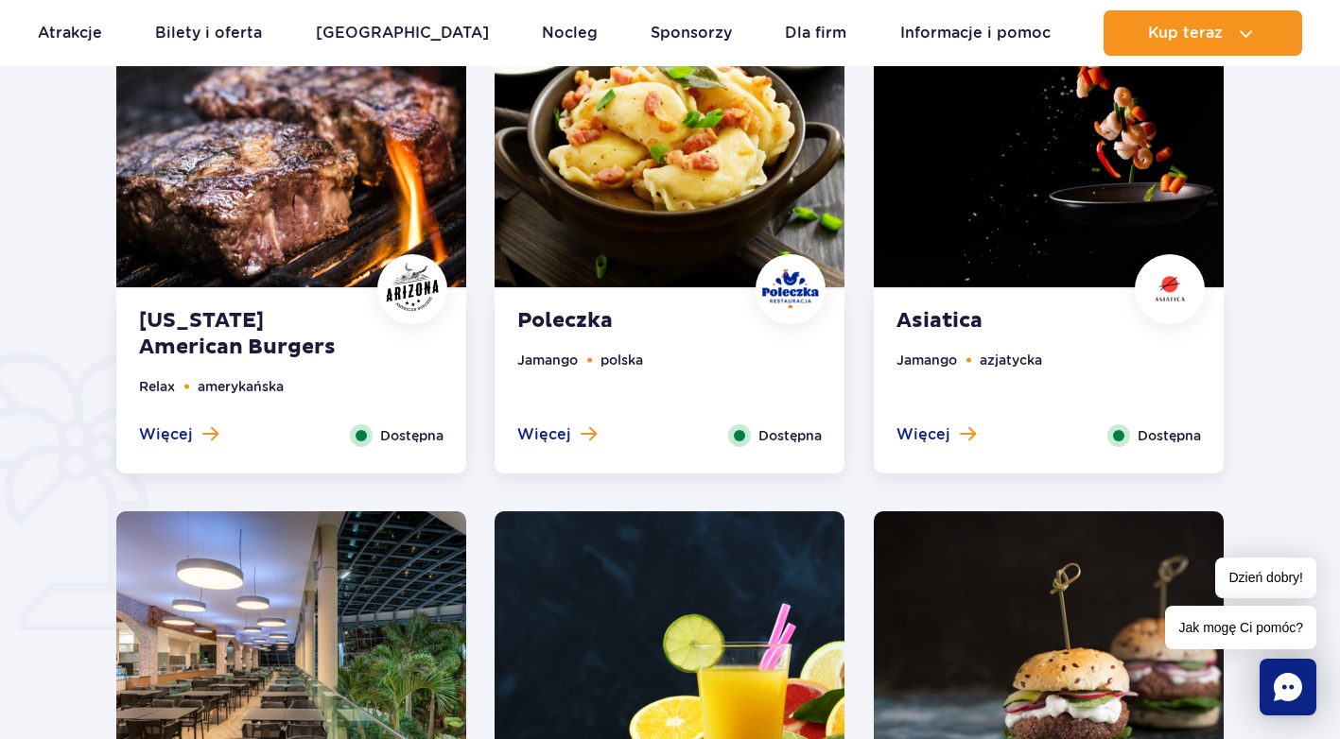
scroll to position [1040, 0]
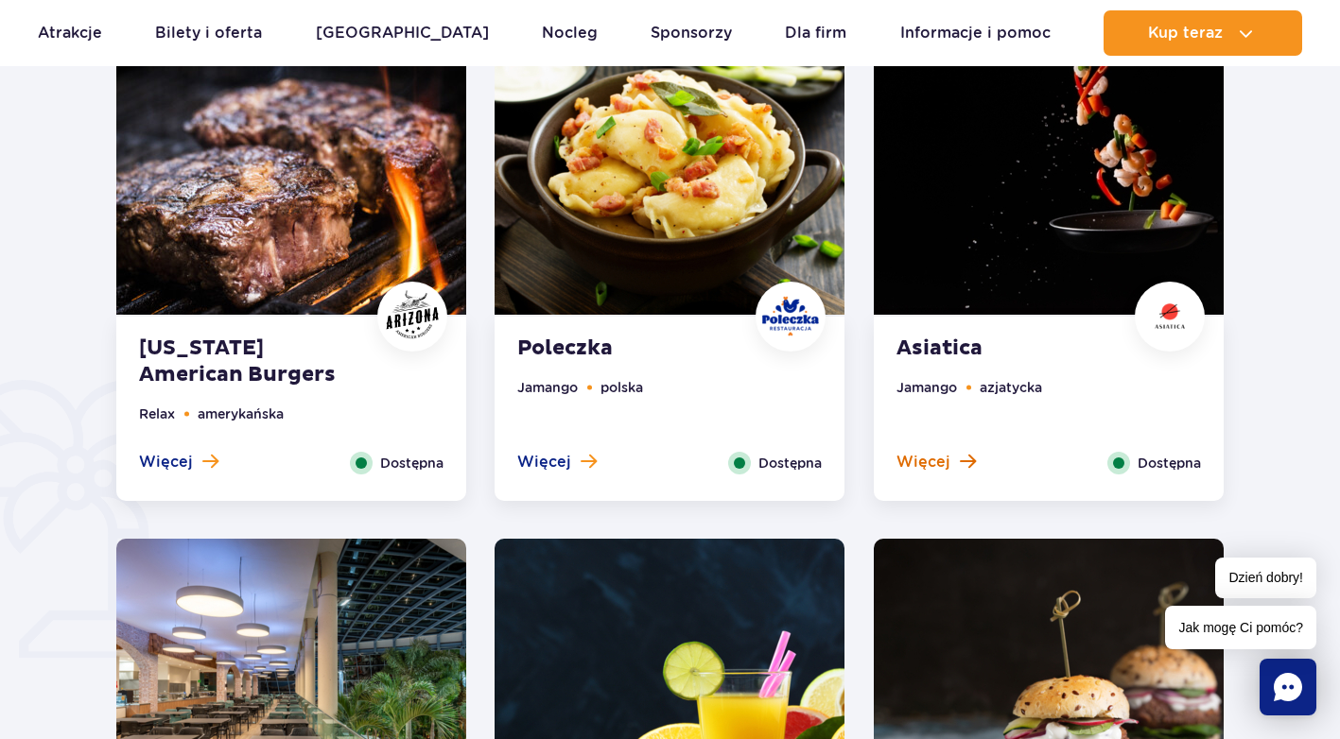
click at [953, 460] on button "Więcej" at bounding box center [935, 462] width 79 height 21
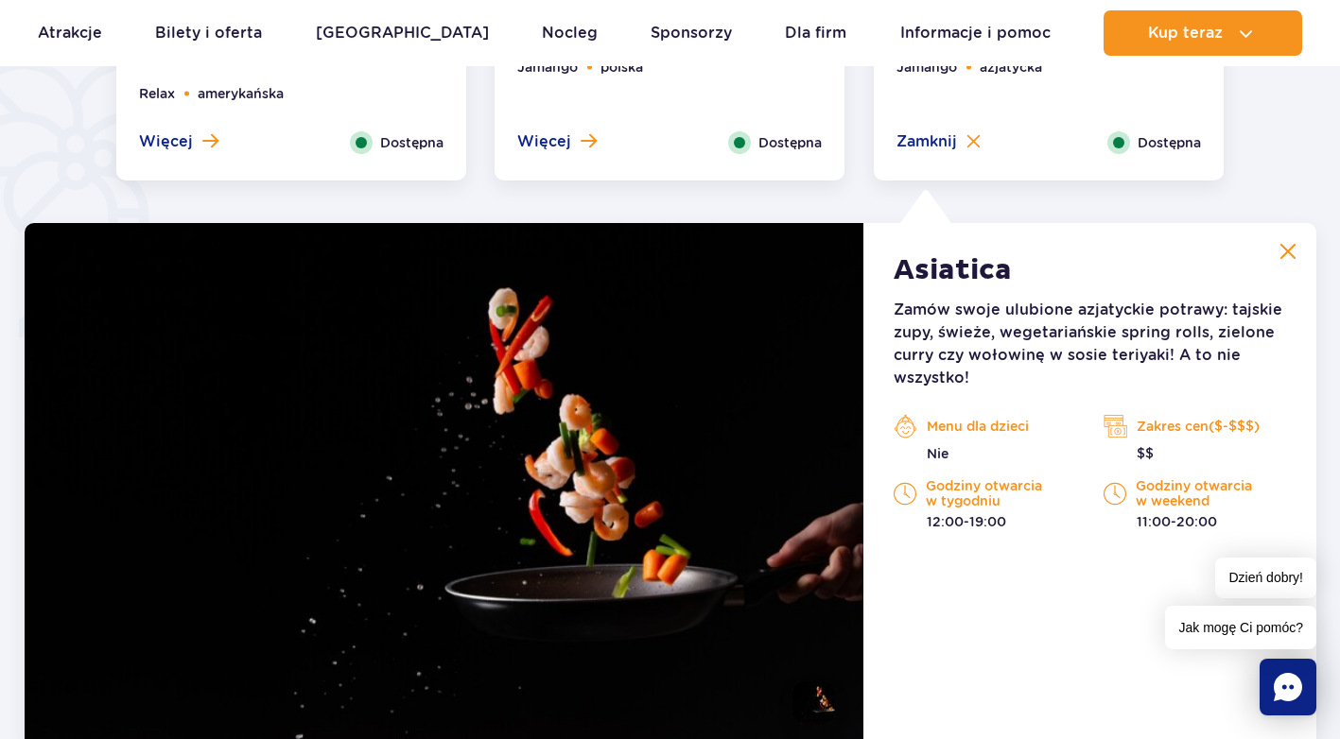
scroll to position [1187, 0]
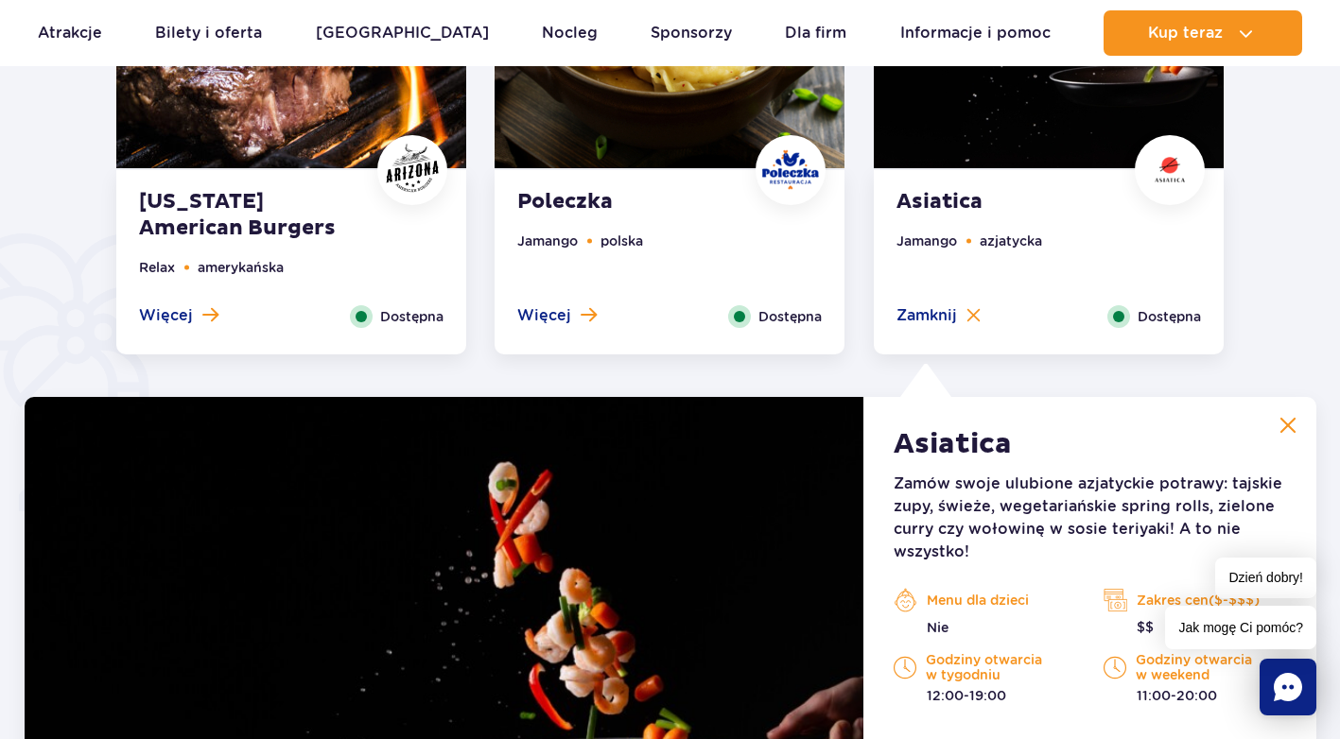
click at [766, 313] on span "Dostępna" at bounding box center [789, 316] width 63 height 21
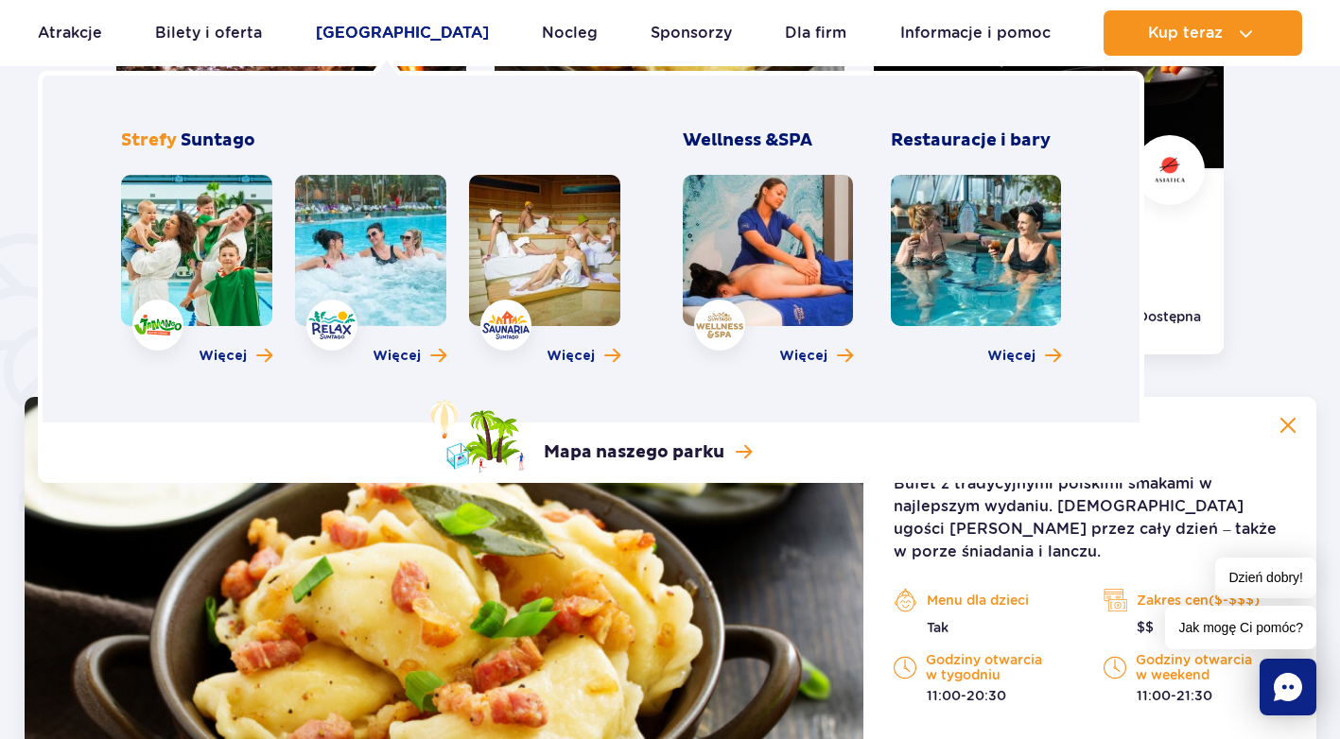
click at [412, 37] on link "[GEOGRAPHIC_DATA]" at bounding box center [402, 32] width 173 height 45
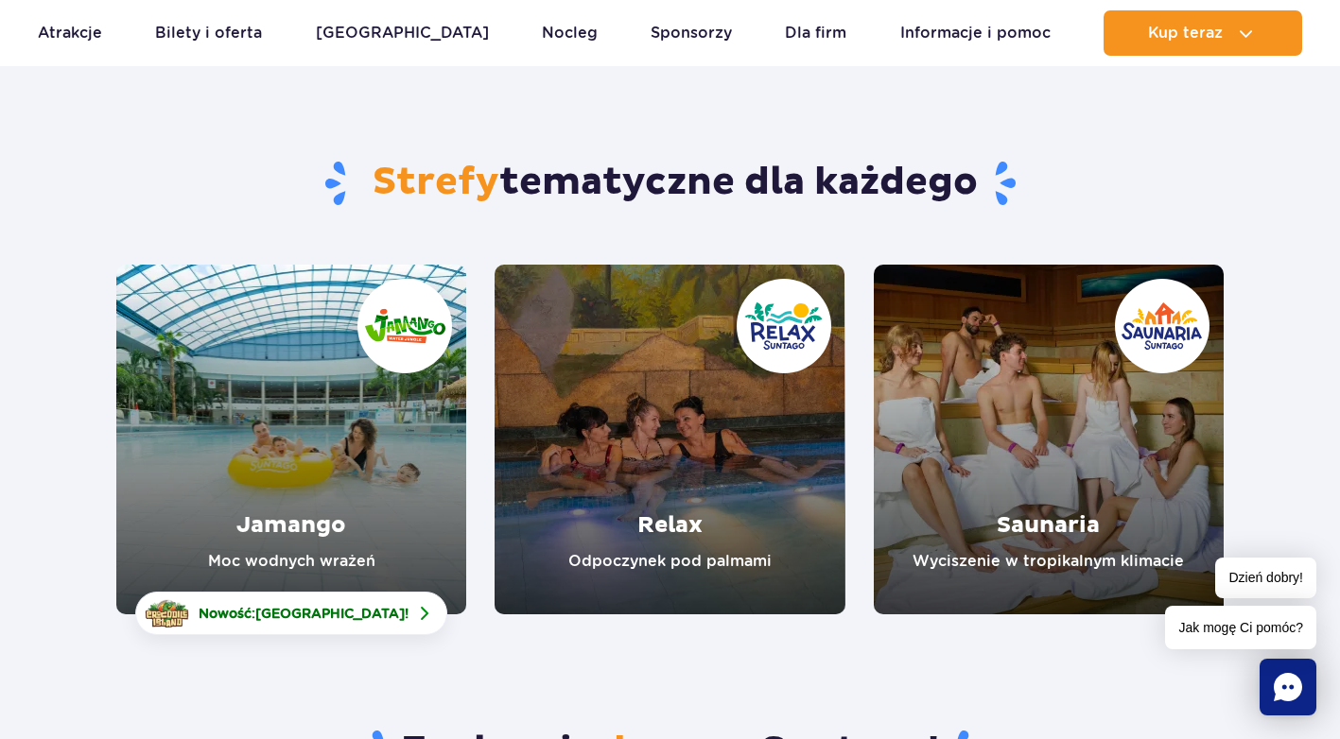
scroll to position [189, 0]
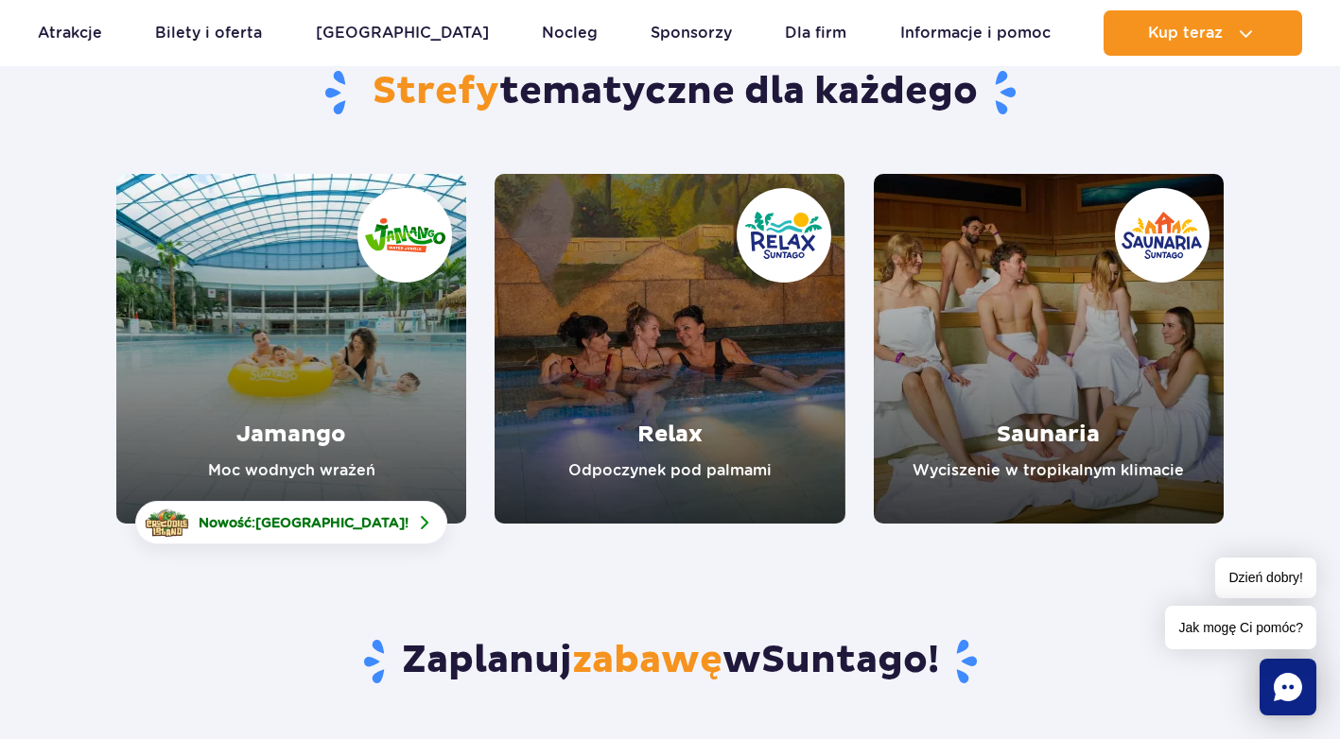
click at [1062, 383] on link "Saunaria" at bounding box center [1049, 349] width 350 height 350
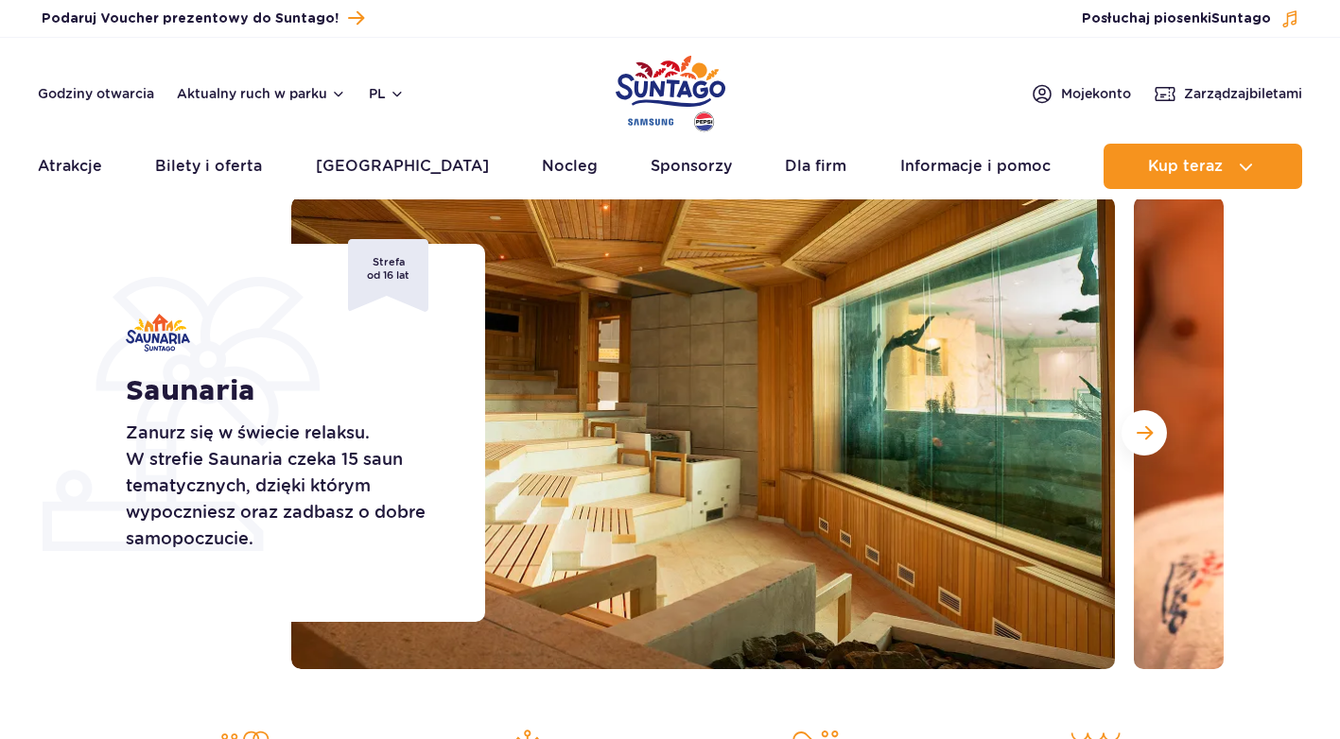
scroll to position [189, 0]
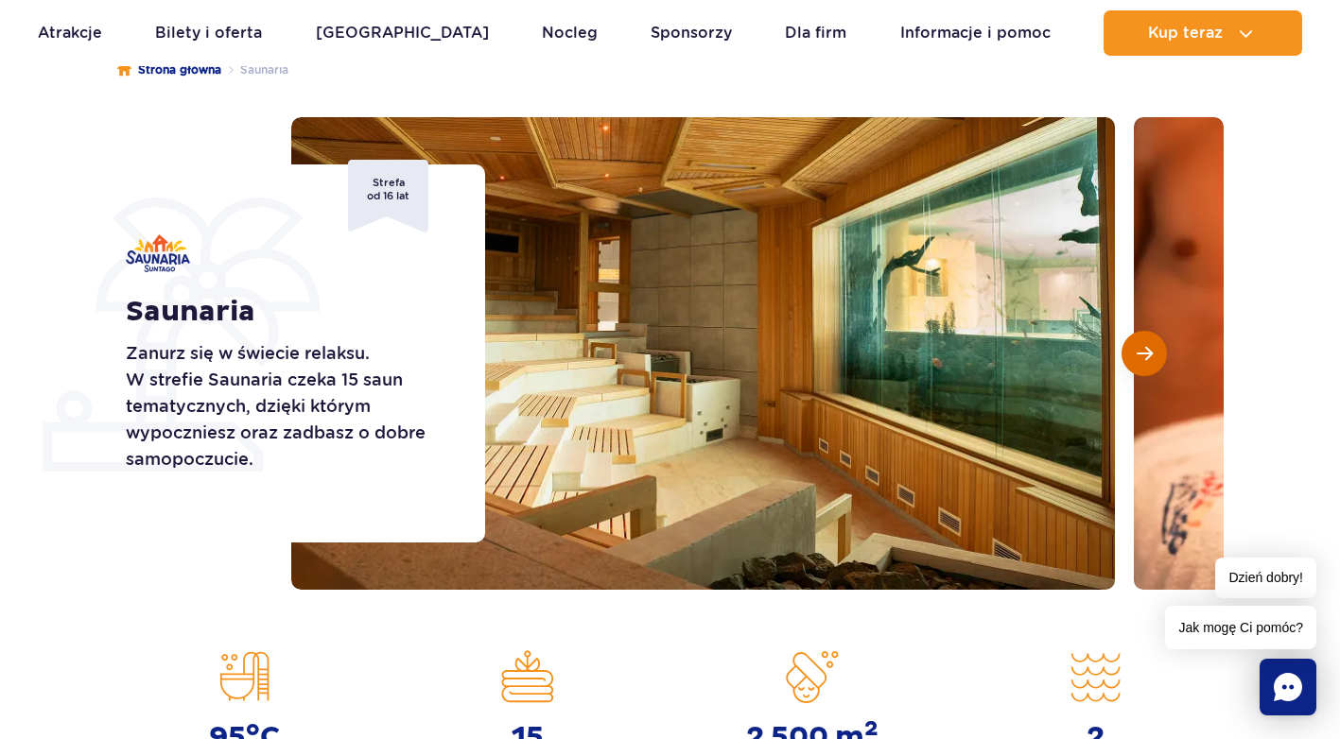
click at [1141, 365] on button "Następny slajd" at bounding box center [1143, 353] width 45 height 45
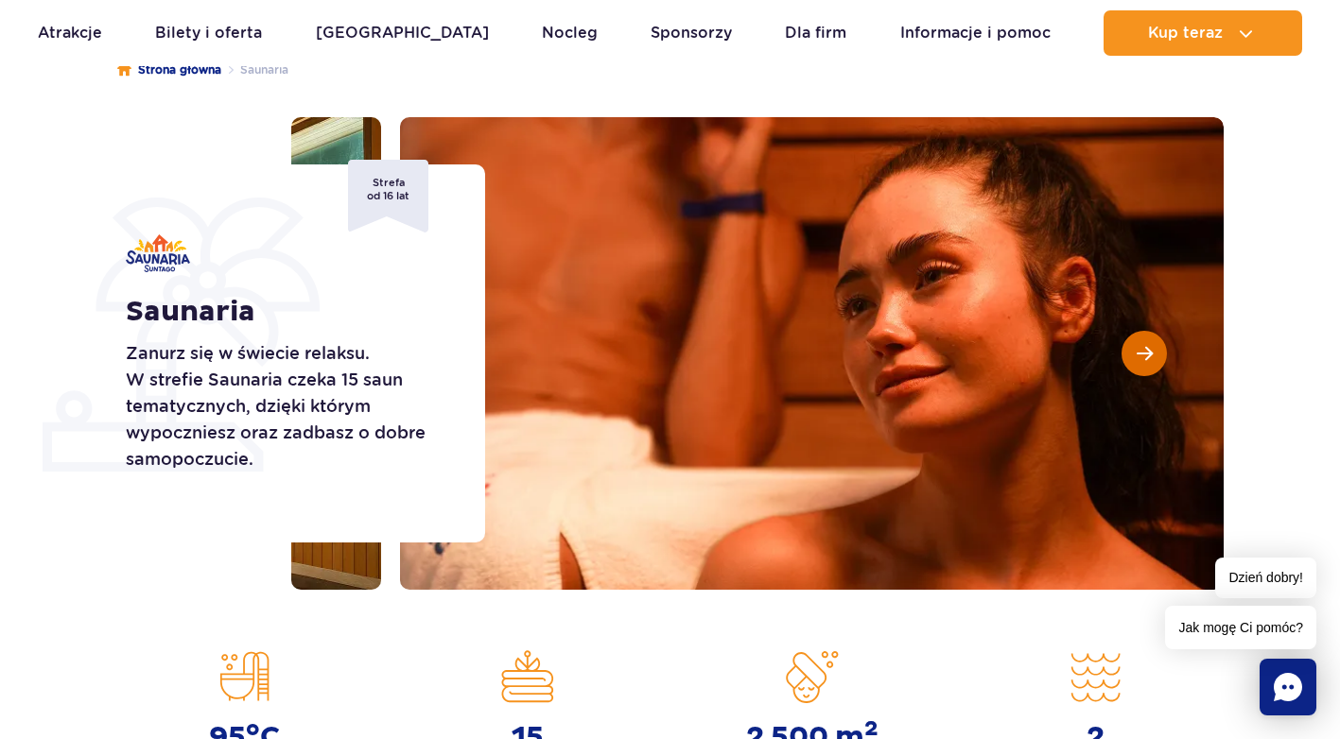
click at [1140, 358] on span "Następny slajd" at bounding box center [1144, 353] width 16 height 17
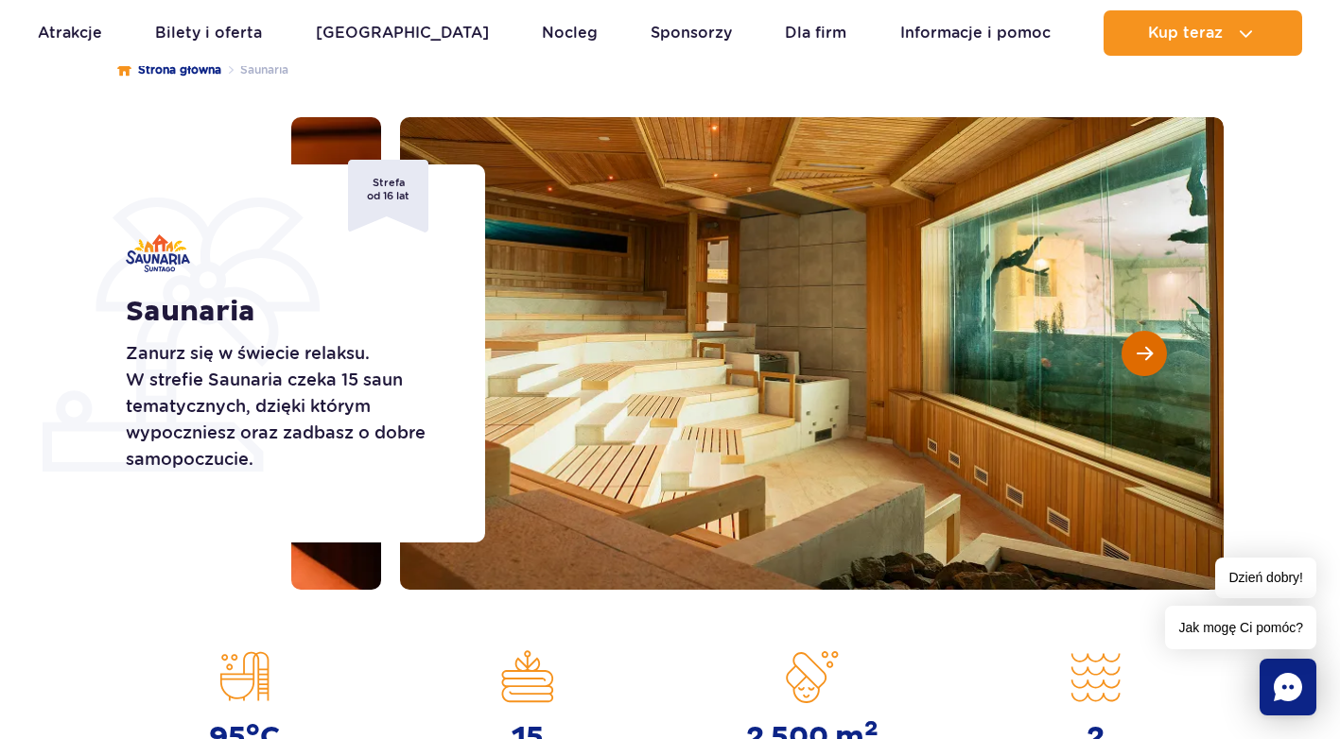
click at [1148, 347] on span "Następny slajd" at bounding box center [1144, 353] width 16 height 17
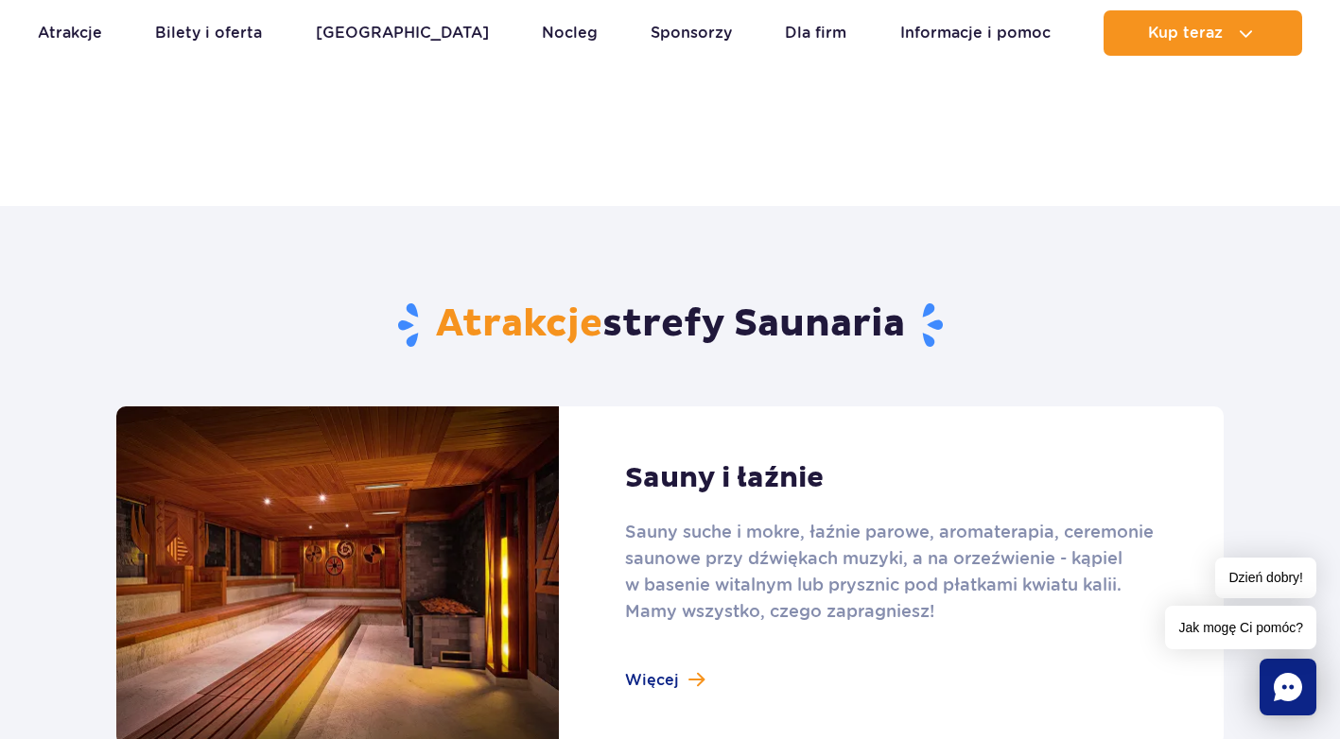
scroll to position [1135, 0]
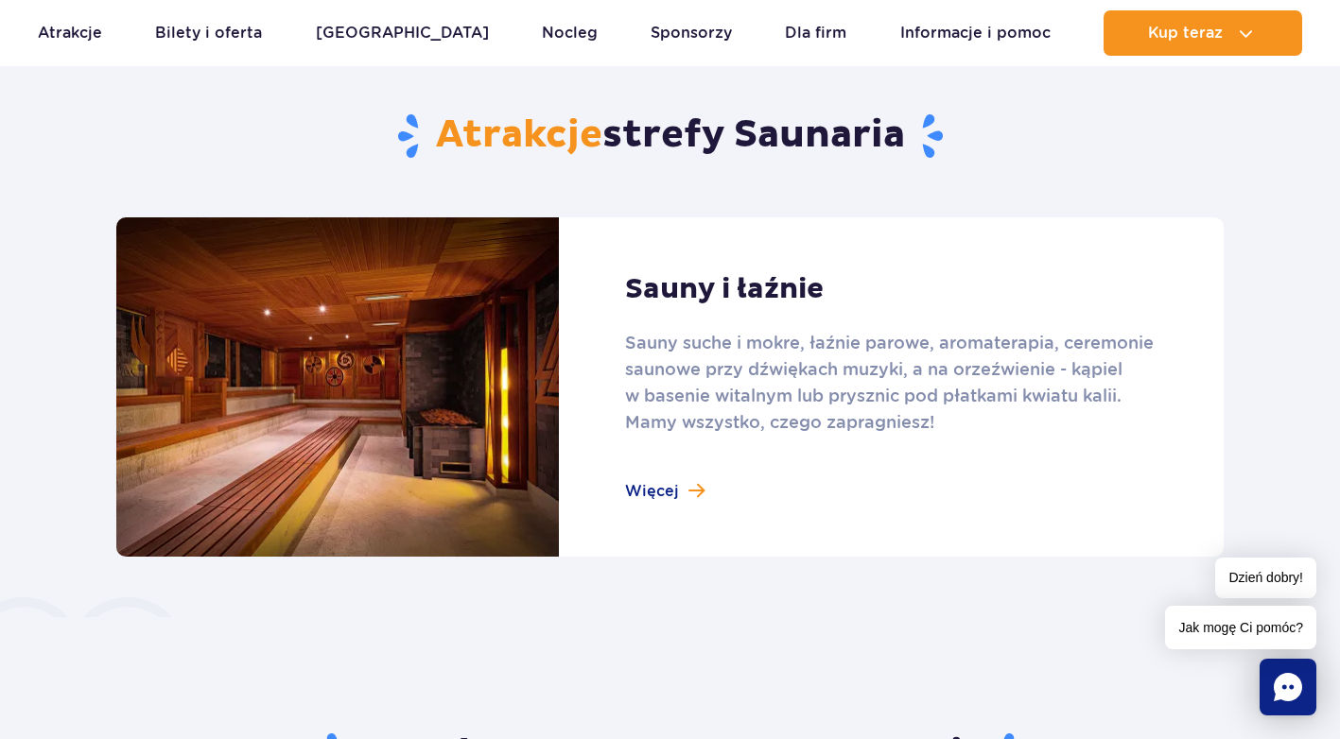
click at [664, 489] on link at bounding box center [669, 386] width 1107 height 339
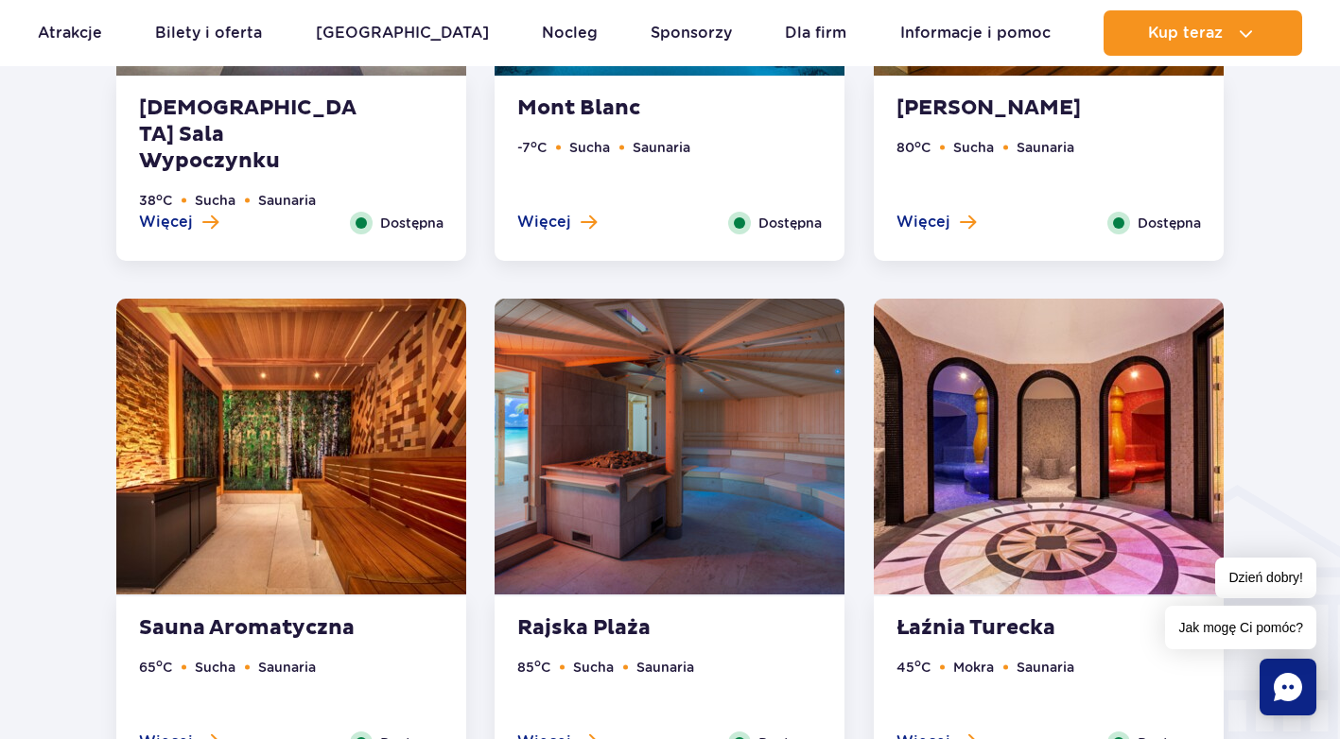
scroll to position [1702, 0]
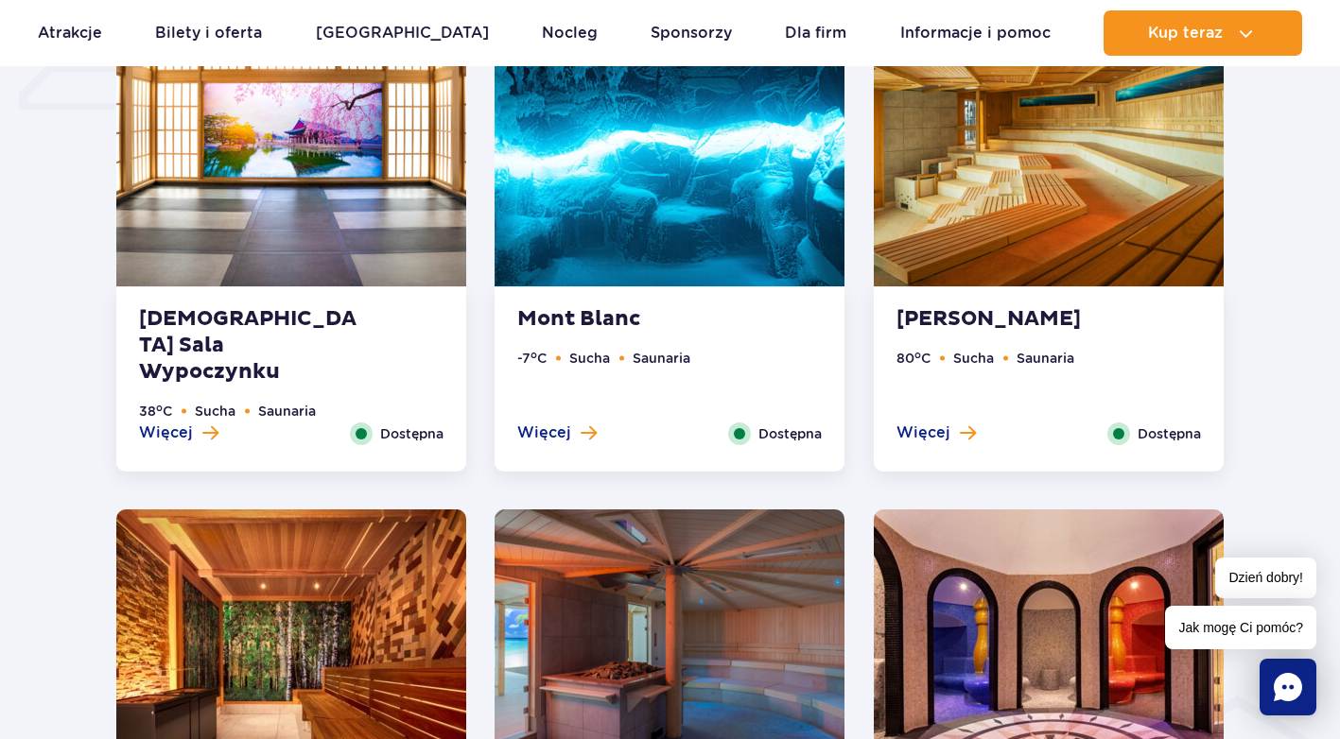
drag, startPoint x: 584, startPoint y: 432, endPoint x: 577, endPoint y: 425, distance: 10.7
click at [583, 432] on span at bounding box center [589, 433] width 16 height 17
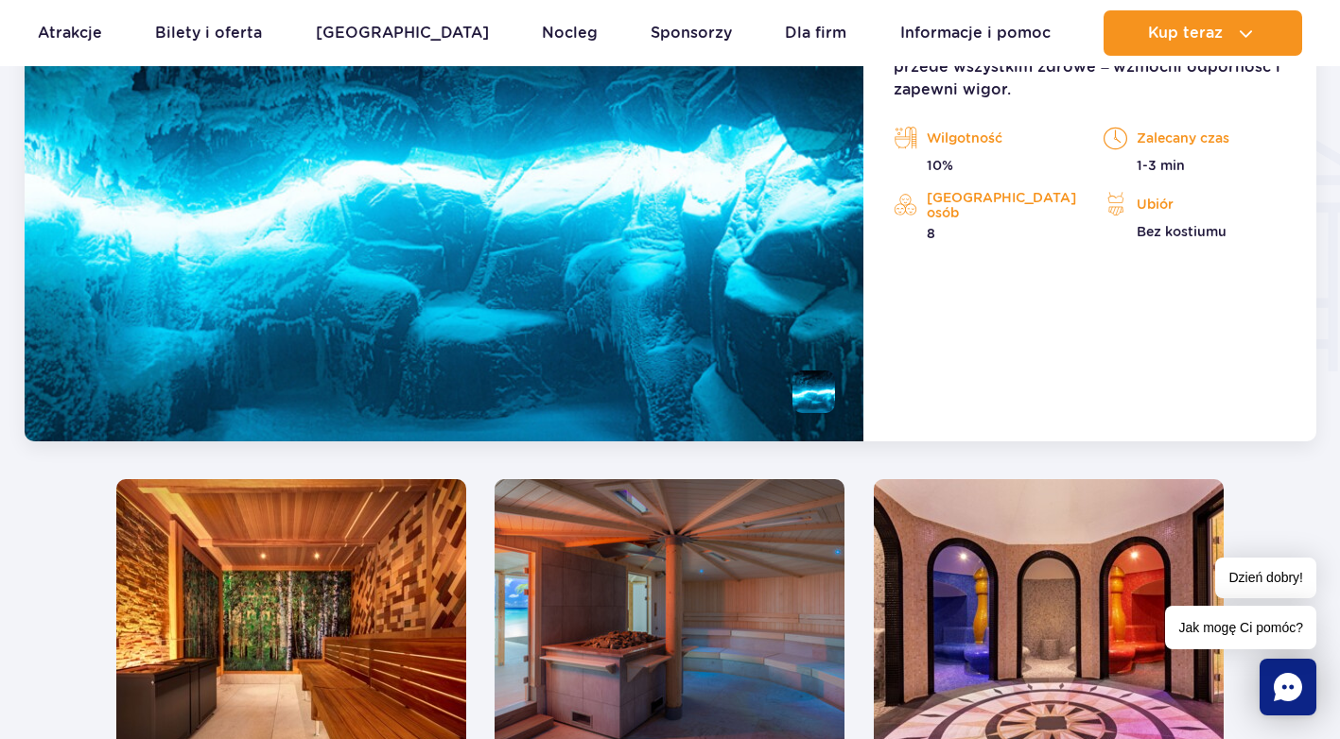
scroll to position [2671, 0]
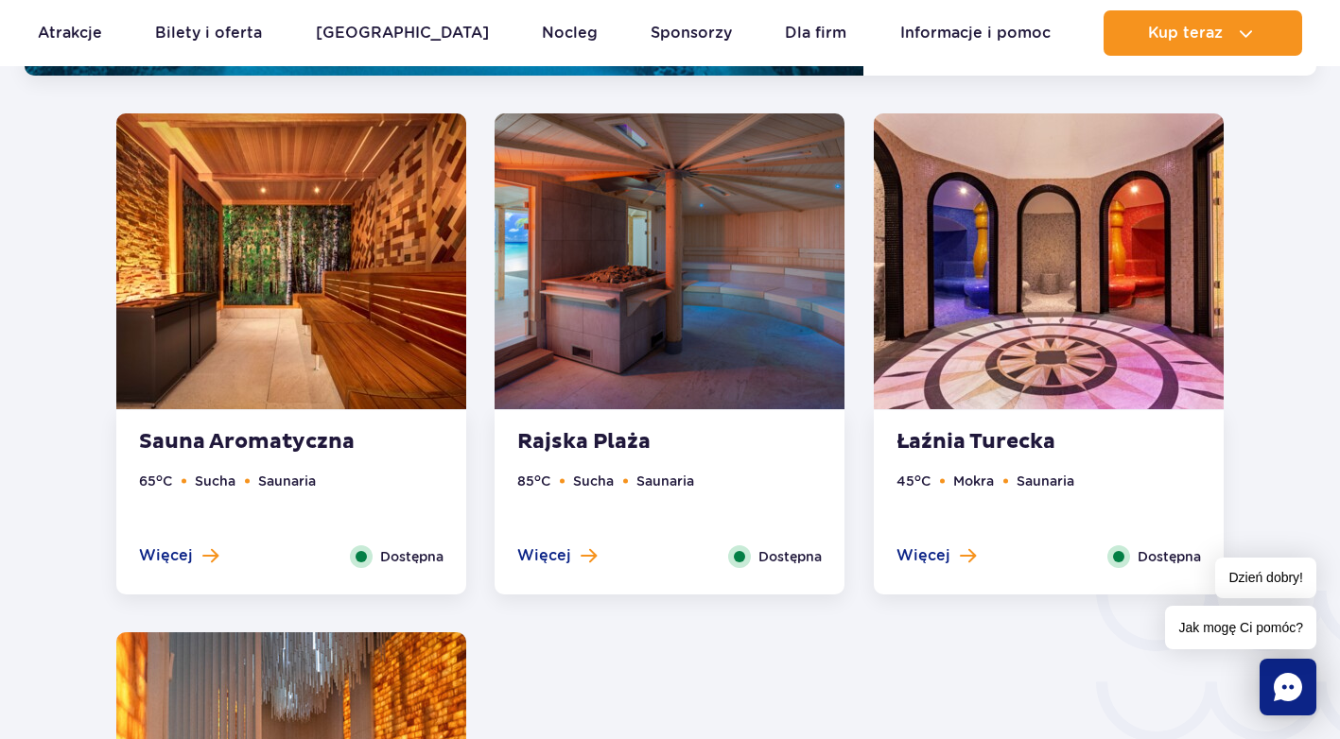
click at [1003, 284] on img at bounding box center [1049, 261] width 350 height 296
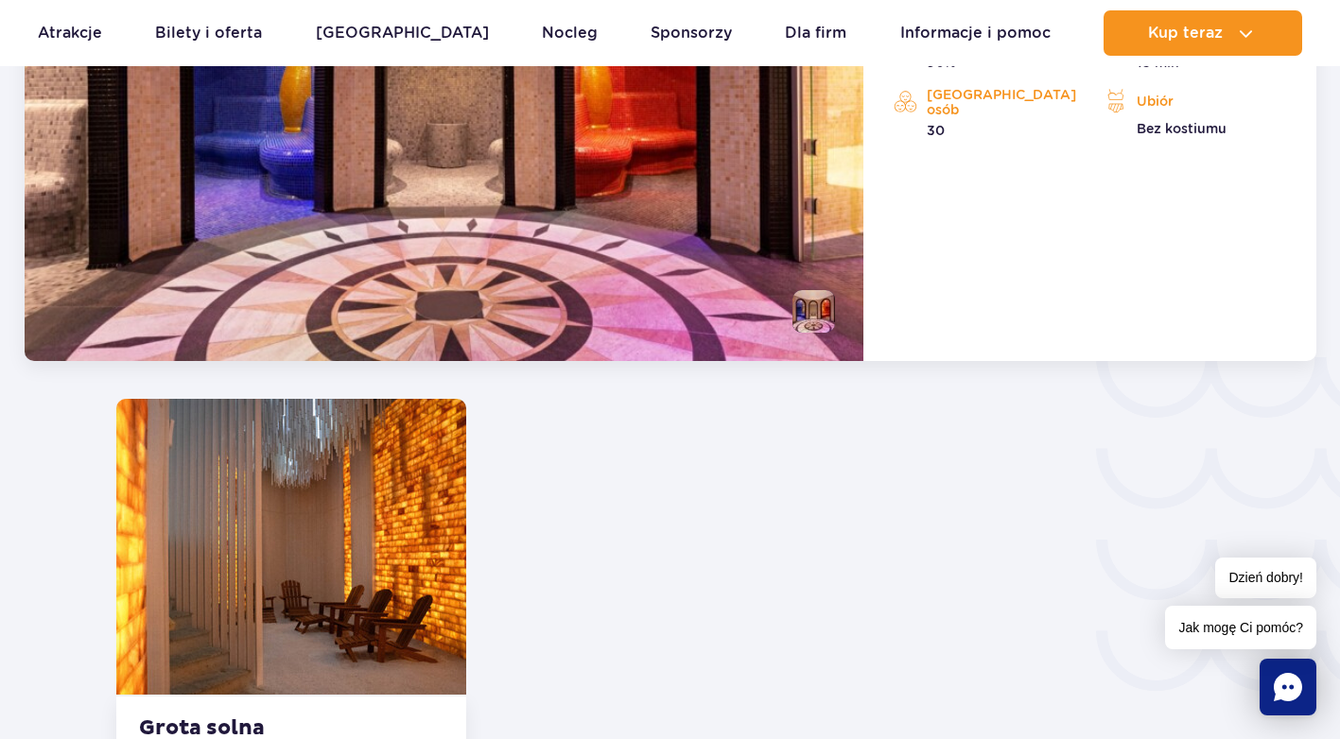
scroll to position [2906, 0]
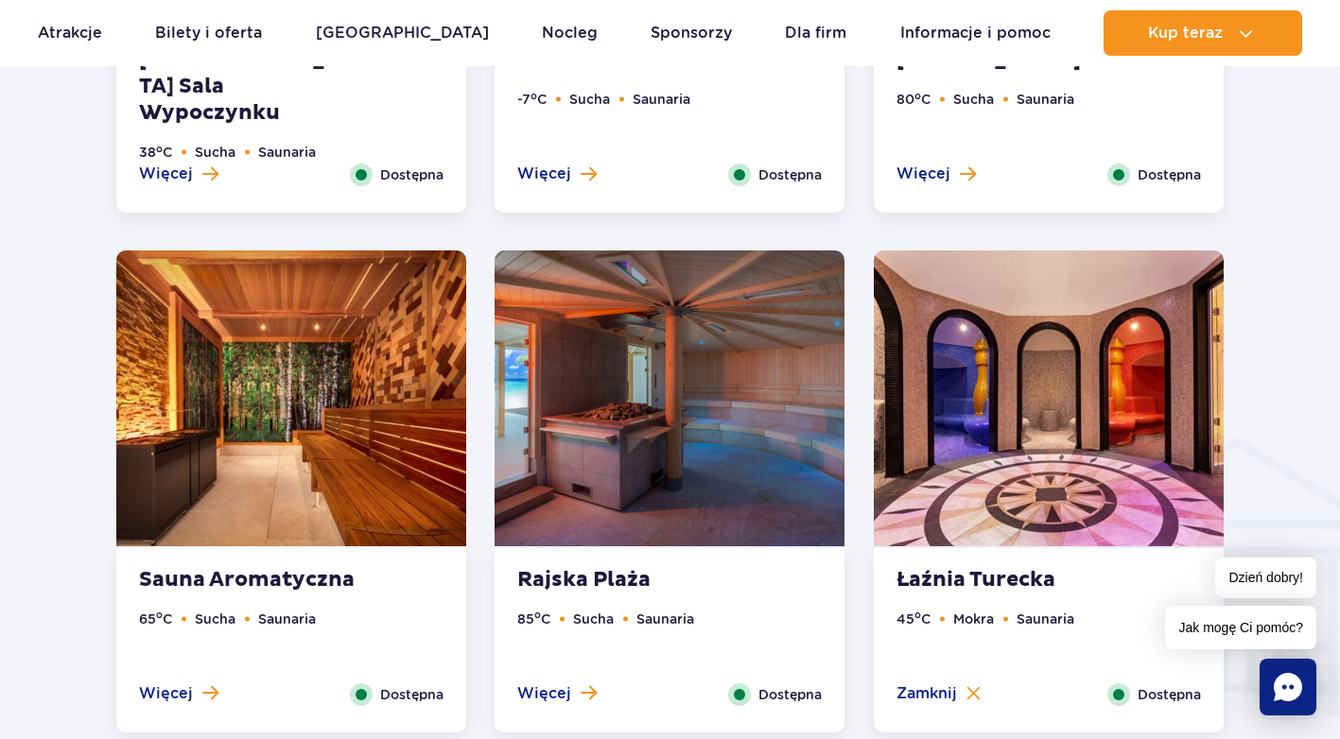
click at [688, 357] on img at bounding box center [669, 399] width 350 height 296
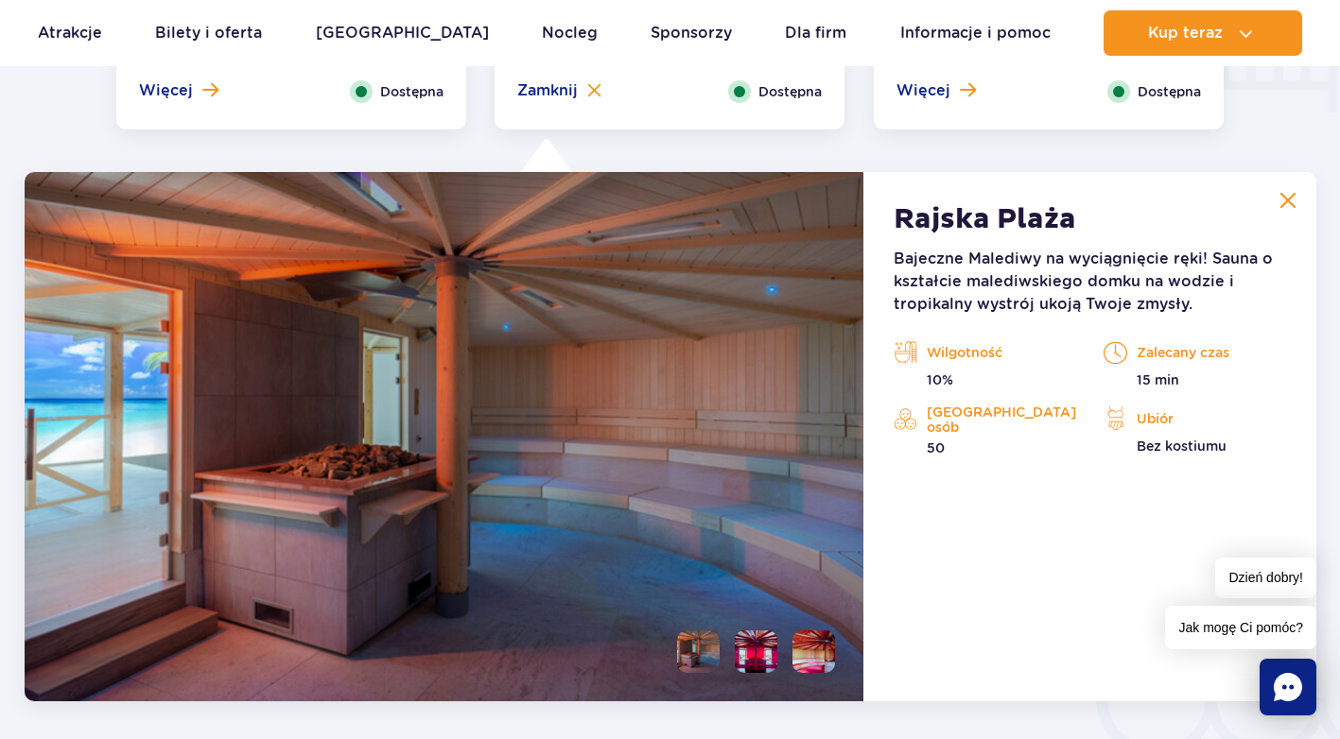
scroll to position [2623, 0]
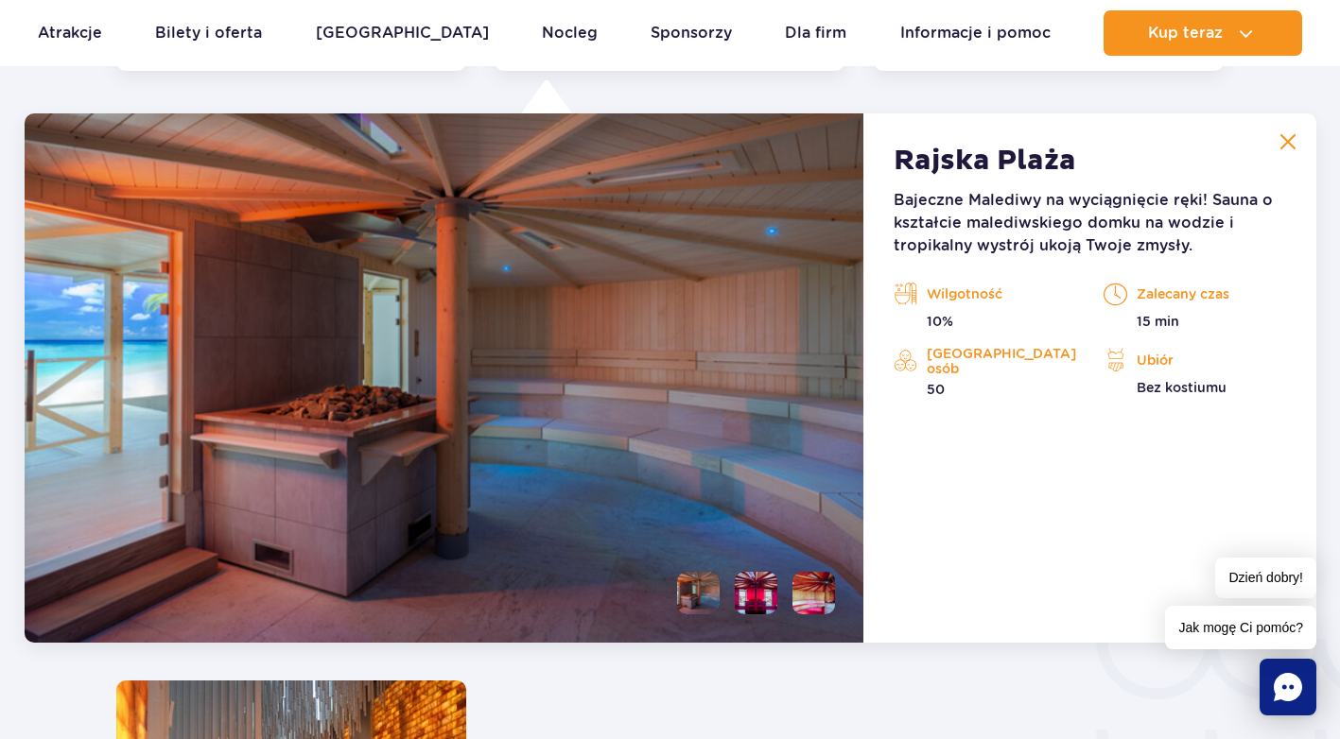
click at [743, 598] on li at bounding box center [756, 593] width 43 height 43
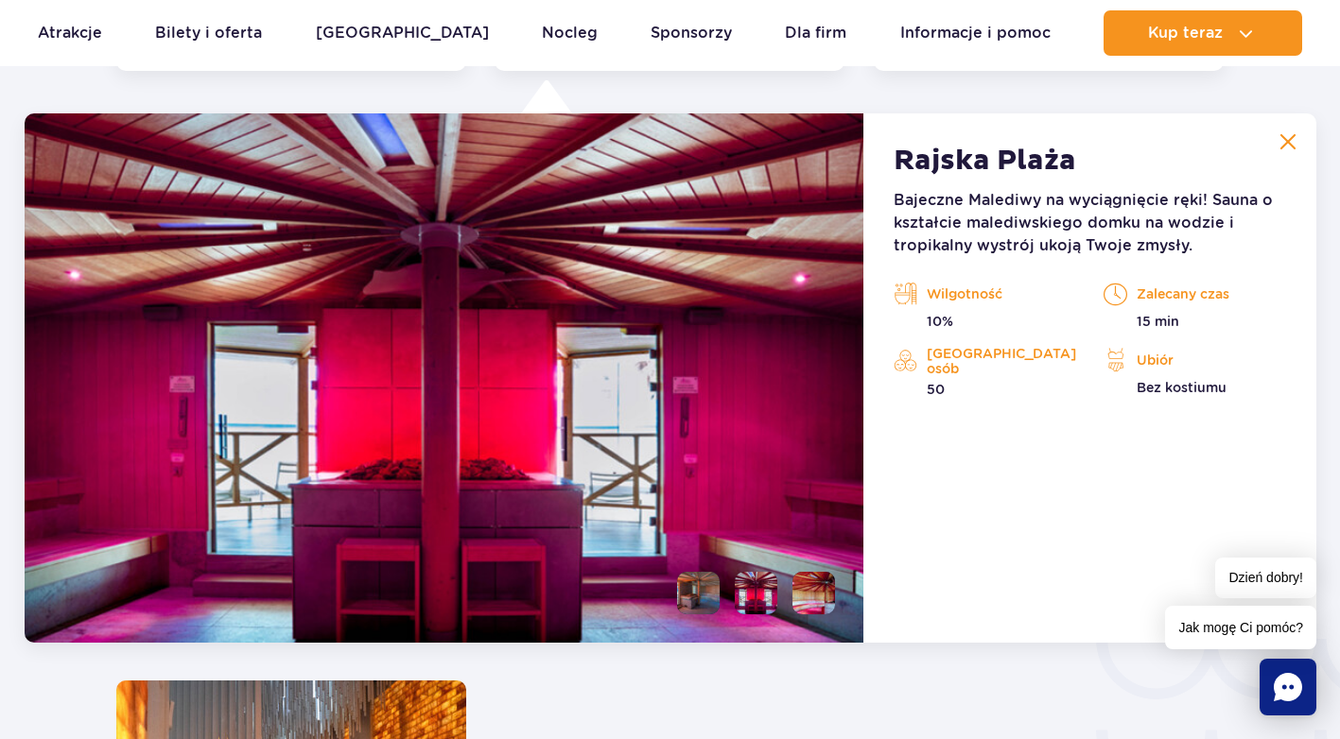
click at [802, 585] on li at bounding box center [813, 593] width 43 height 43
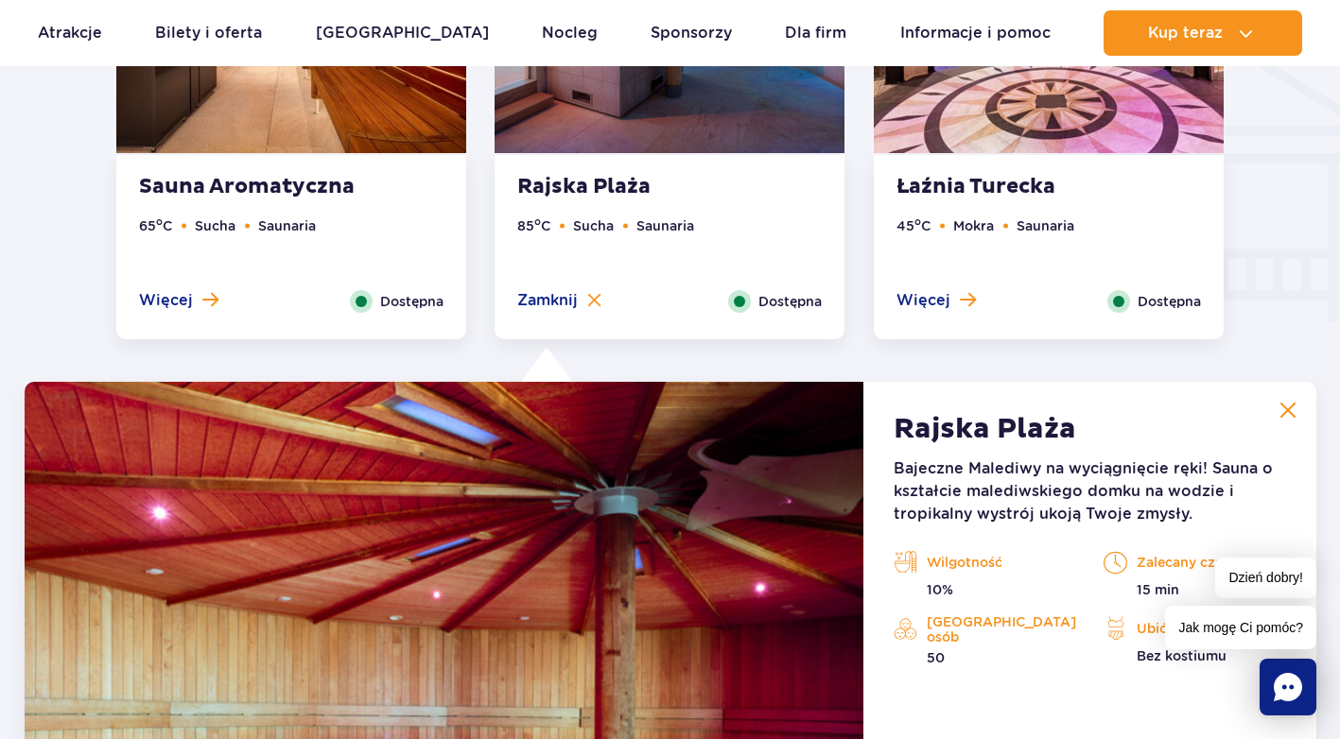
scroll to position [2339, 0]
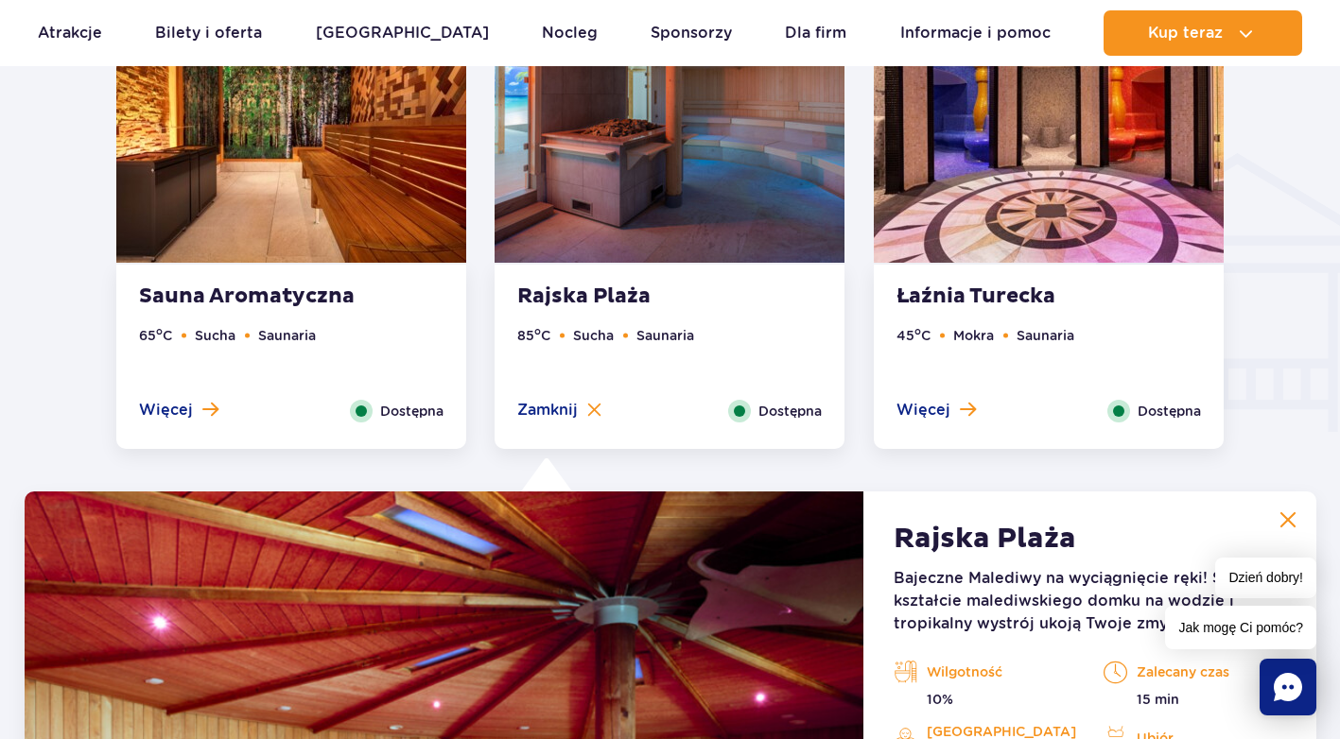
click at [323, 252] on img at bounding box center [291, 115] width 350 height 296
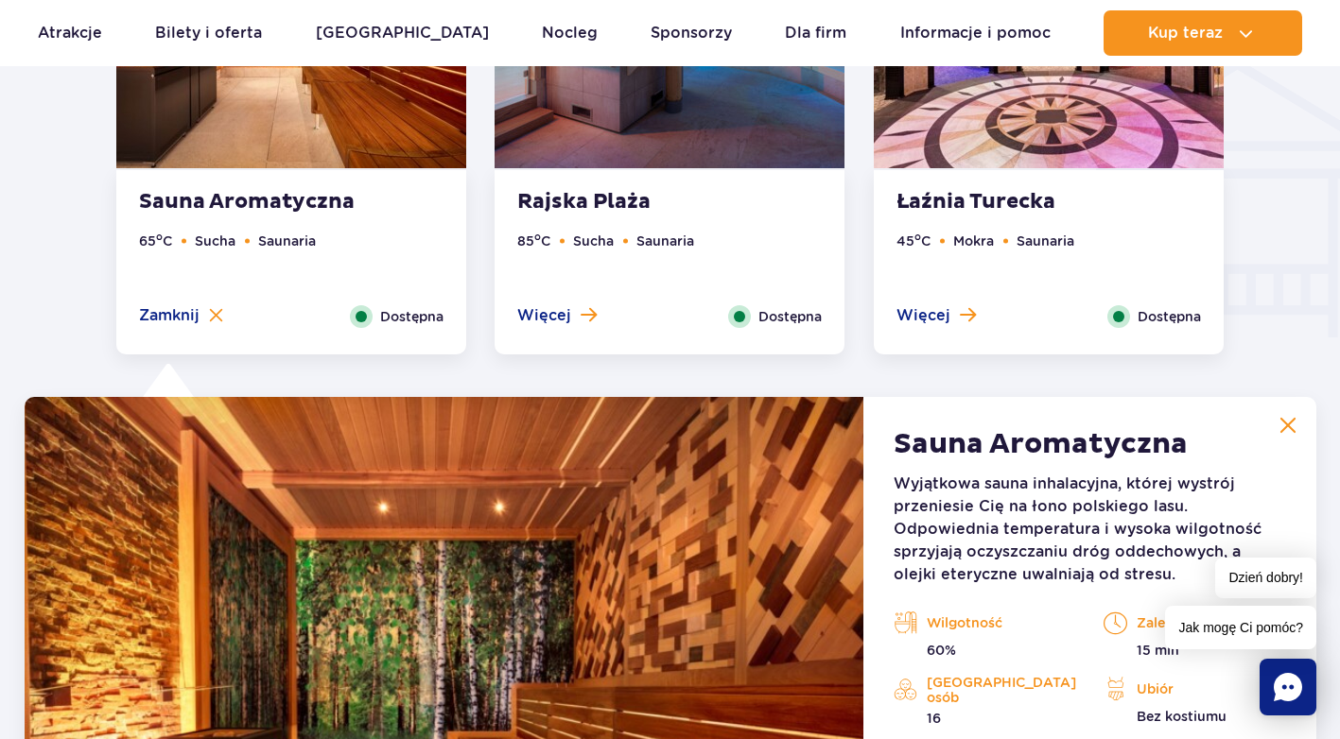
scroll to position [2623, 0]
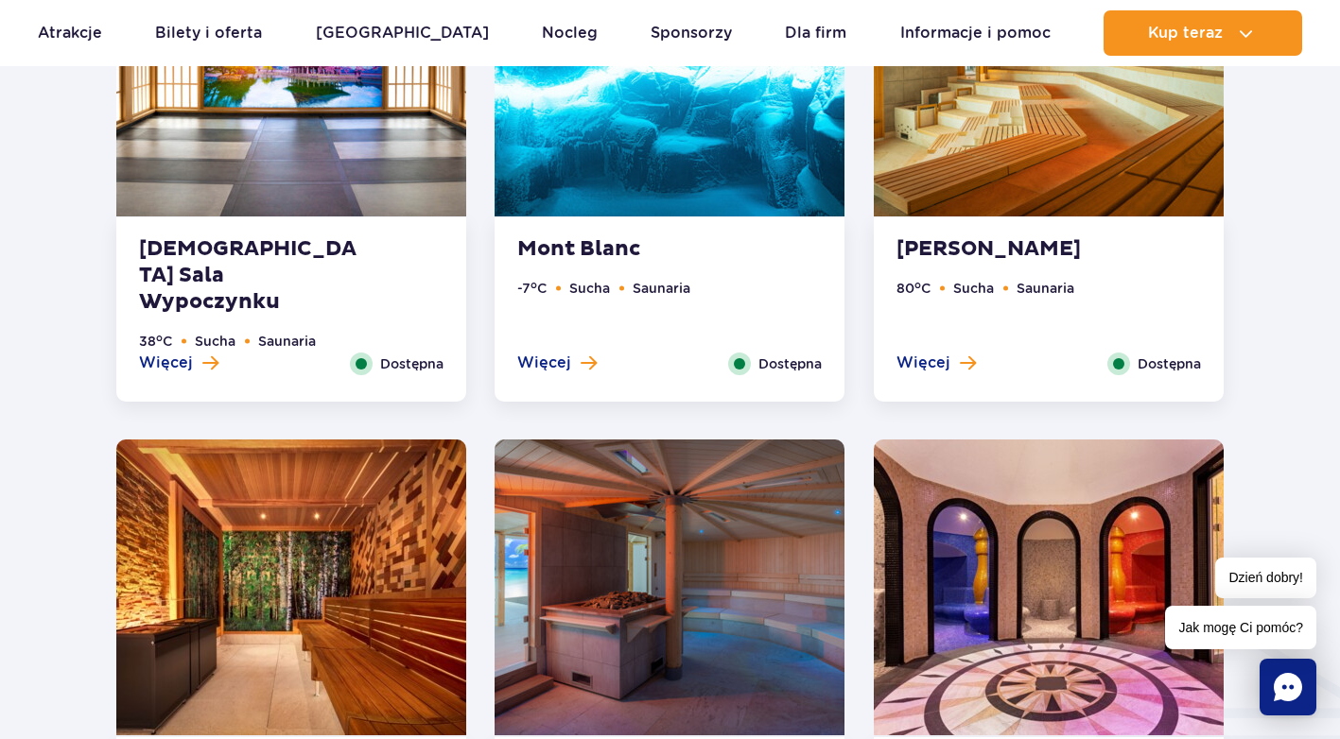
click at [344, 189] on img at bounding box center [291, 69] width 350 height 296
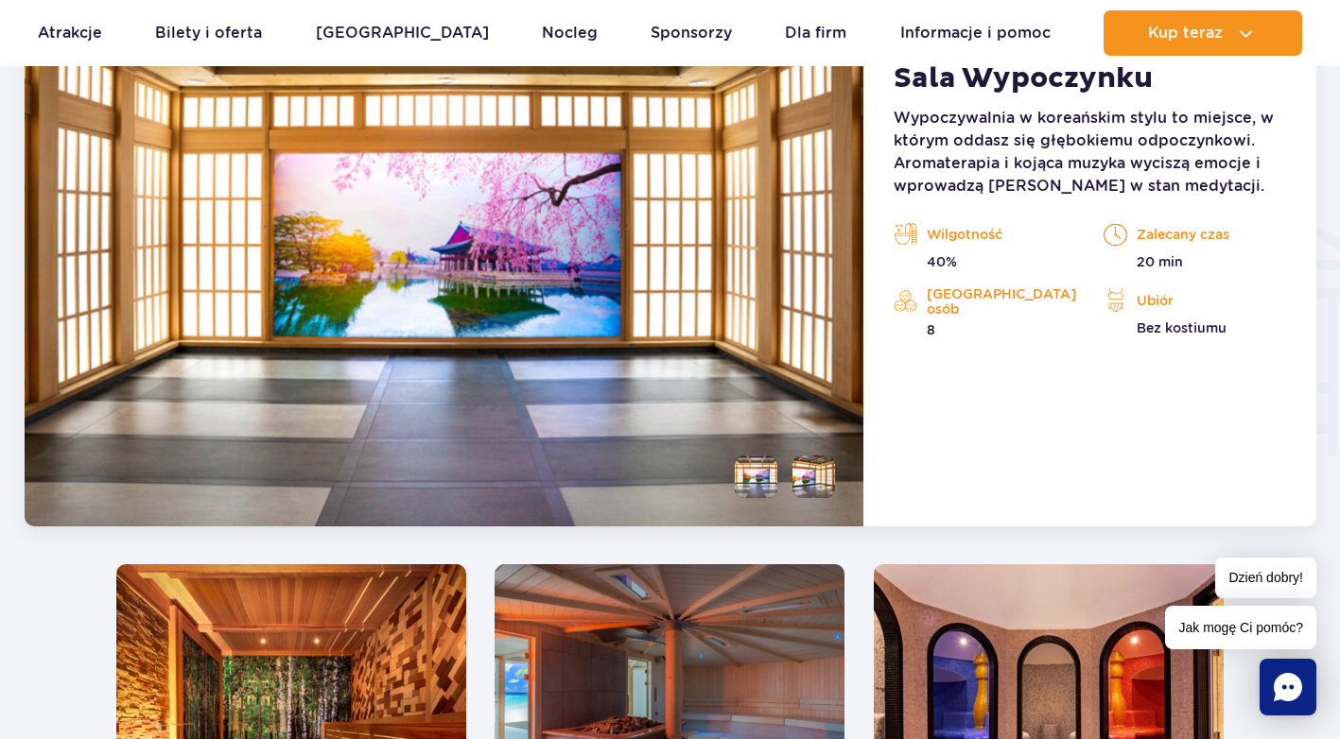
scroll to position [2387, 0]
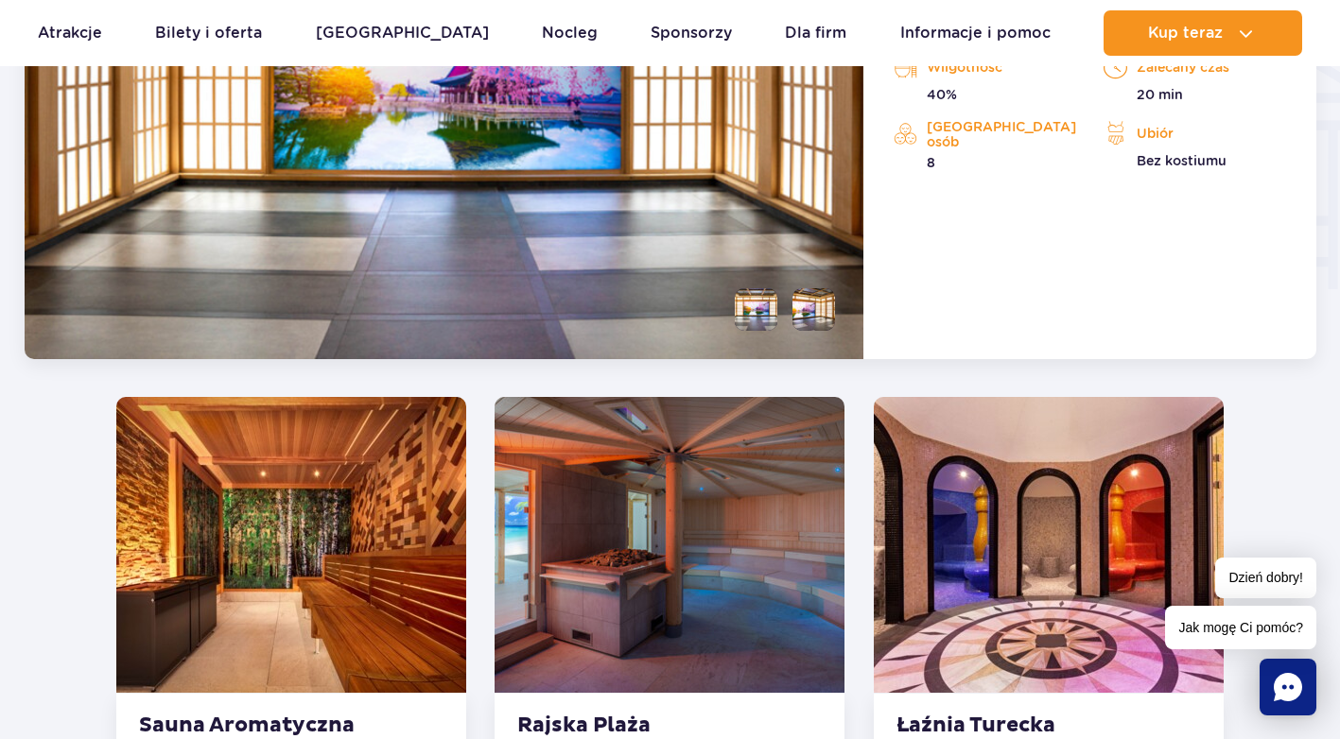
click at [822, 312] on li at bounding box center [813, 309] width 43 height 43
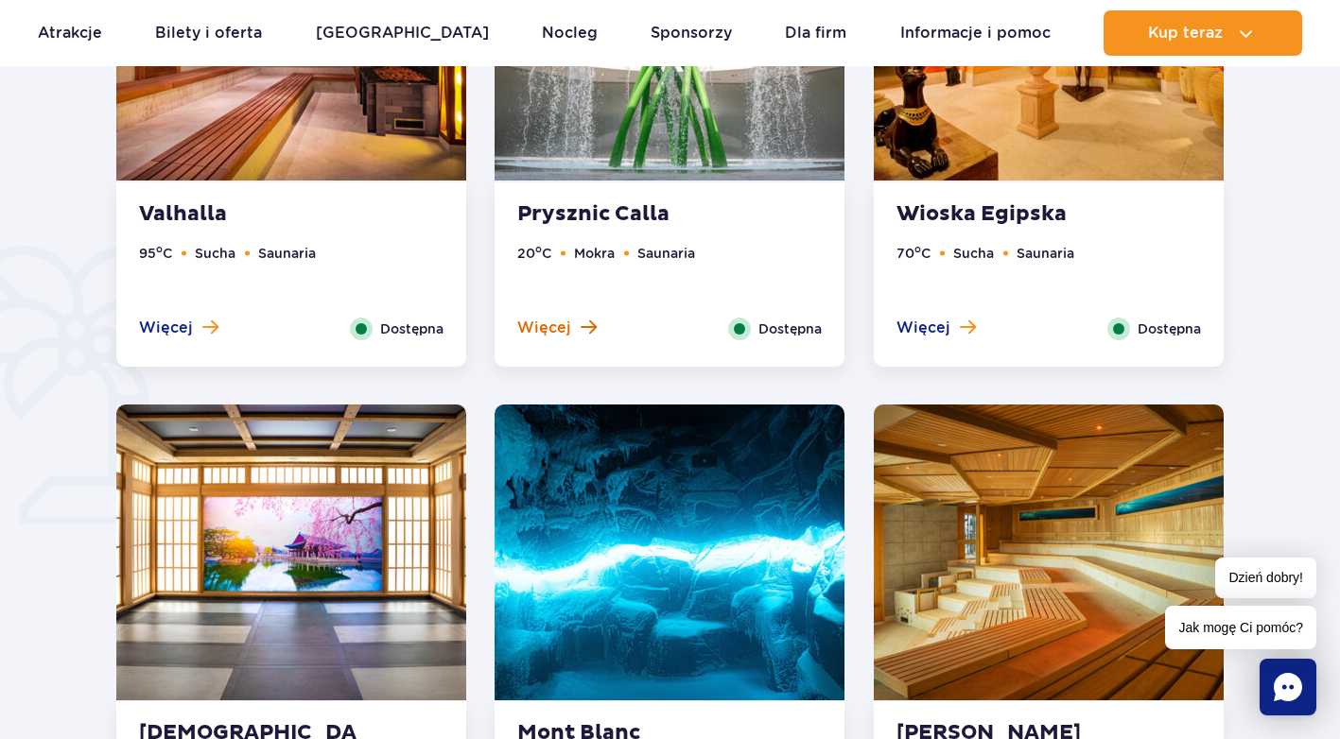
scroll to position [1253, 0]
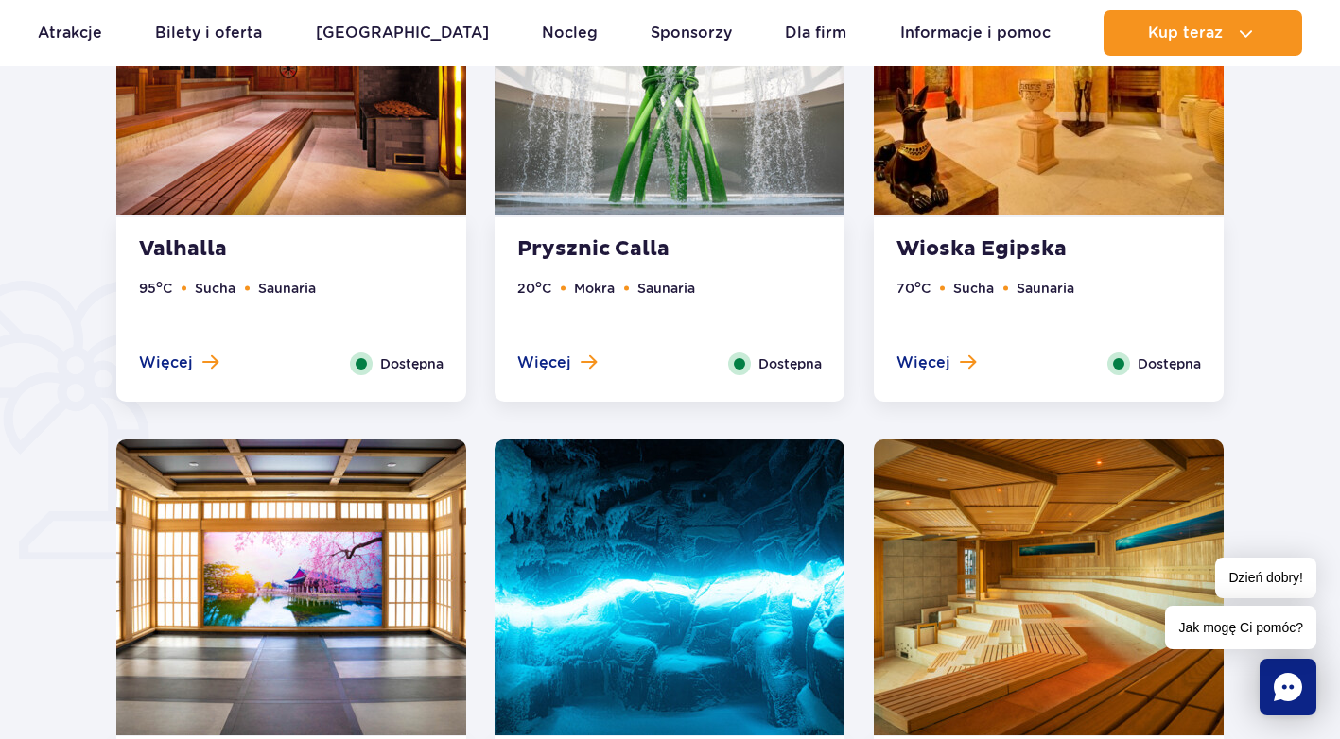
click at [924, 200] on img at bounding box center [1049, 68] width 350 height 296
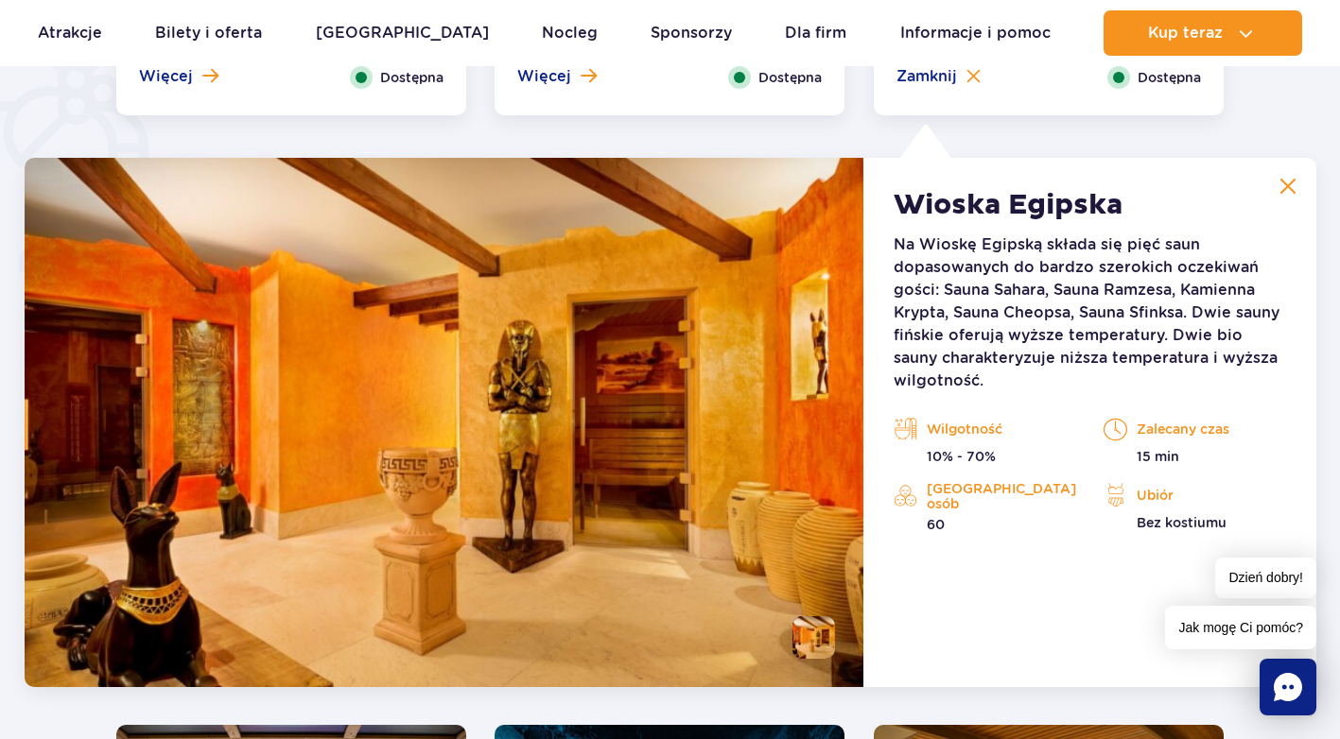
scroll to position [1584, 0]
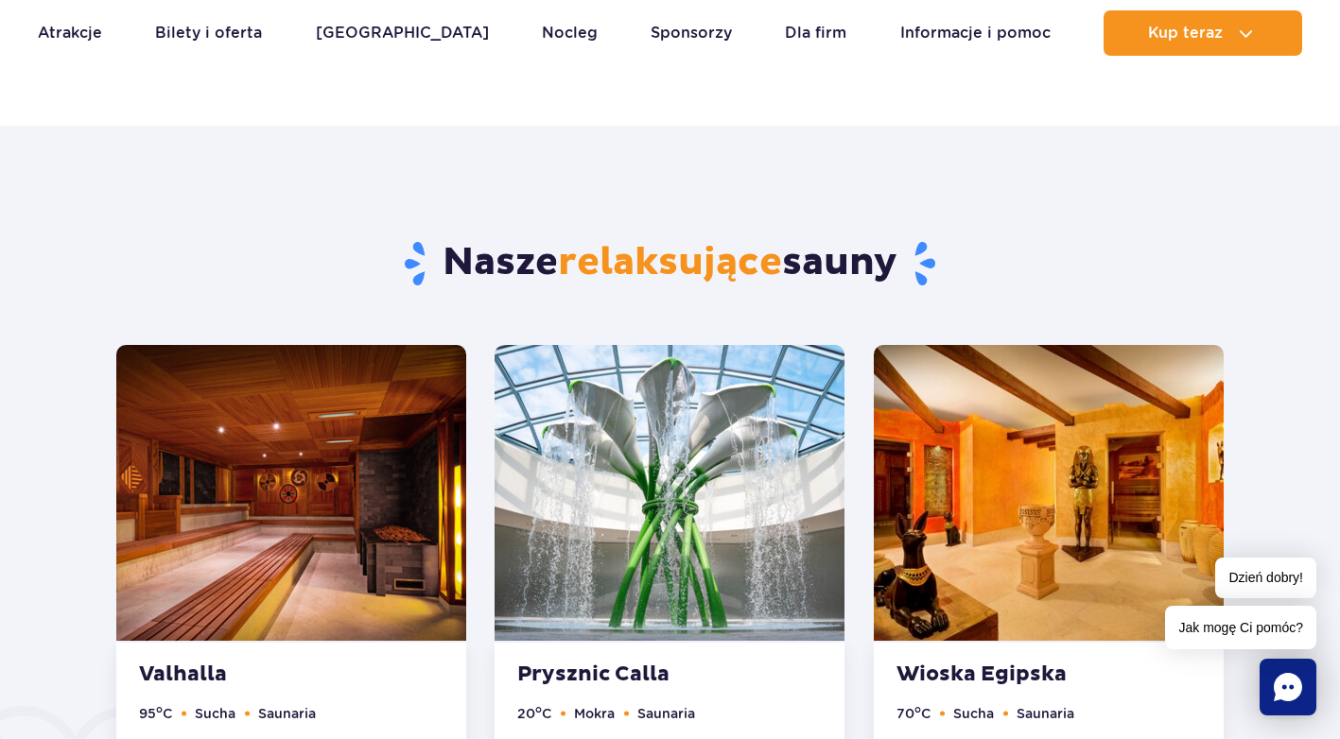
click at [646, 427] on img at bounding box center [669, 493] width 350 height 296
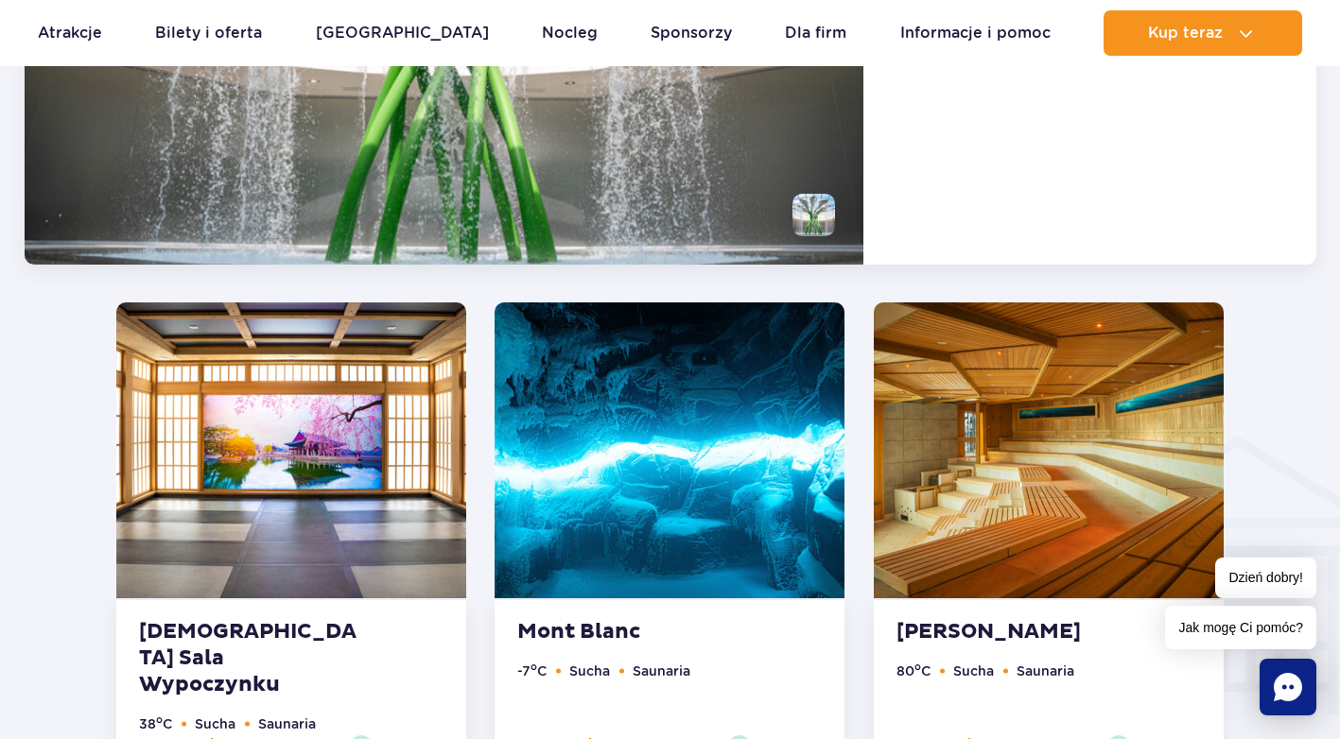
scroll to position [2151, 0]
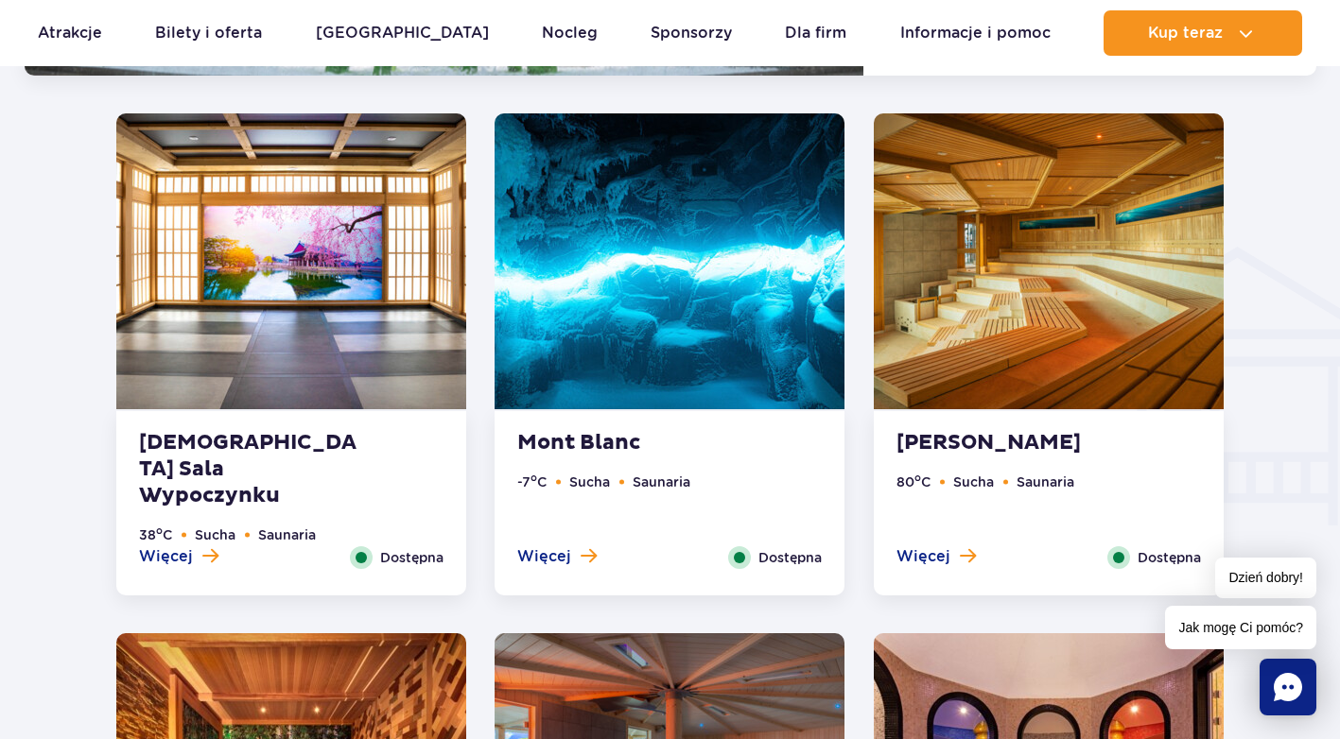
click at [1041, 286] on img at bounding box center [1049, 261] width 350 height 296
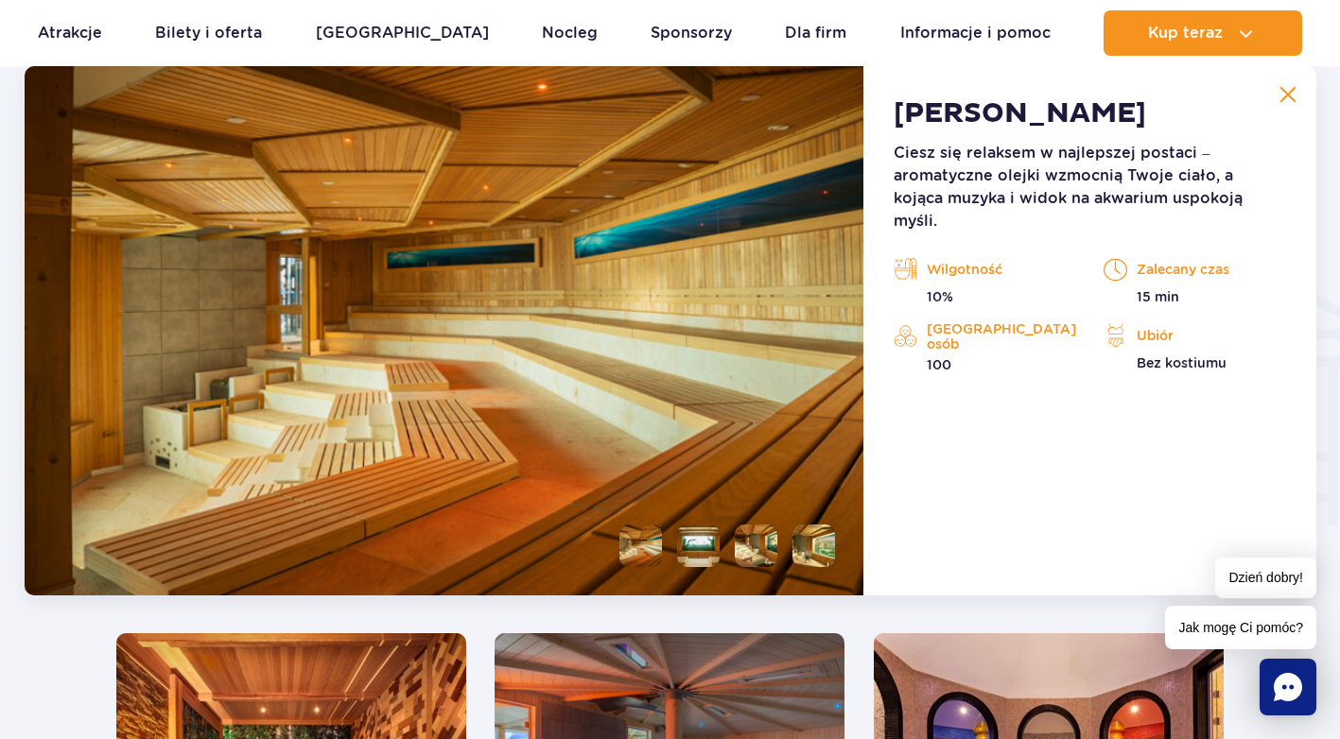
scroll to position [2104, 0]
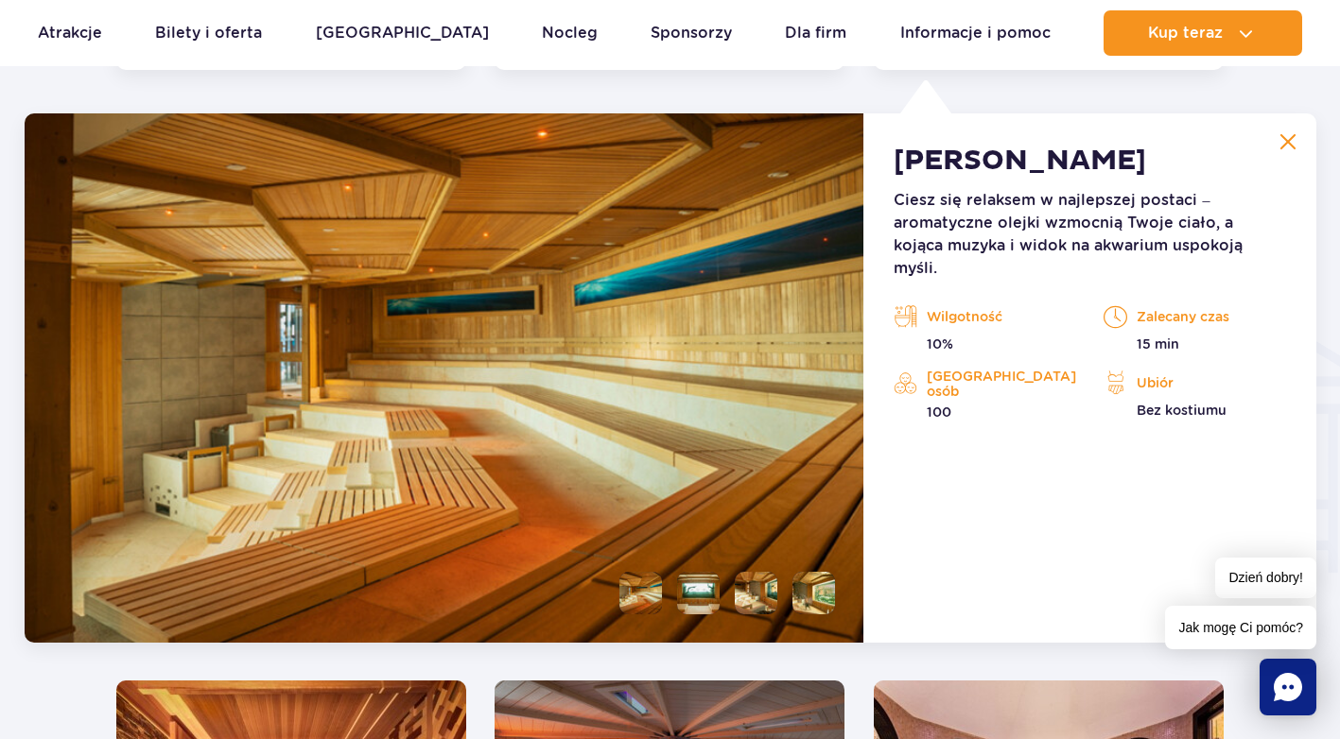
click at [697, 578] on li at bounding box center [698, 593] width 43 height 43
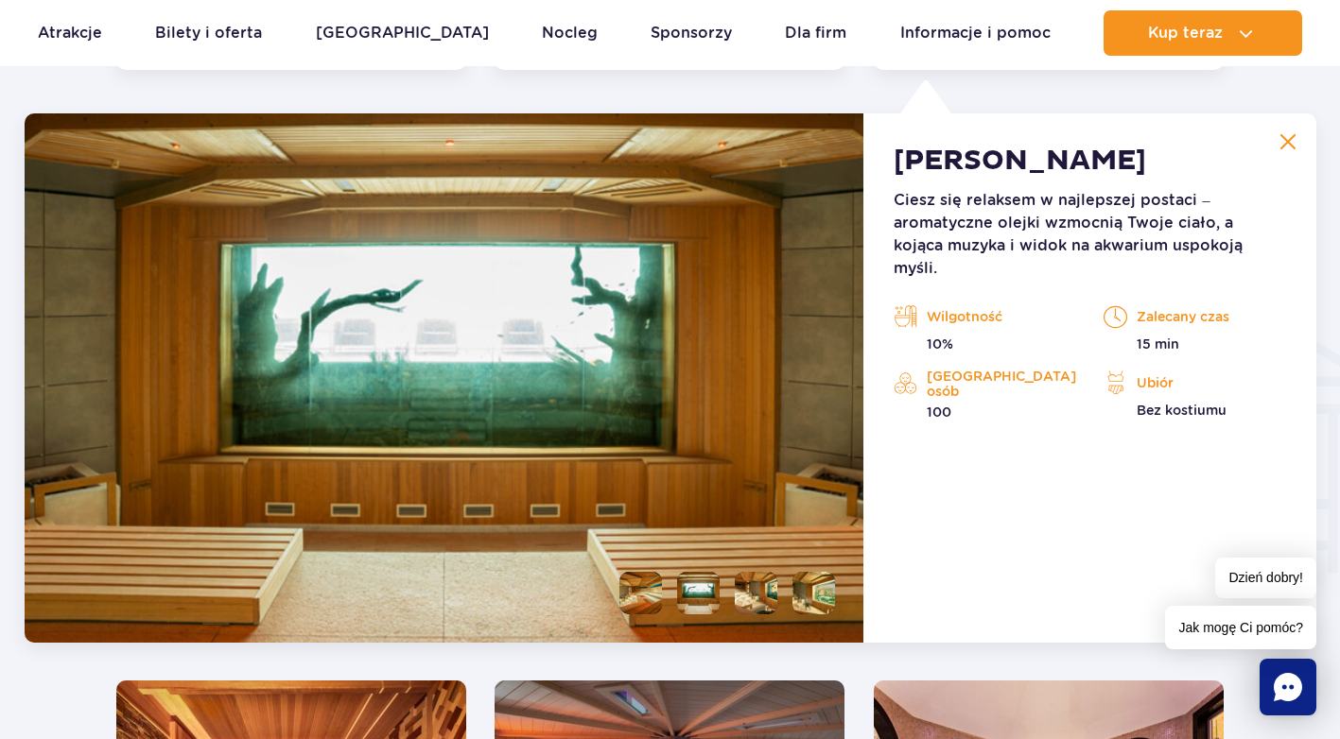
click at [753, 603] on li at bounding box center [756, 593] width 43 height 43
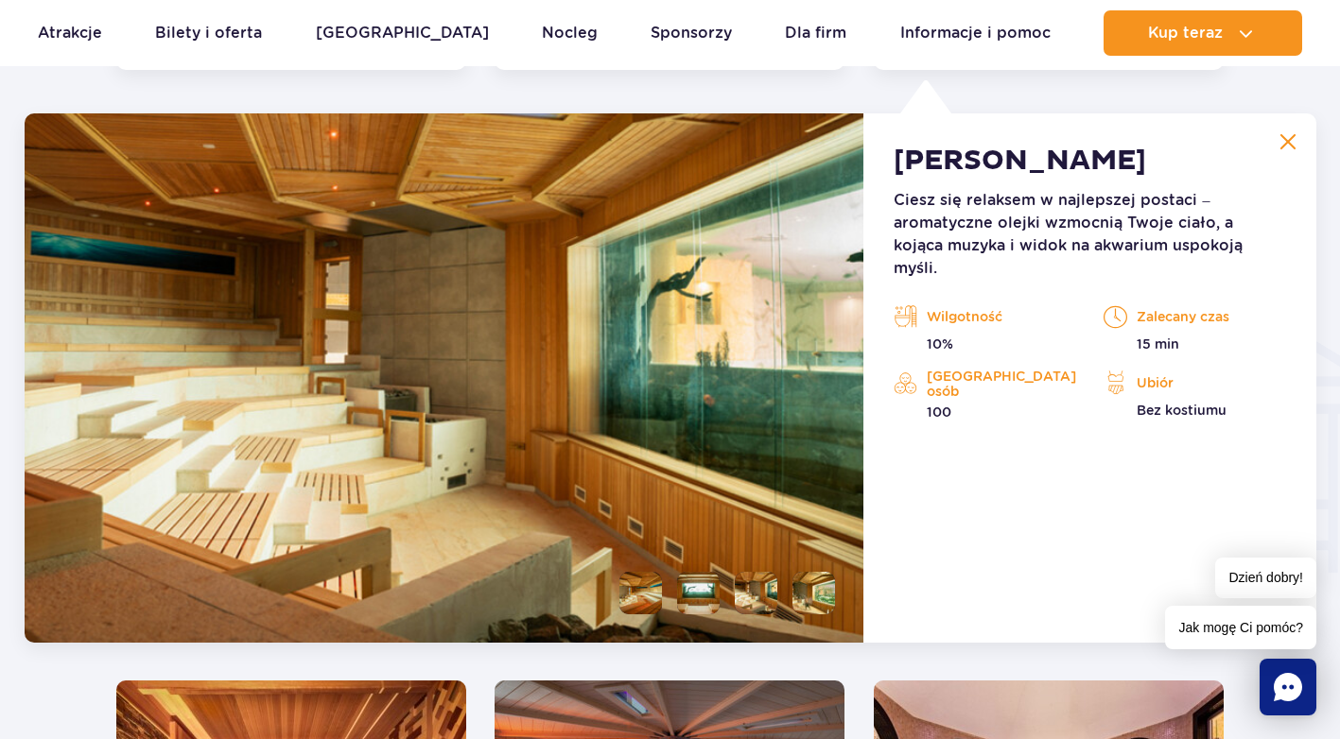
click at [818, 588] on li at bounding box center [813, 593] width 43 height 43
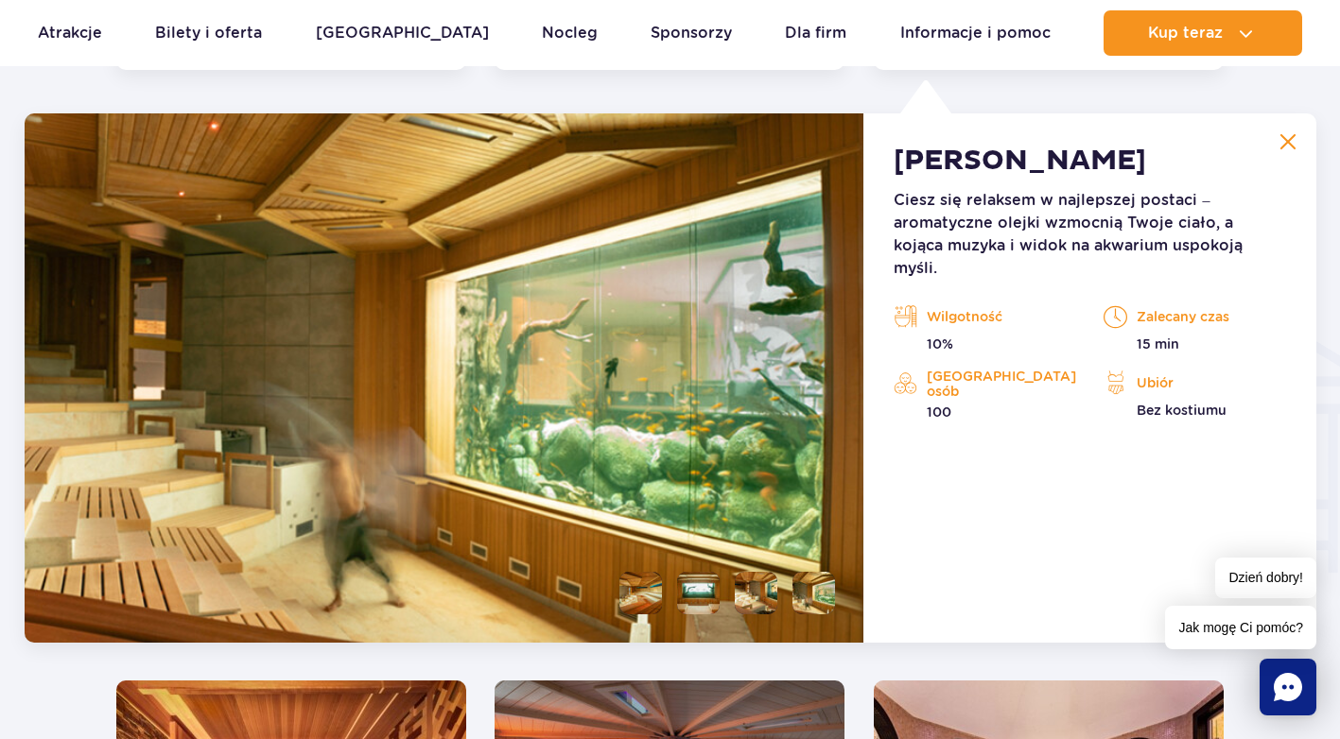
click at [650, 583] on li at bounding box center [640, 593] width 43 height 43
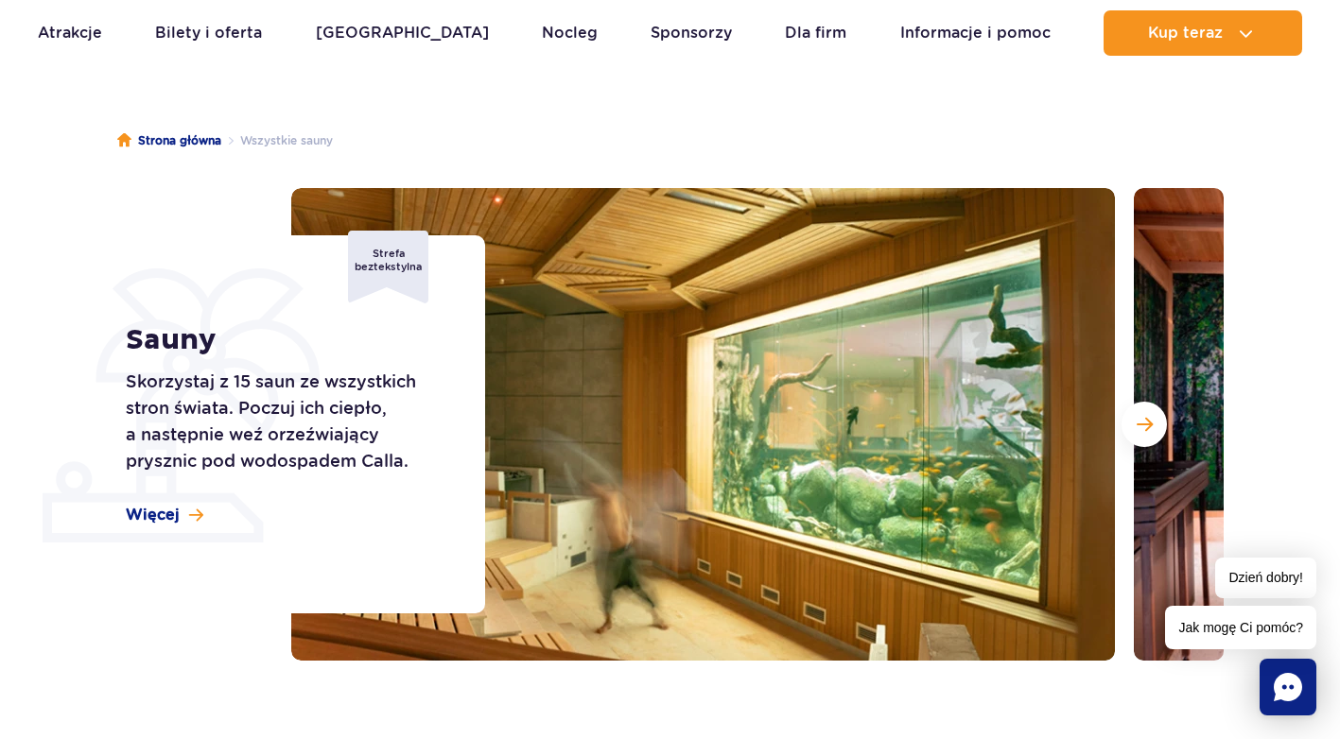
scroll to position [0, 0]
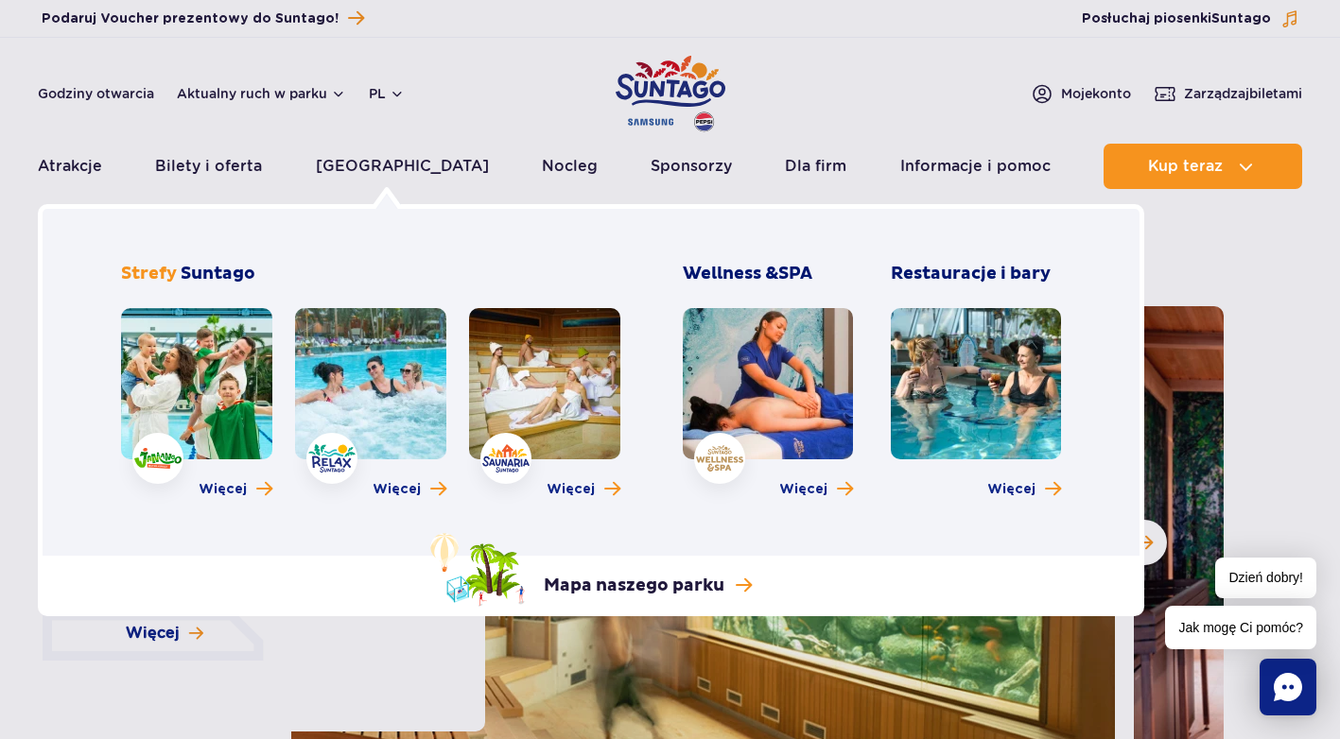
click at [781, 393] on link at bounding box center [768, 383] width 170 height 151
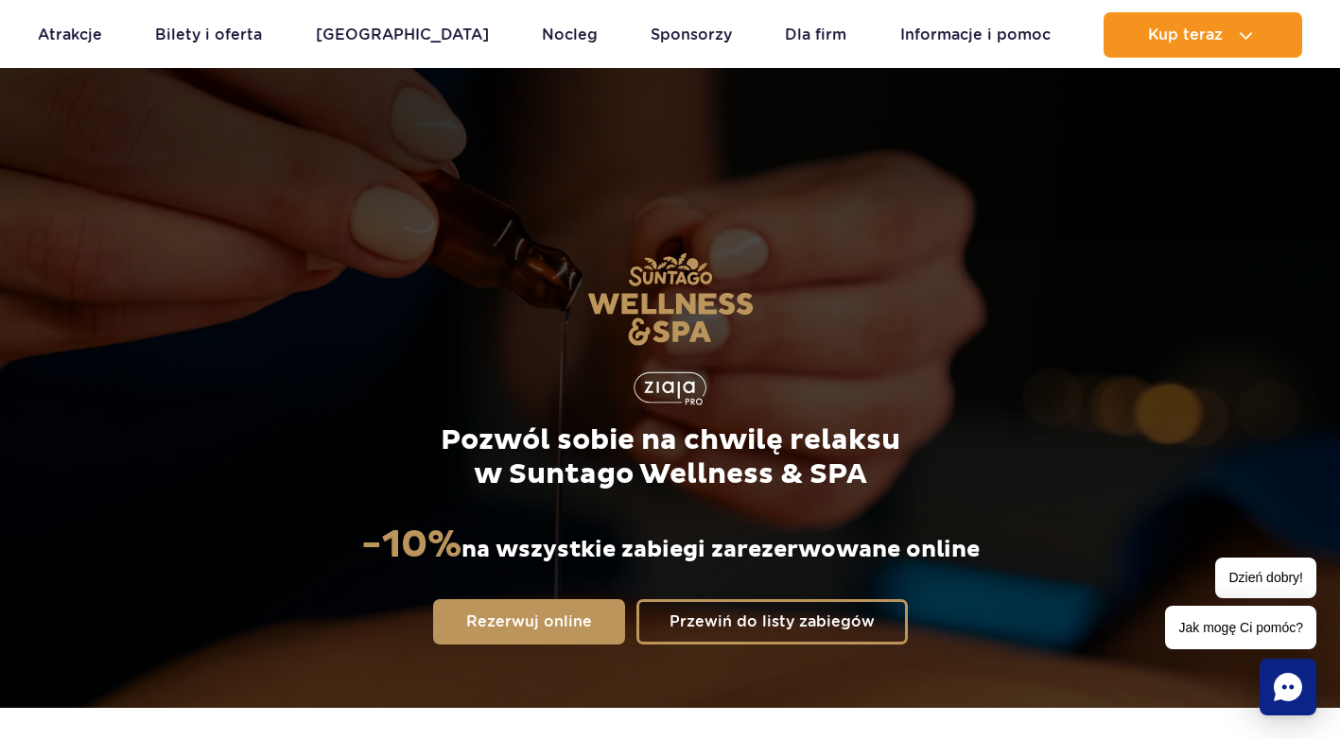
scroll to position [95, 0]
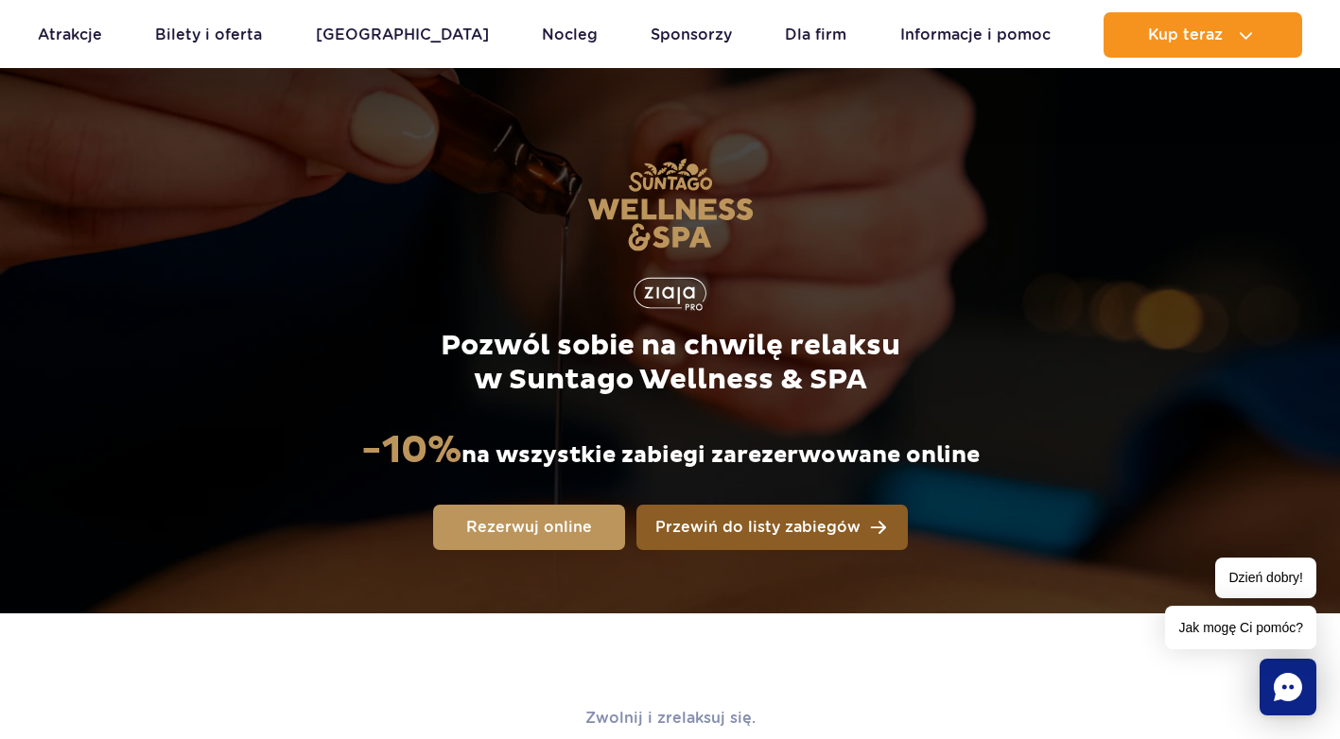
click at [840, 520] on span "Przewiń do listy zabiegów" at bounding box center [757, 527] width 205 height 15
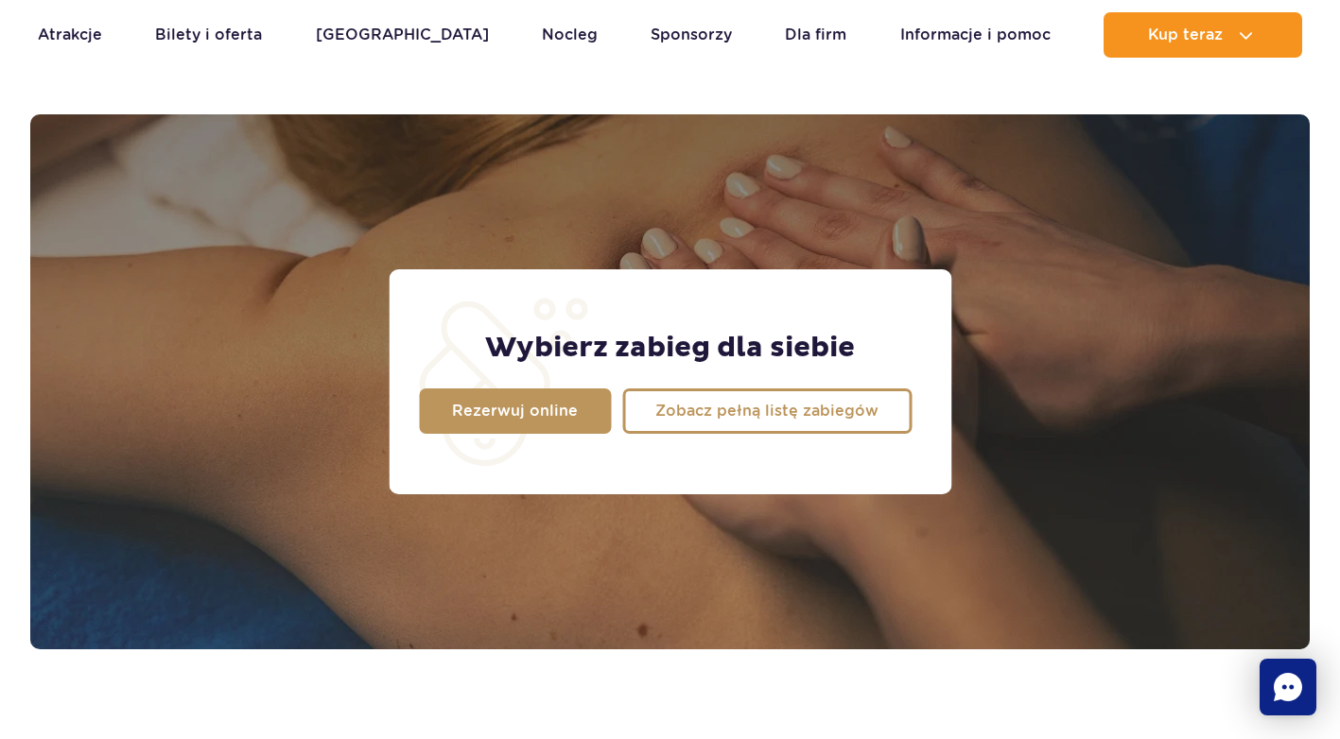
scroll to position [1491, 0]
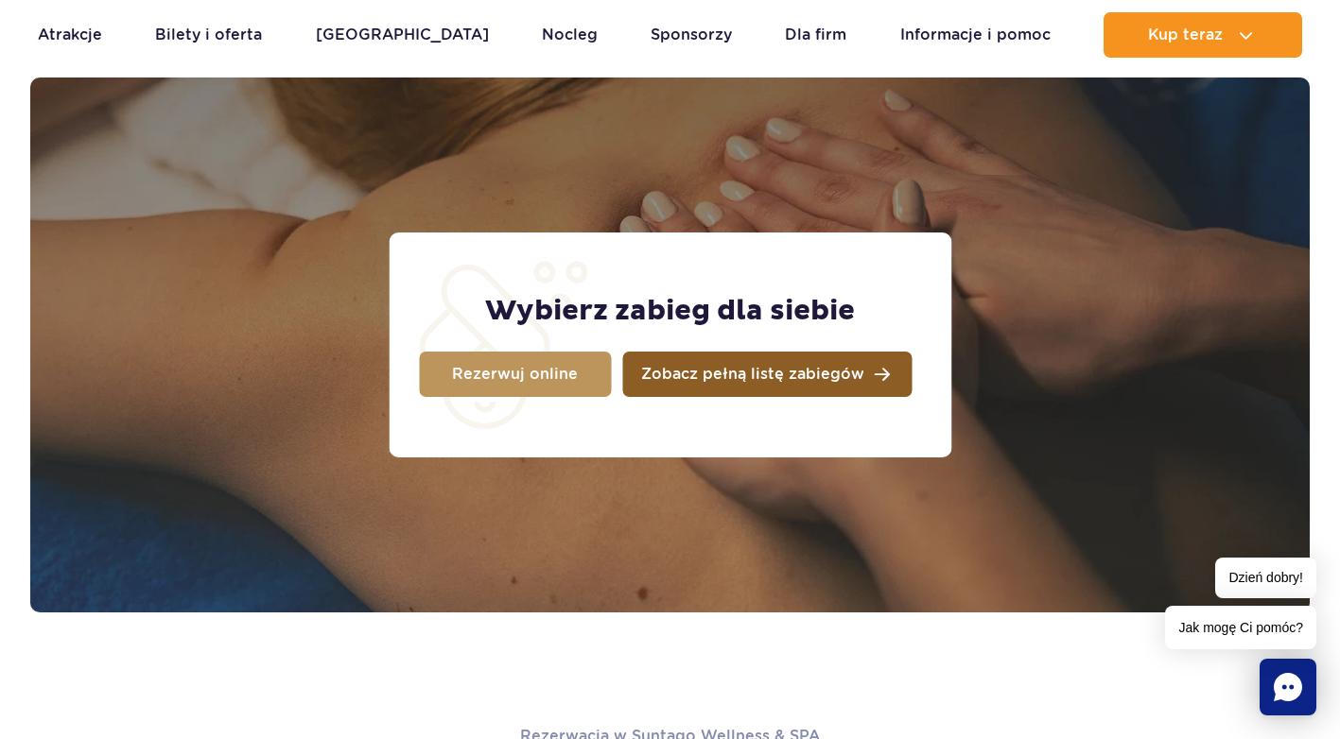
click at [679, 370] on span "Zobacz pełną listę zabiegów" at bounding box center [752, 374] width 223 height 15
